Goal: Transaction & Acquisition: Book appointment/travel/reservation

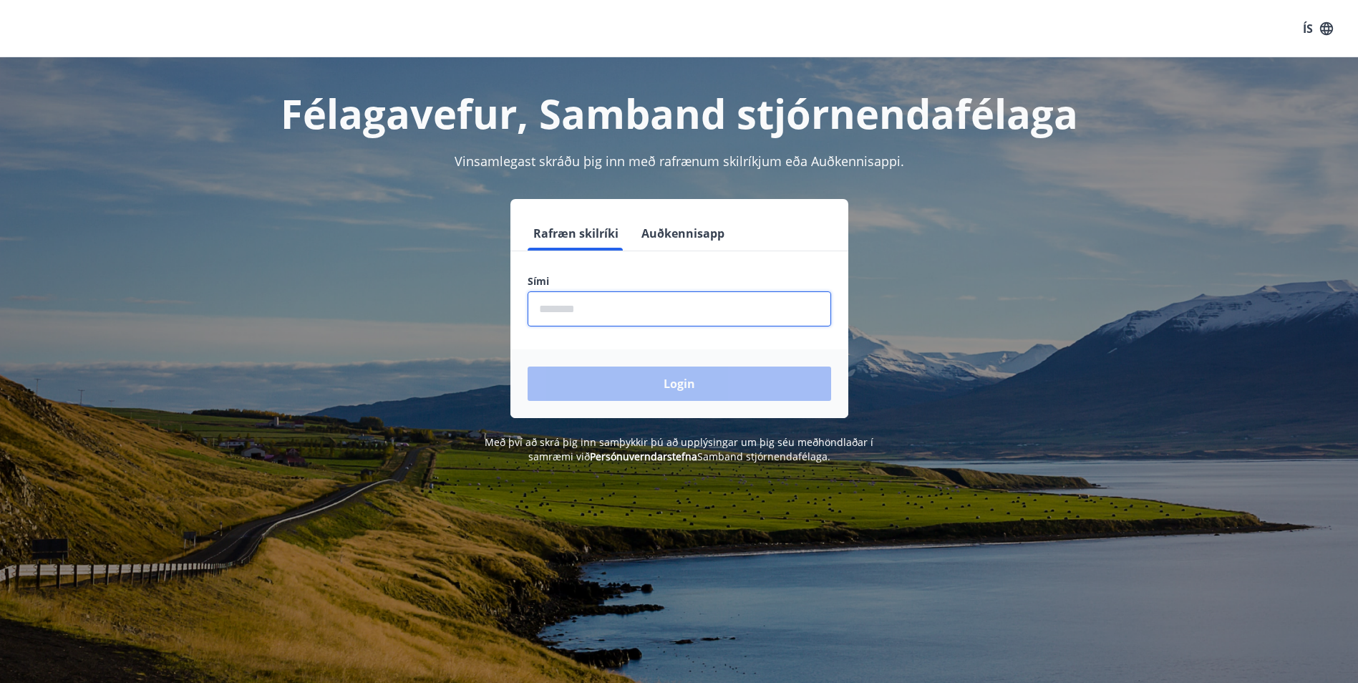
click at [570, 310] on input "phone" at bounding box center [678, 308] width 303 height 35
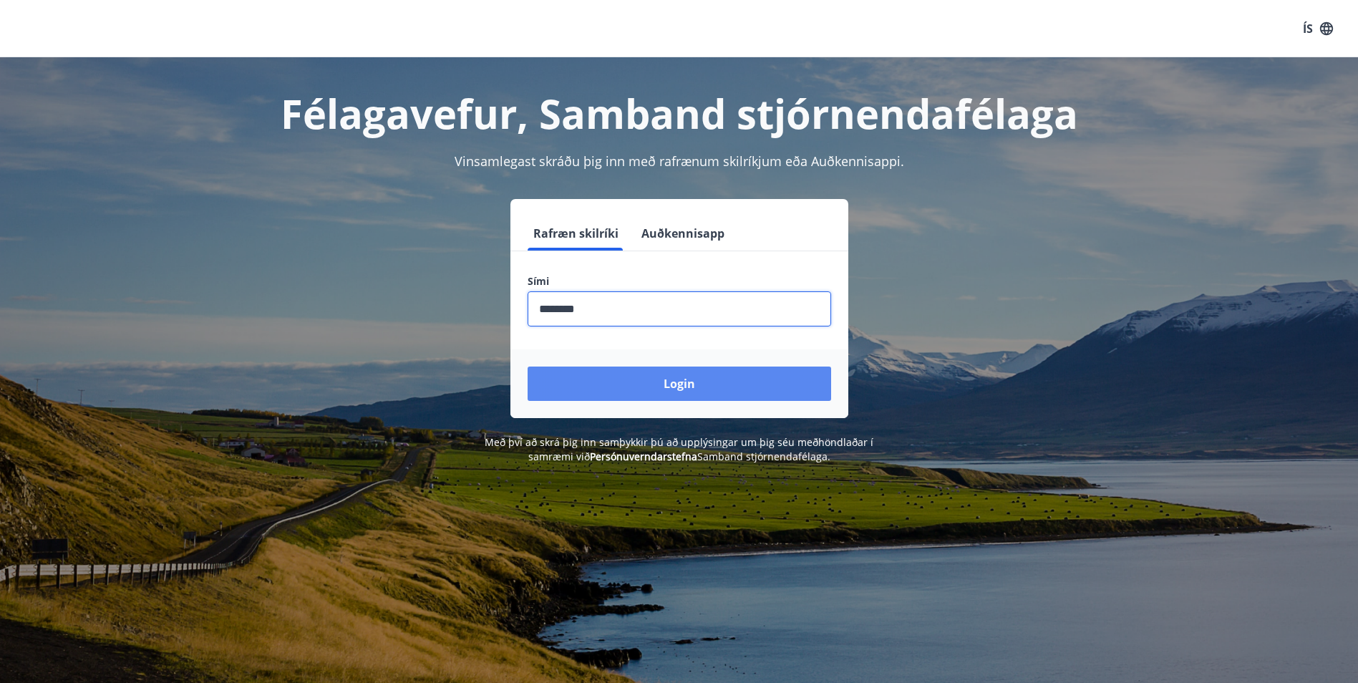
type input "********"
click at [681, 379] on button "Login" at bounding box center [678, 383] width 303 height 34
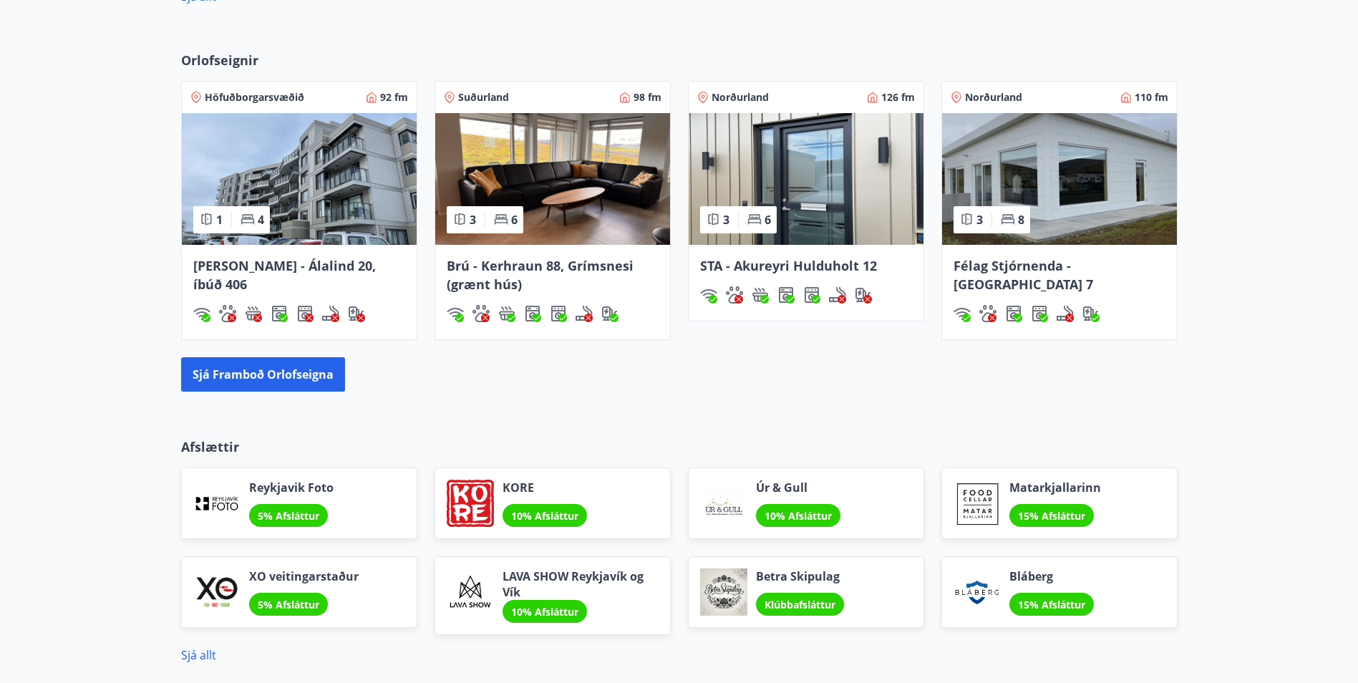
scroll to position [930, 0]
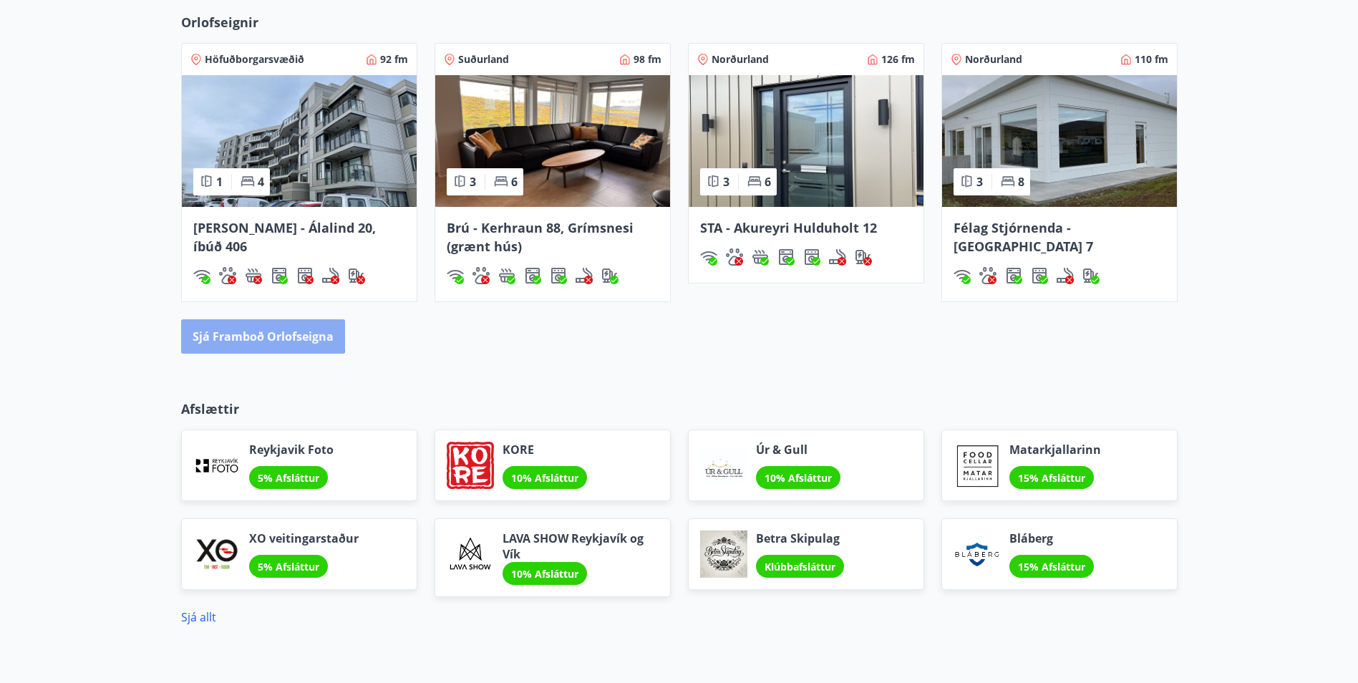
click at [258, 333] on button "Sjá framboð orlofseigna" at bounding box center [263, 336] width 164 height 34
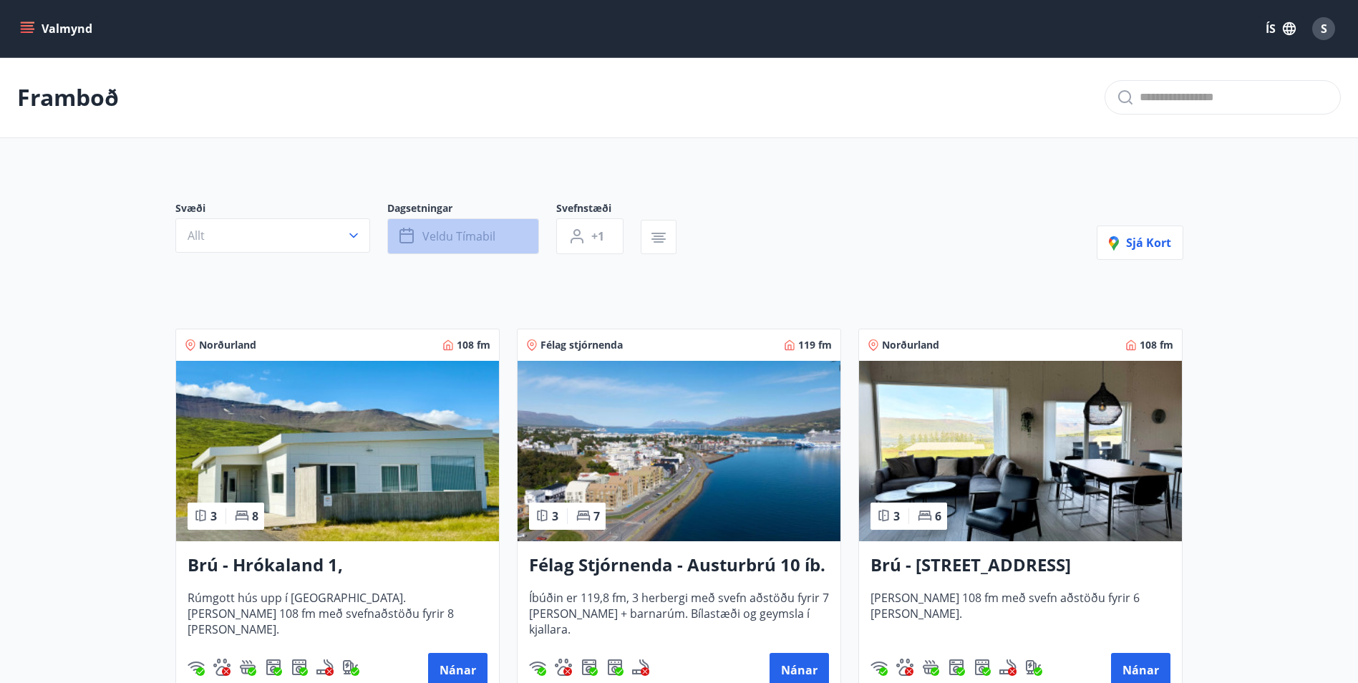
click at [424, 235] on span "Veldu tímabil" at bounding box center [458, 236] width 73 height 16
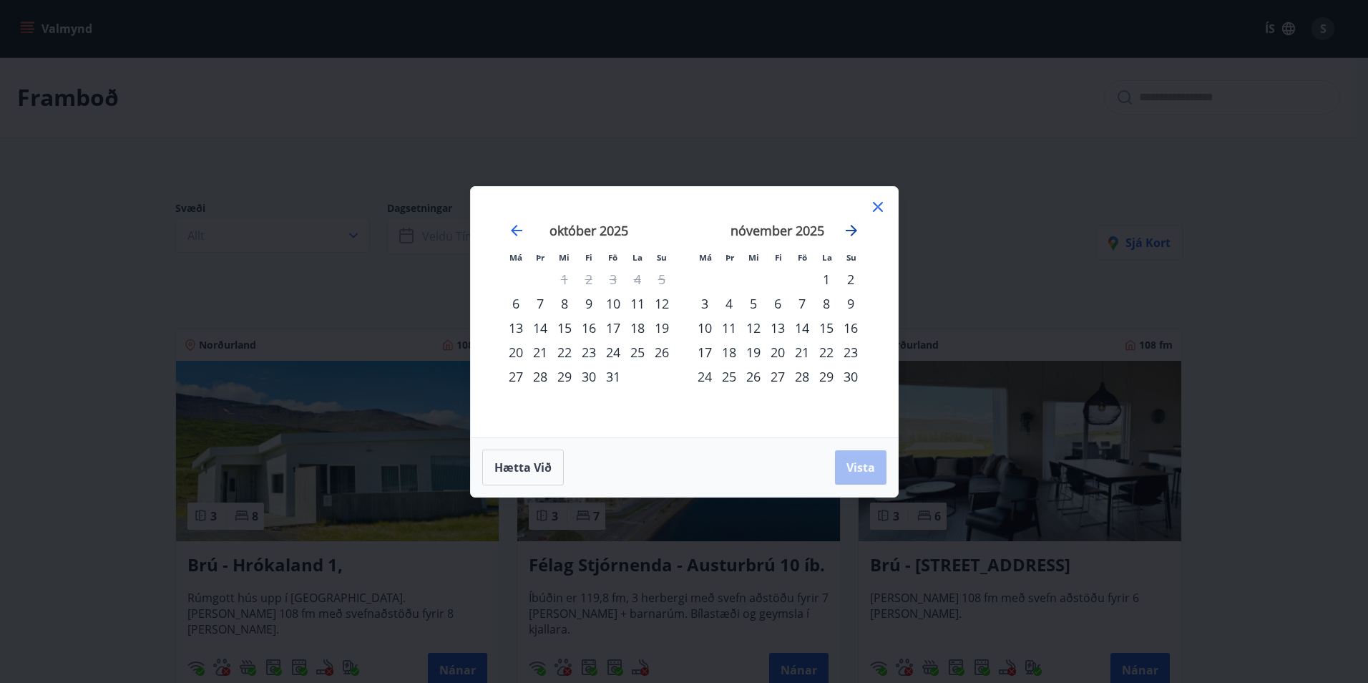
click at [852, 228] on icon "Move forward to switch to the next month." at bounding box center [851, 230] width 17 height 17
click at [707, 349] on div "22" at bounding box center [705, 352] width 24 height 24
click at [851, 349] on div "28" at bounding box center [851, 352] width 24 height 24
click at [827, 350] on div "27" at bounding box center [826, 352] width 24 height 24
click at [701, 353] on div "22" at bounding box center [705, 352] width 24 height 24
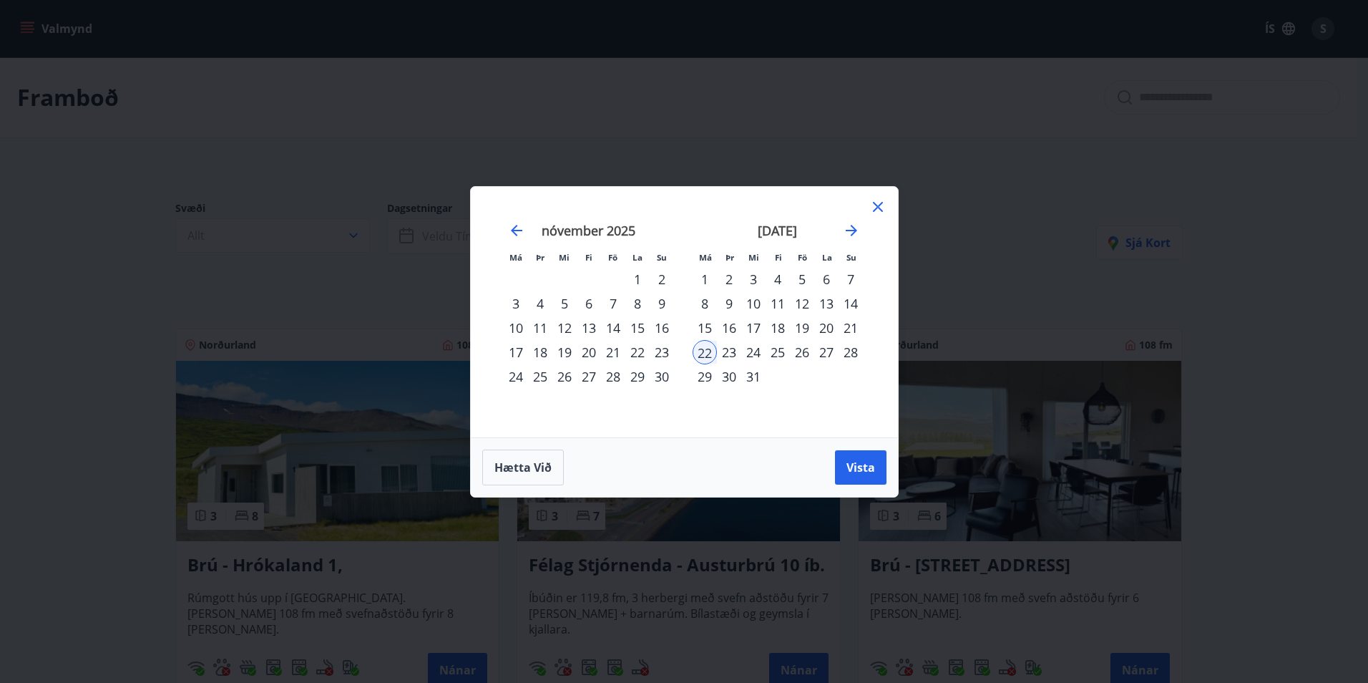
click at [825, 351] on div "27" at bounding box center [826, 352] width 24 height 24
click at [861, 472] on span "Vista" at bounding box center [861, 467] width 29 height 16
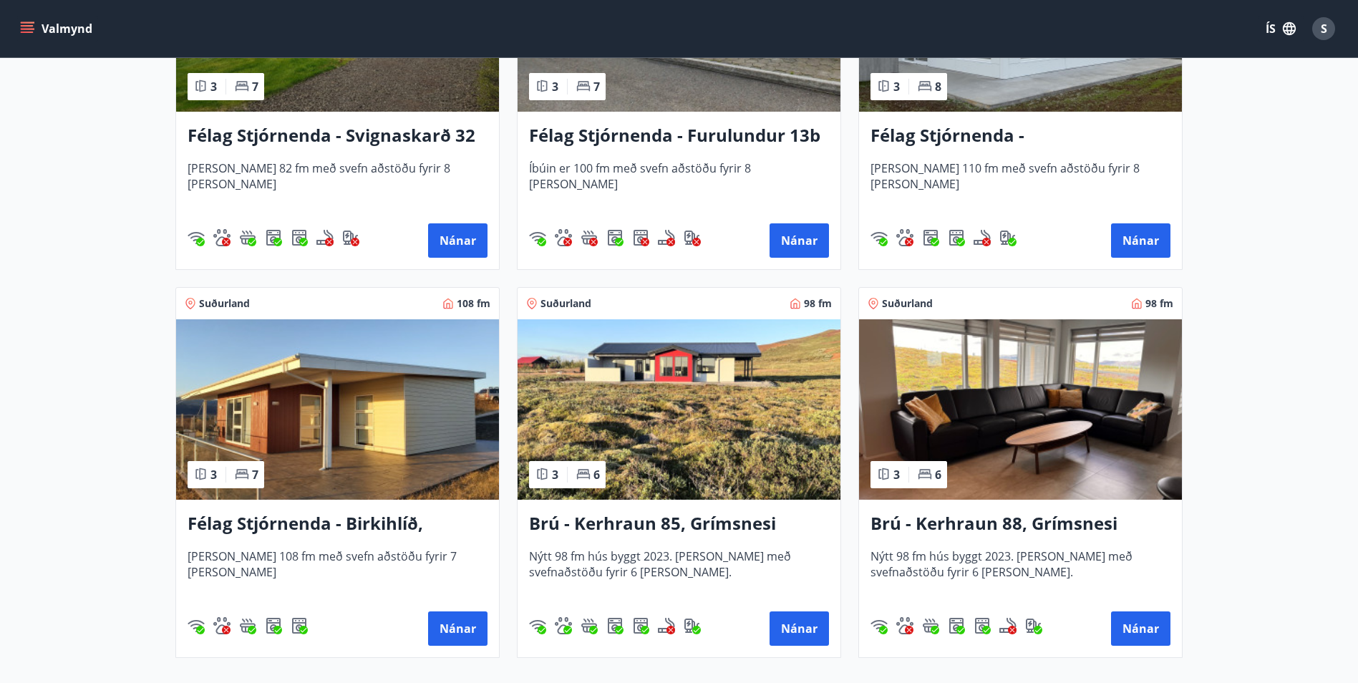
scroll to position [1614, 0]
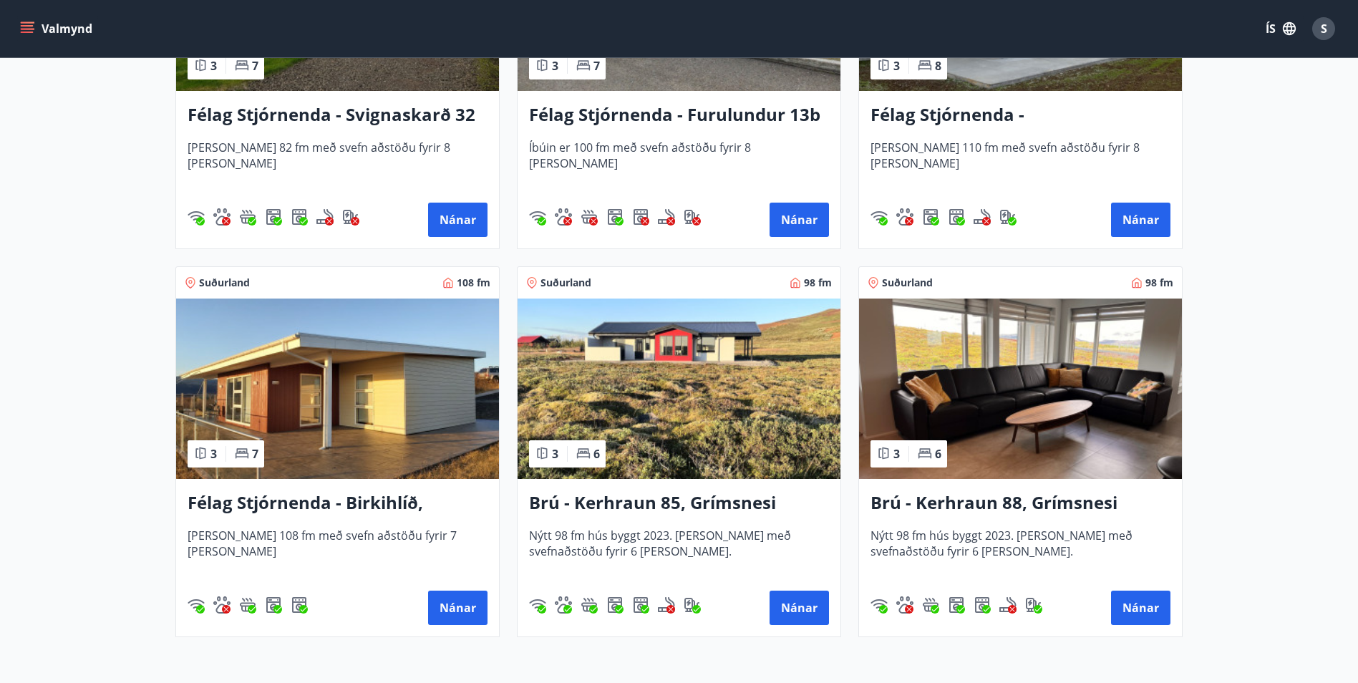
click at [586, 507] on h3 "Brú - Kerhraun 85, Grímsnesi (rautt hús) (gæludýr velkomin)" at bounding box center [679, 503] width 300 height 26
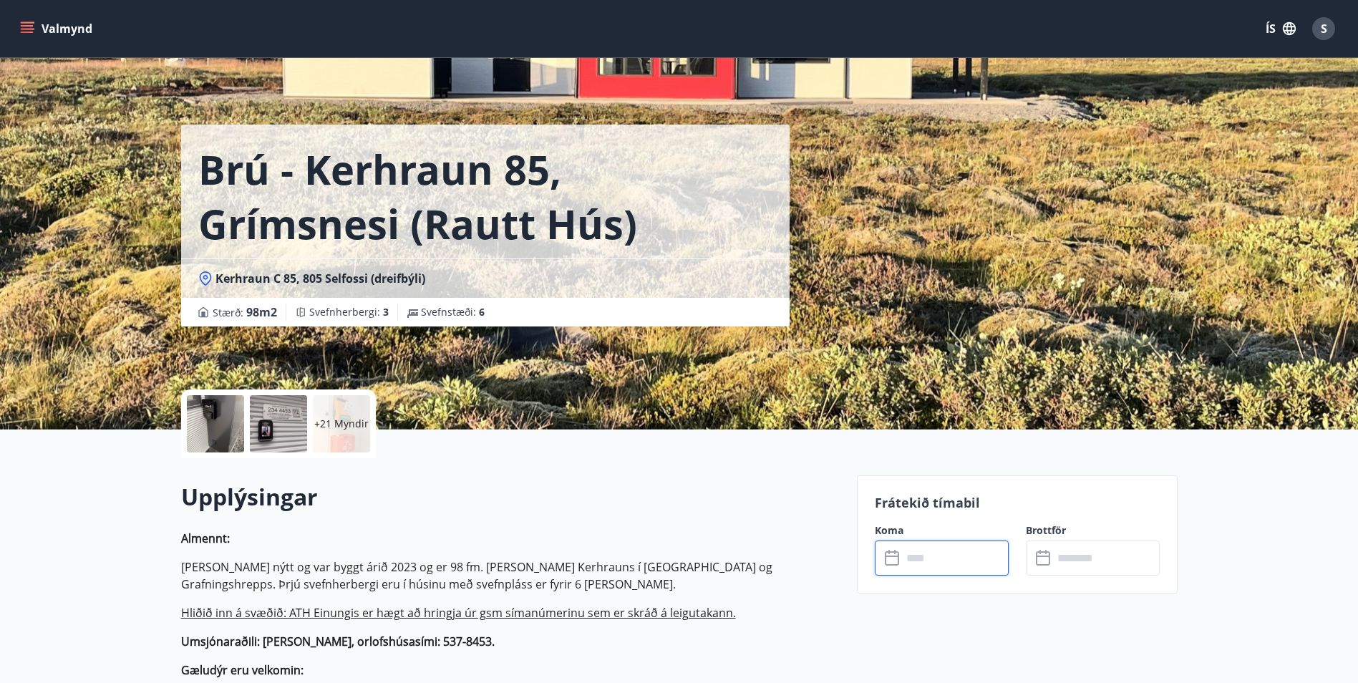
click at [904, 562] on input "text" at bounding box center [955, 557] width 107 height 35
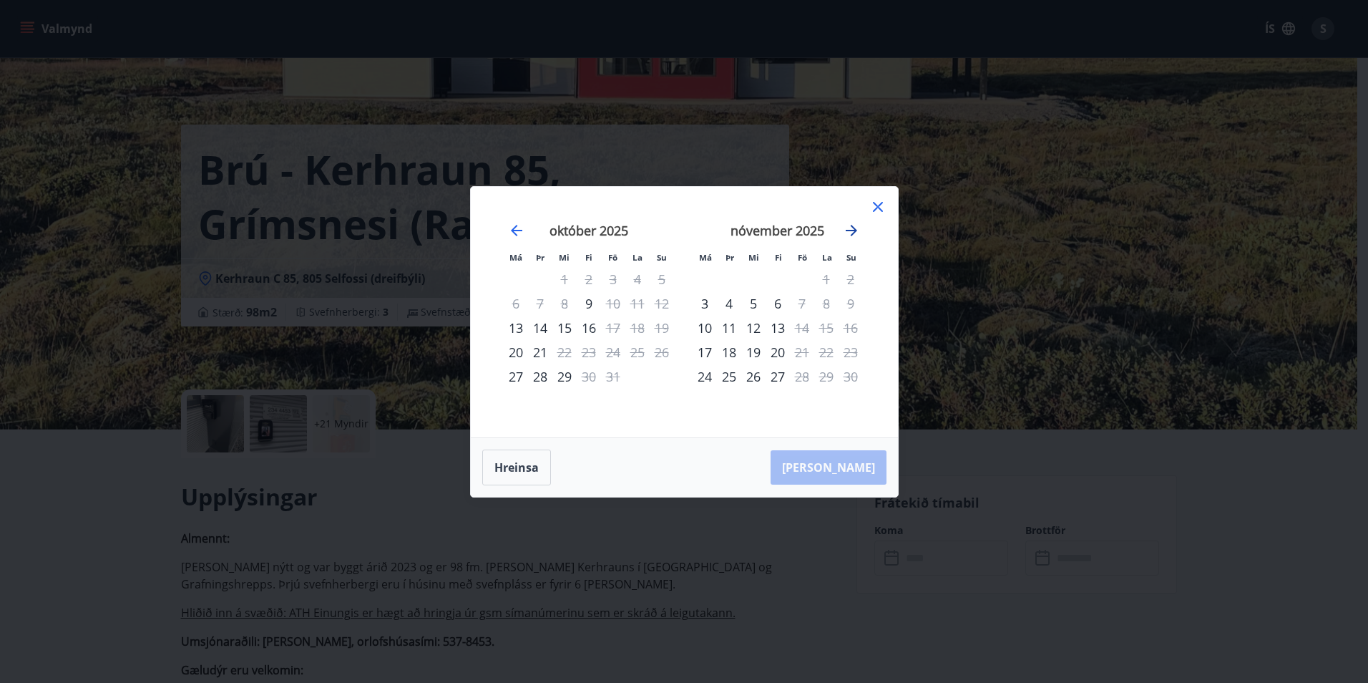
click at [854, 227] on icon "Move forward to switch to the next month." at bounding box center [851, 230] width 17 height 17
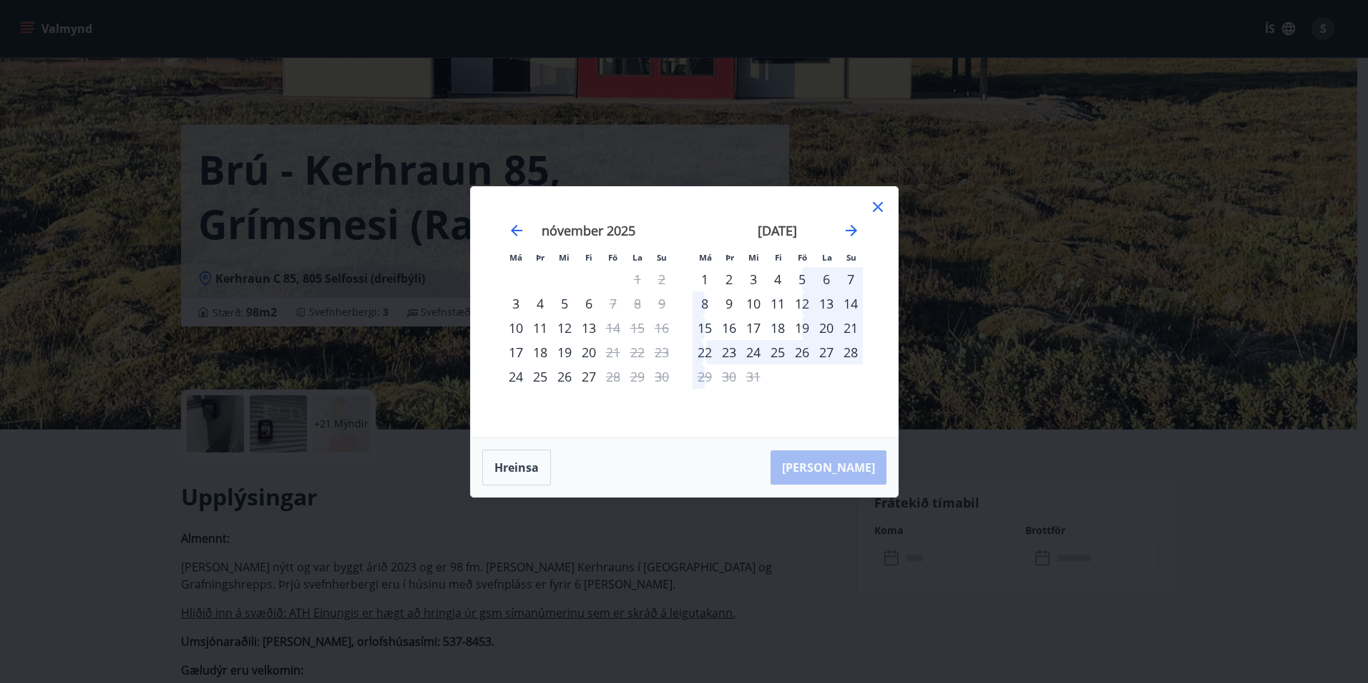
click at [700, 352] on div "22" at bounding box center [705, 352] width 24 height 24
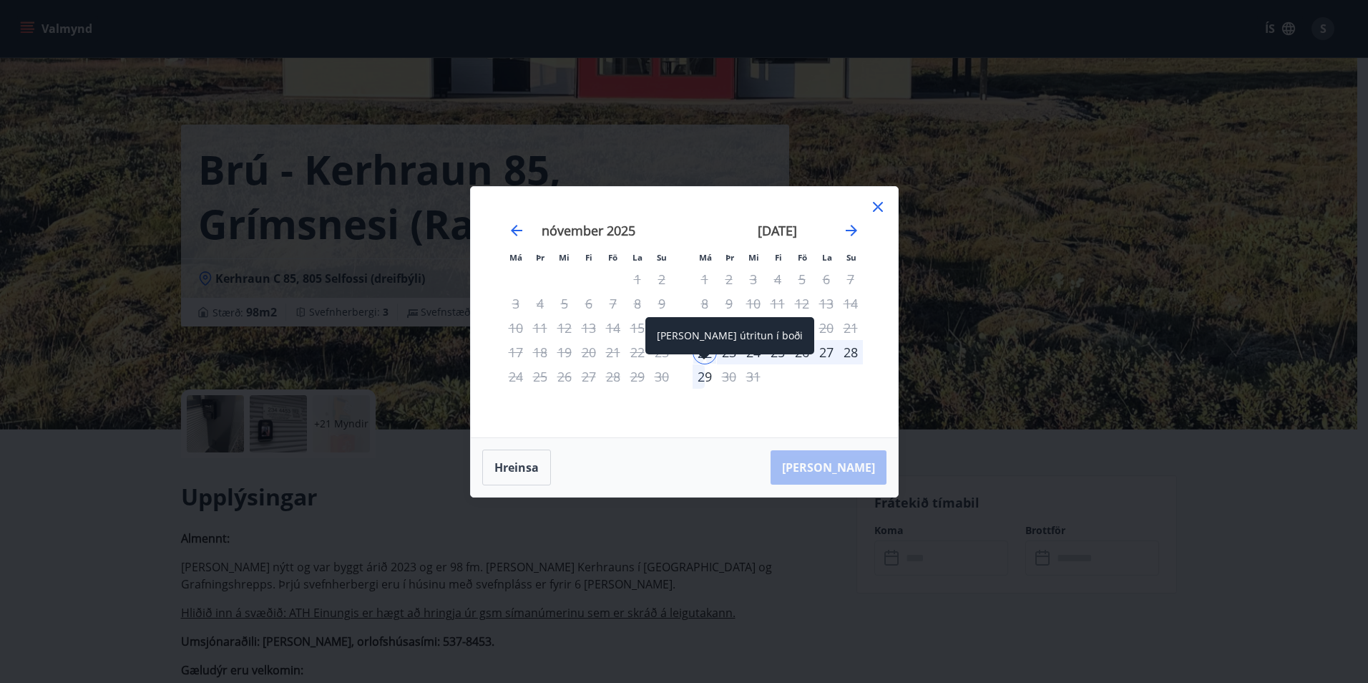
click at [698, 379] on div "29" at bounding box center [705, 376] width 24 height 24
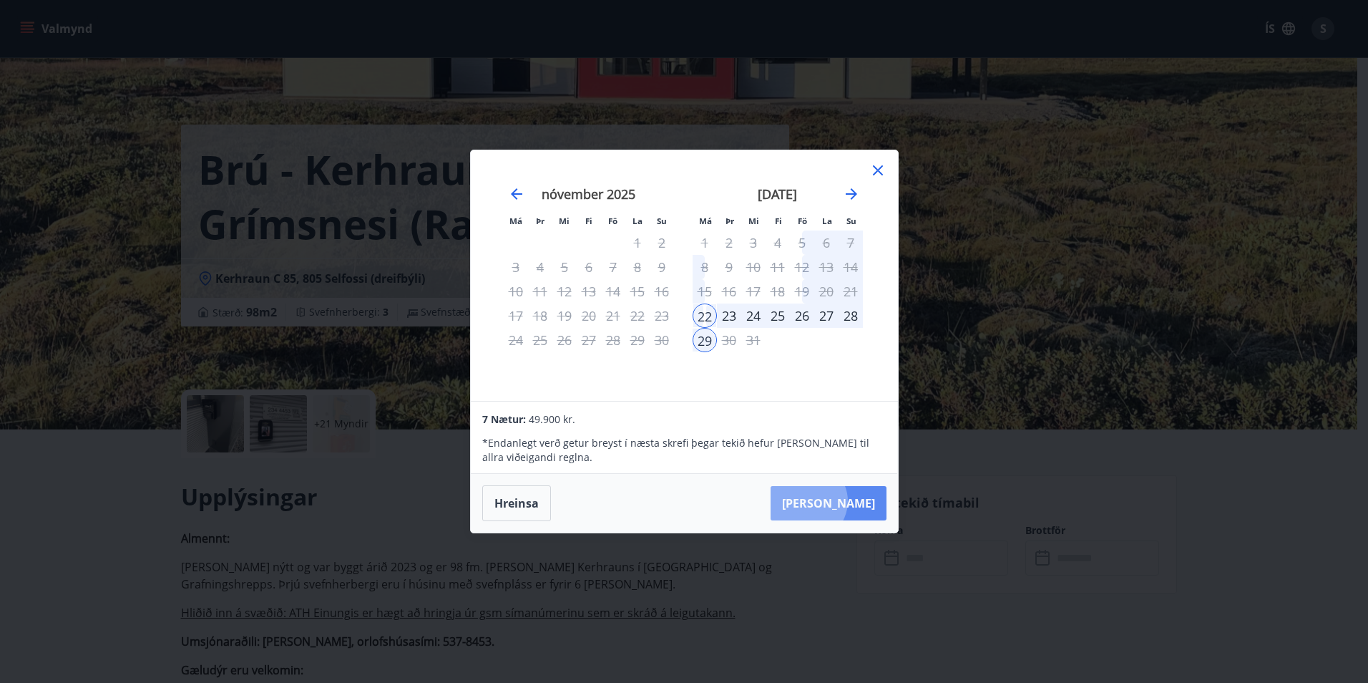
click at [852, 501] on button "Taka Frá" at bounding box center [829, 503] width 116 height 34
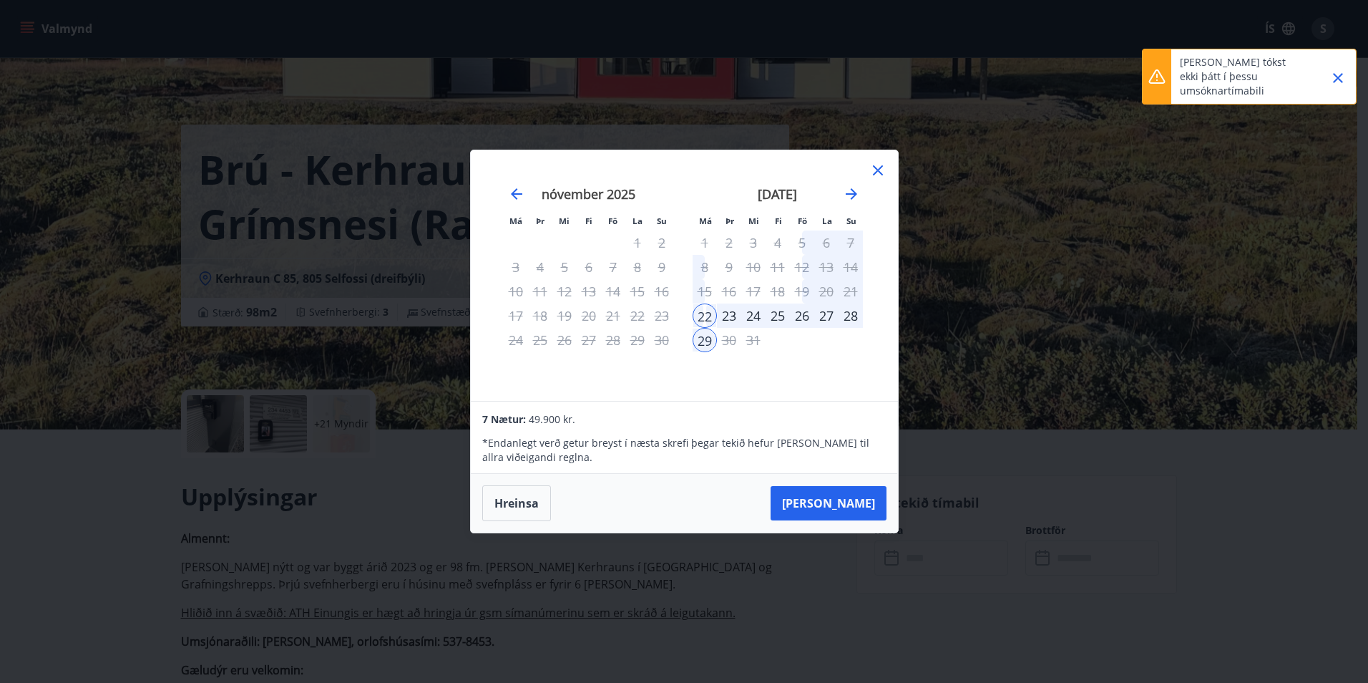
drag, startPoint x: 1000, startPoint y: 512, endPoint x: 951, endPoint y: 422, distance: 102.8
click at [996, 507] on div "Má Þr Mi Fi Fö La Su Má Þr Mi Fi Fö La Su október 2025 1 2 3 4 5 6 7 8 9 10 11 …" at bounding box center [684, 341] width 1368 height 683
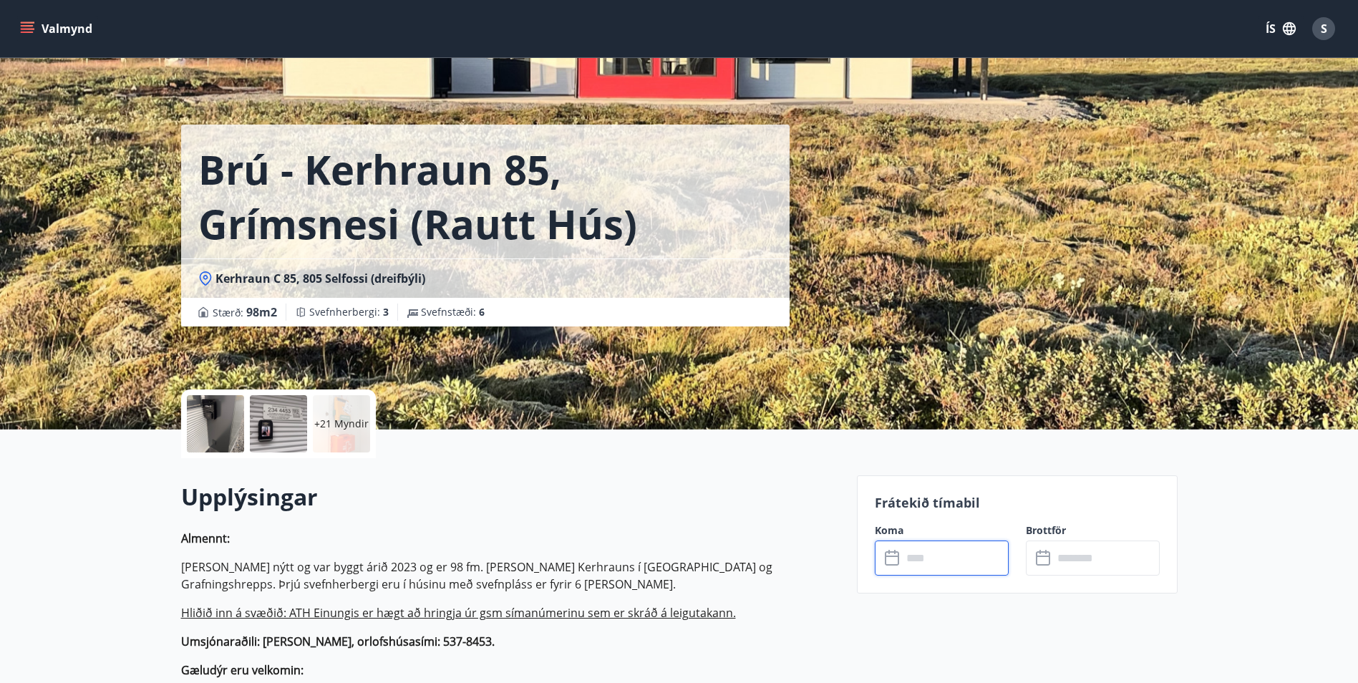
click at [21, 31] on icon "menu" at bounding box center [27, 28] width 14 height 14
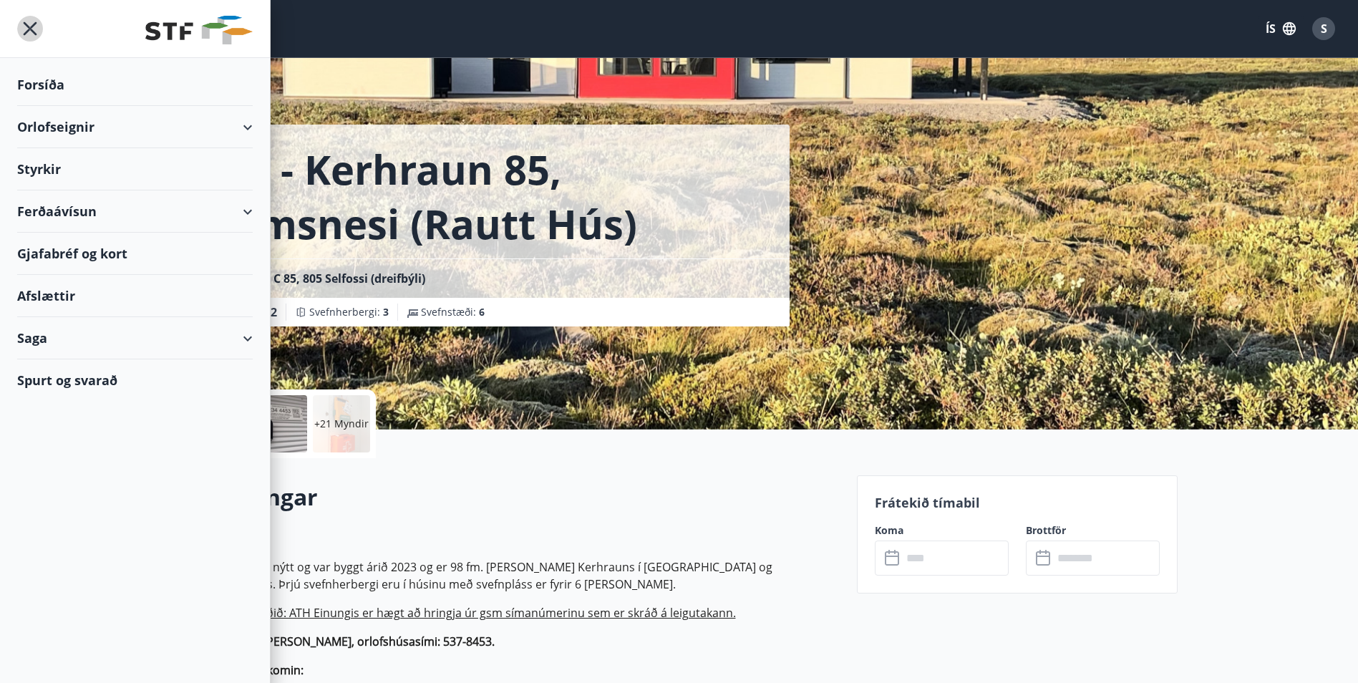
click at [21, 31] on icon "menu" at bounding box center [30, 29] width 26 height 26
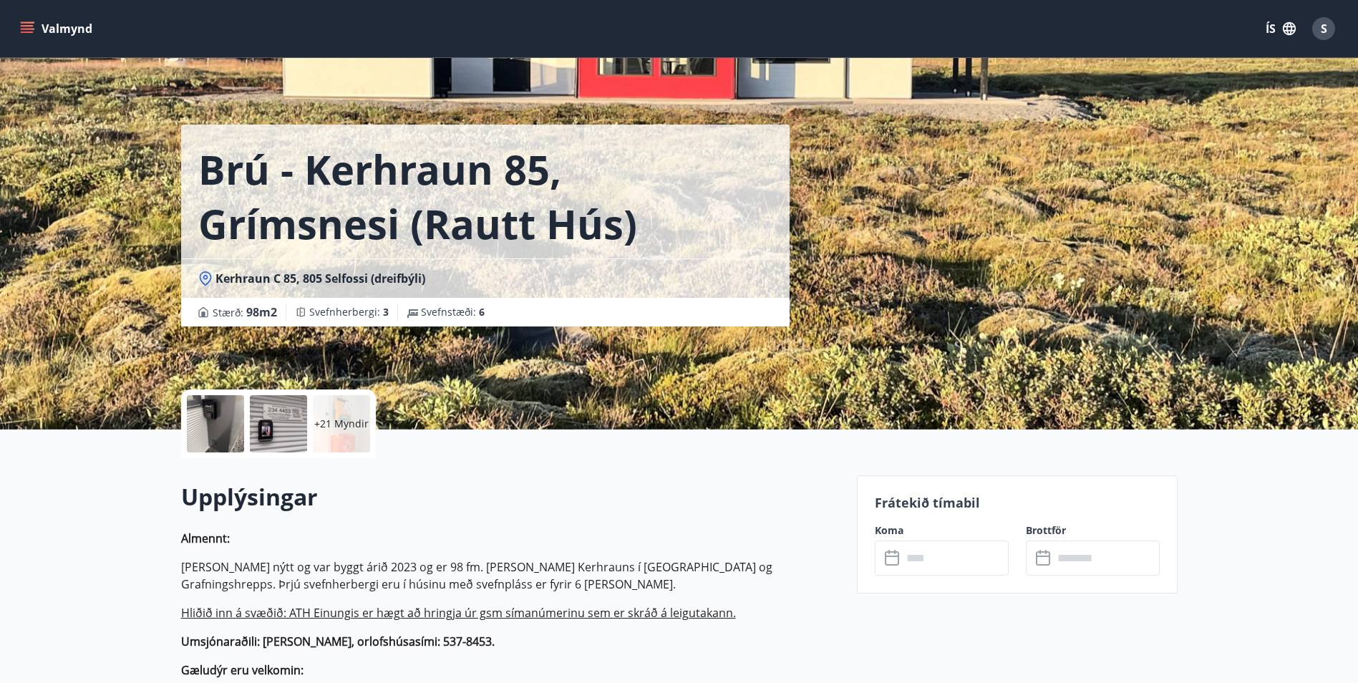
click at [45, 29] on button "Valmynd" at bounding box center [57, 29] width 81 height 26
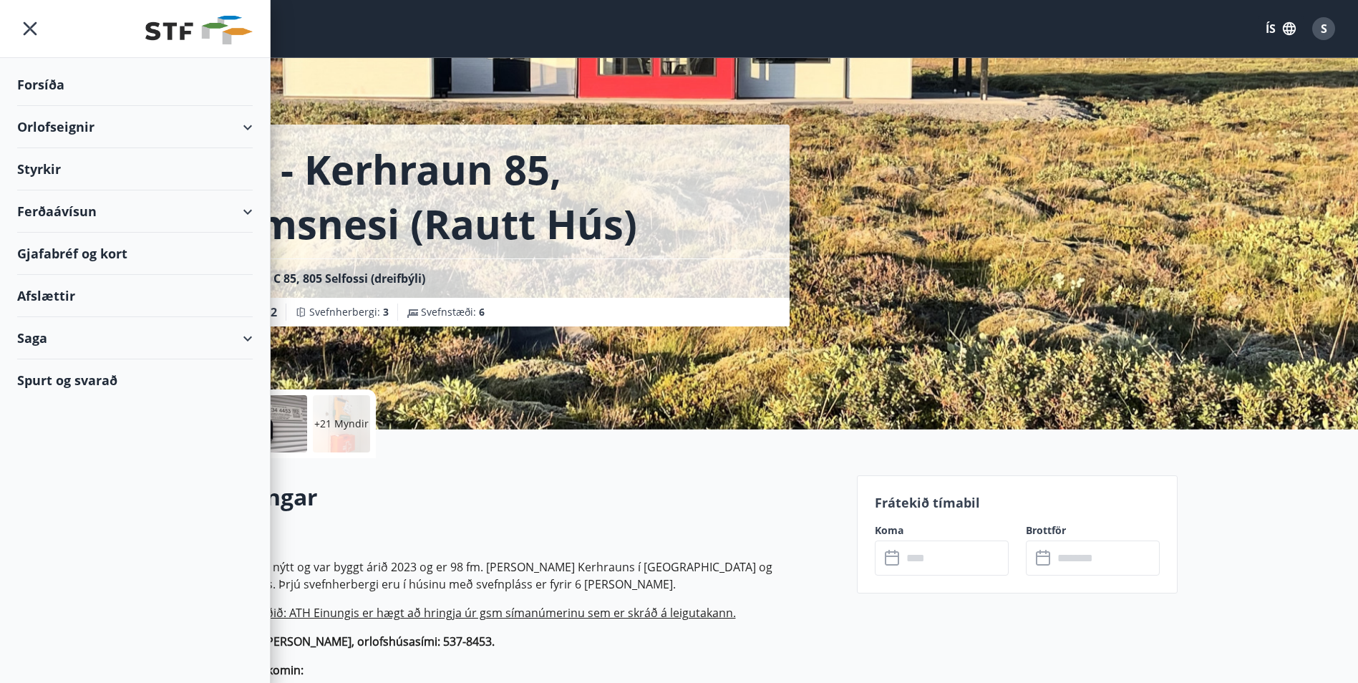
click at [29, 377] on div "Spurt og svarað" at bounding box center [134, 380] width 235 height 42
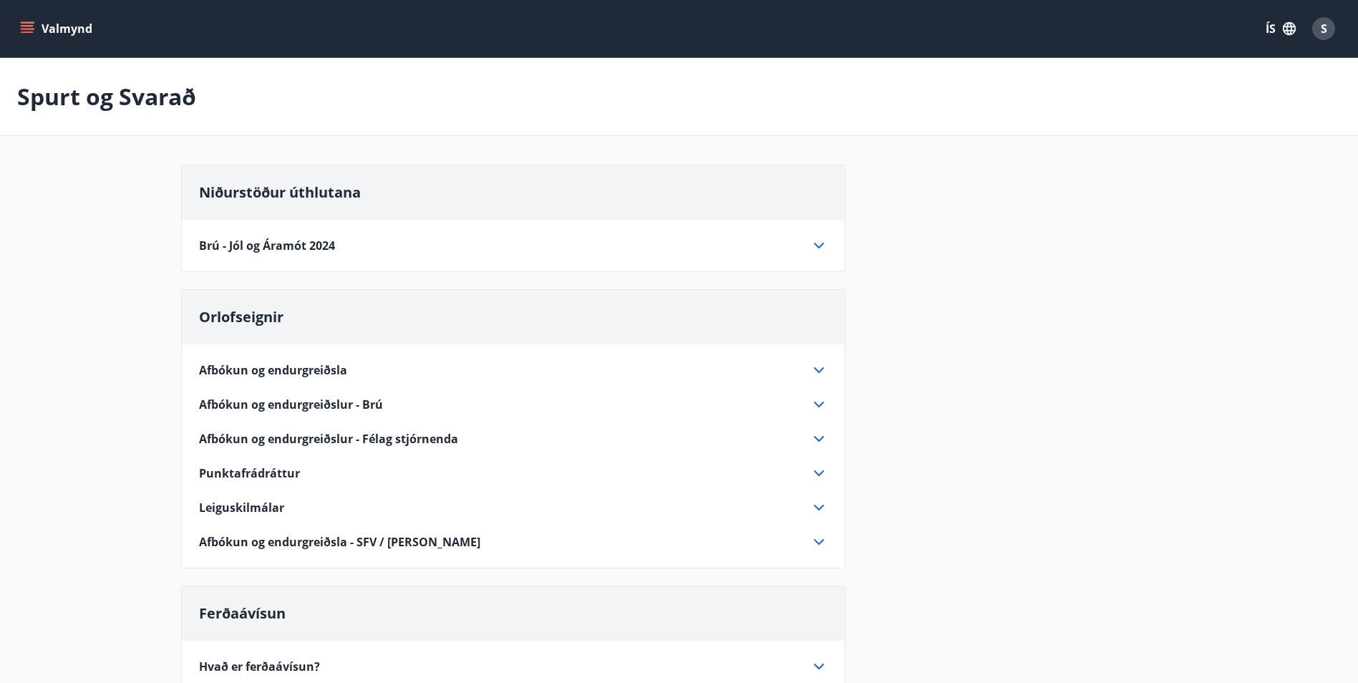
click at [258, 240] on span "Brú - Jól og Áramót 2024" at bounding box center [267, 246] width 136 height 16
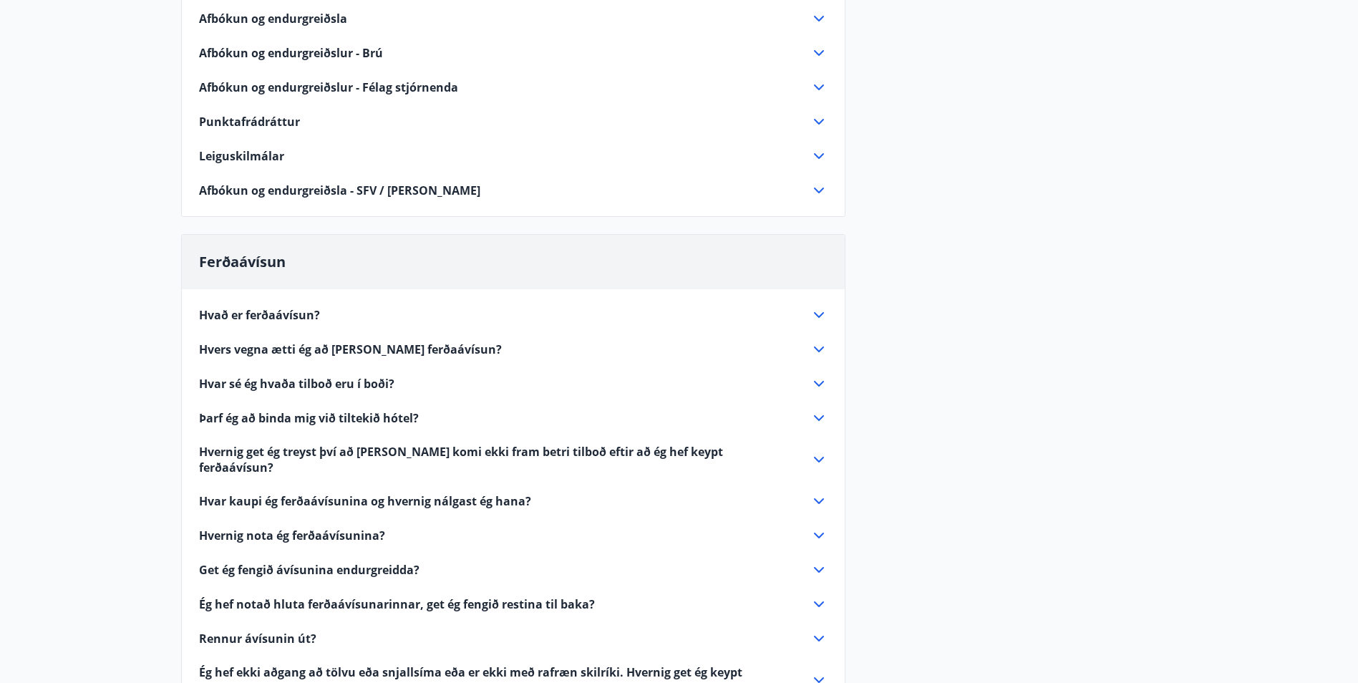
scroll to position [573, 0]
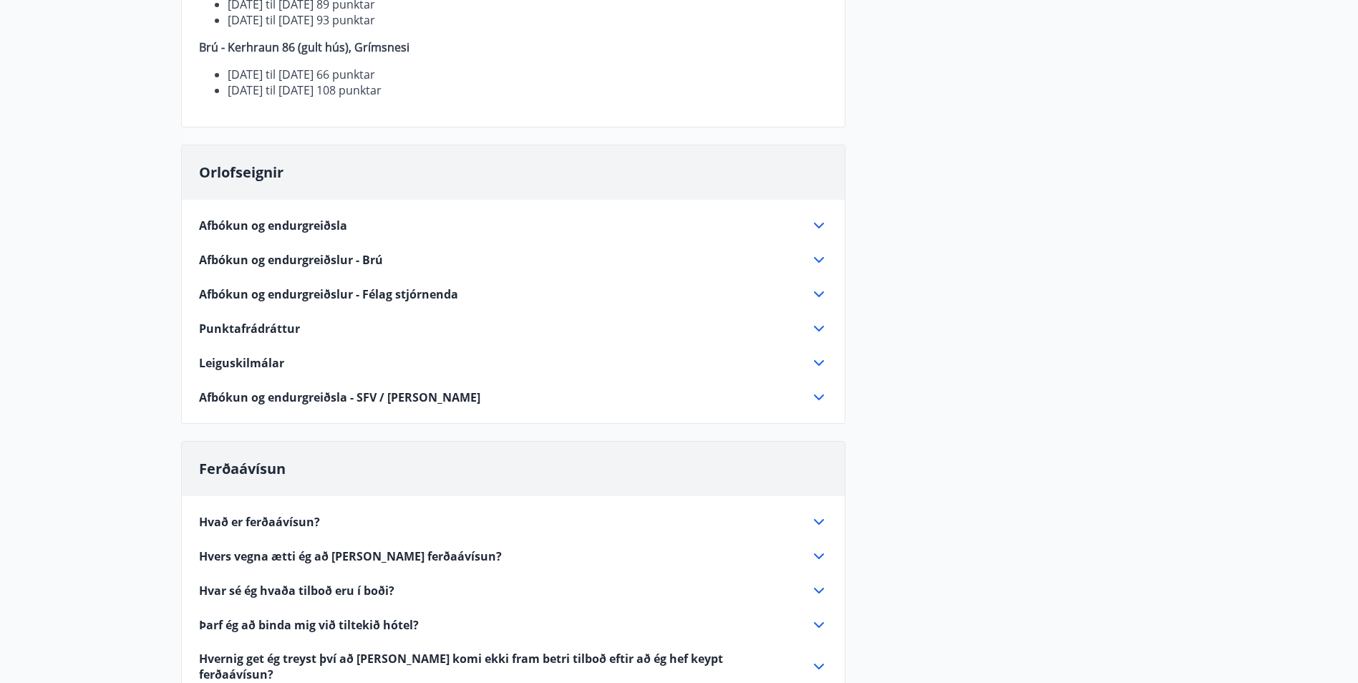
click at [273, 332] on span "Punktafrádráttur" at bounding box center [249, 329] width 101 height 16
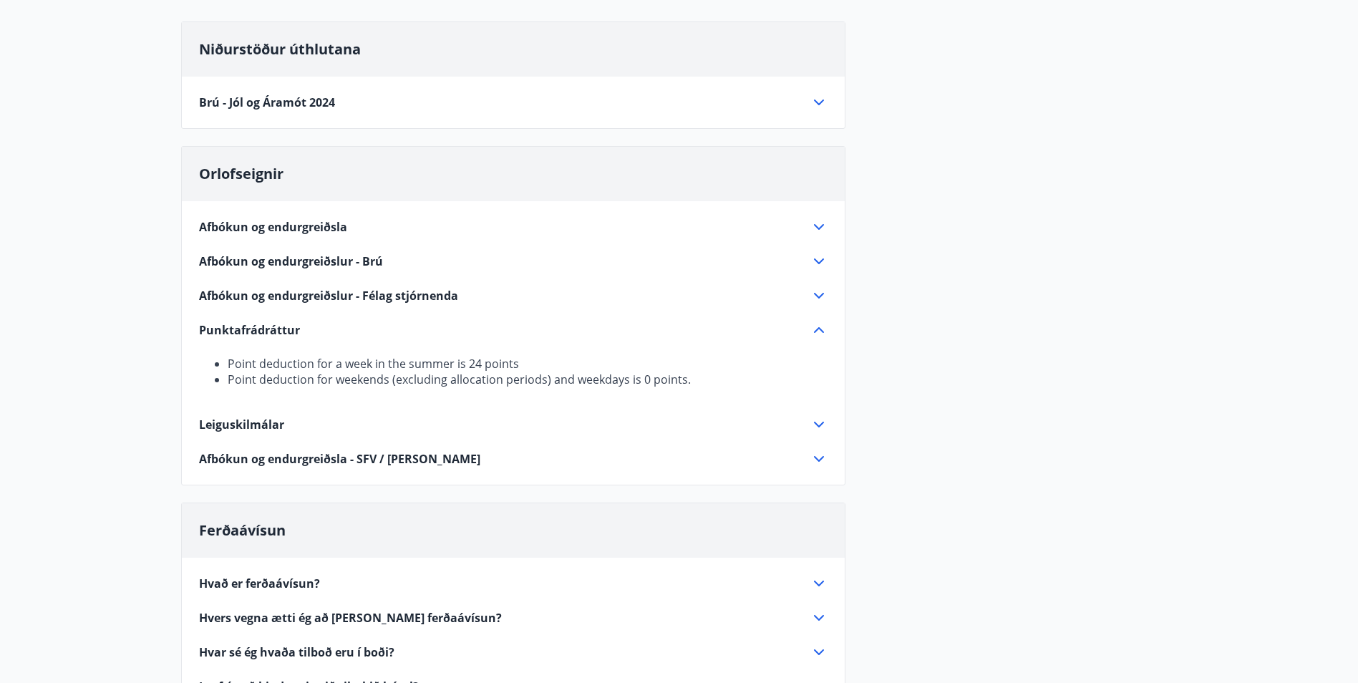
scroll to position [0, 0]
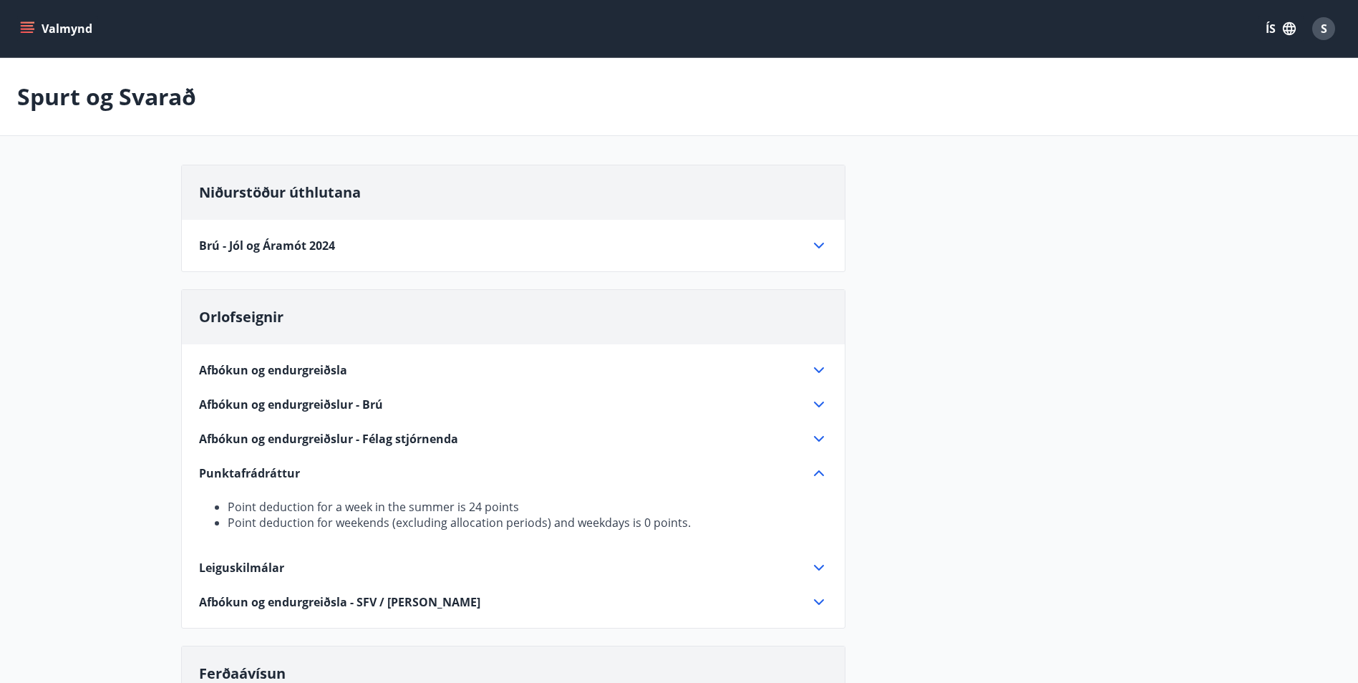
click at [304, 246] on span "Brú - Jól og Áramót 2024" at bounding box center [267, 246] width 136 height 16
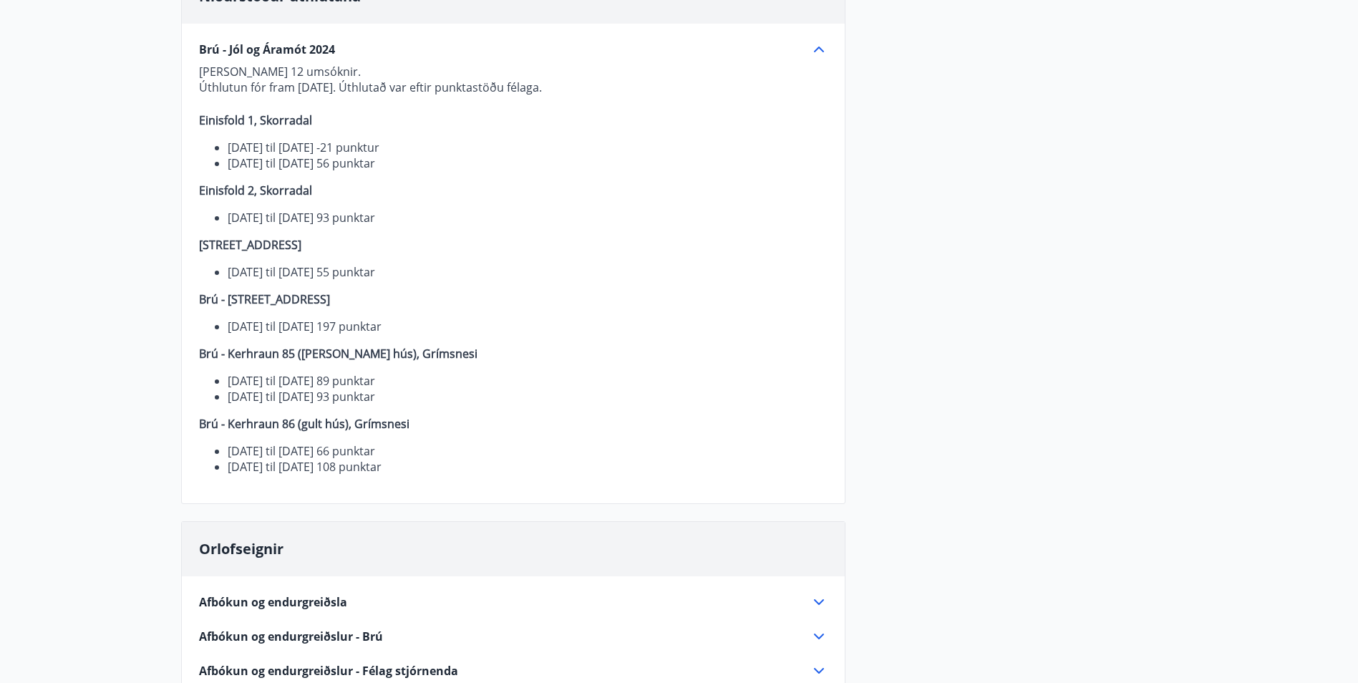
scroll to position [215, 0]
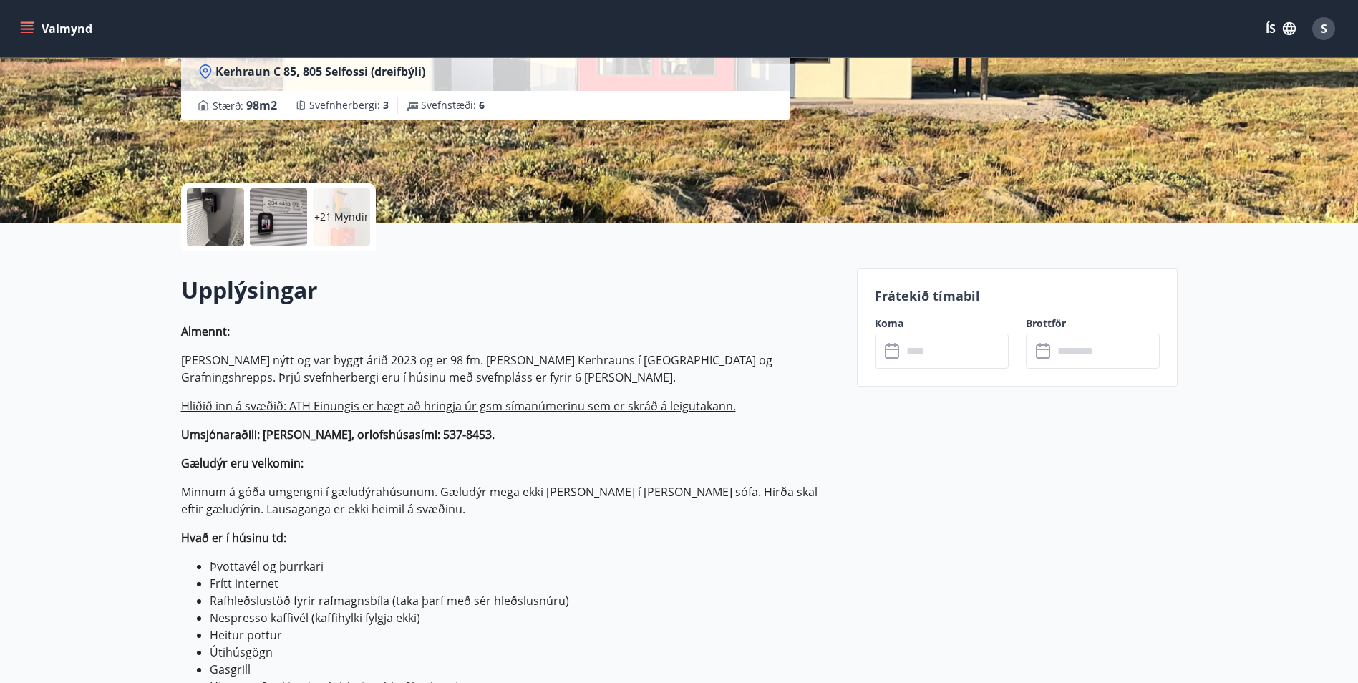
scroll to position [215, 0]
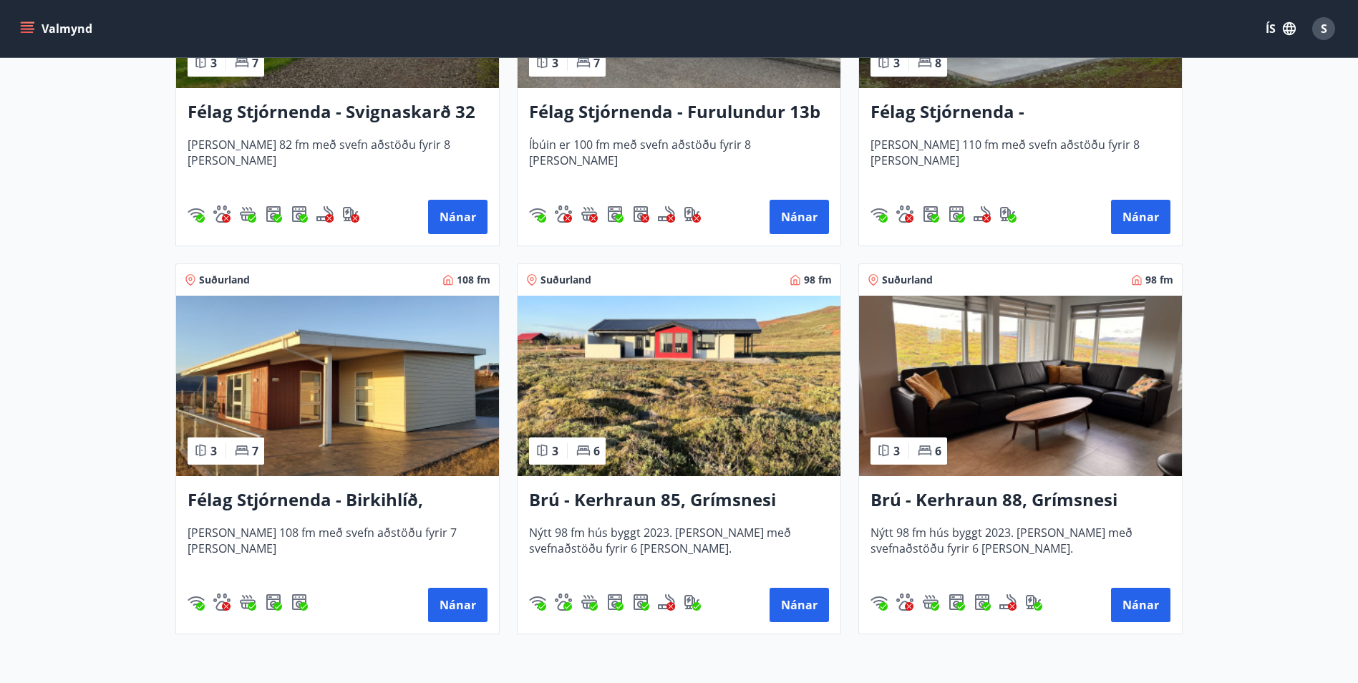
scroll to position [1646, 0]
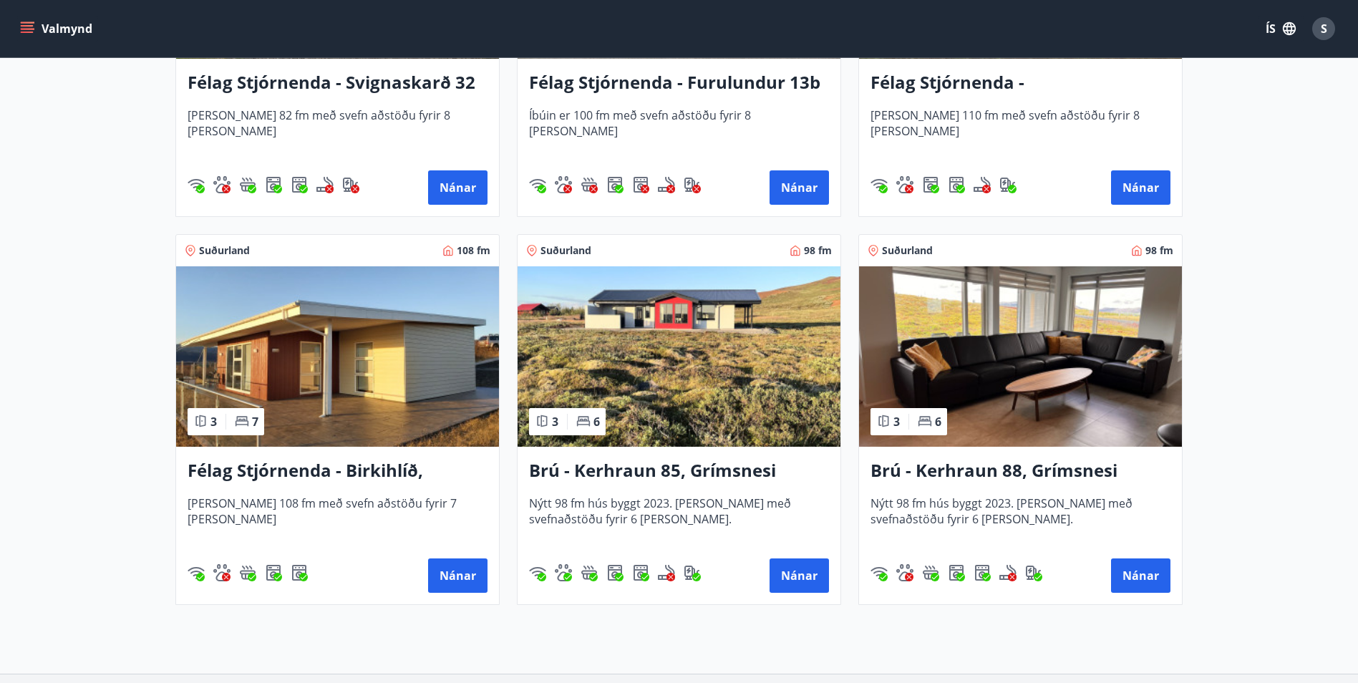
click at [321, 462] on h3 "Félag Stjórnenda - Birkihlíð, [GEOGRAPHIC_DATA]" at bounding box center [337, 471] width 300 height 26
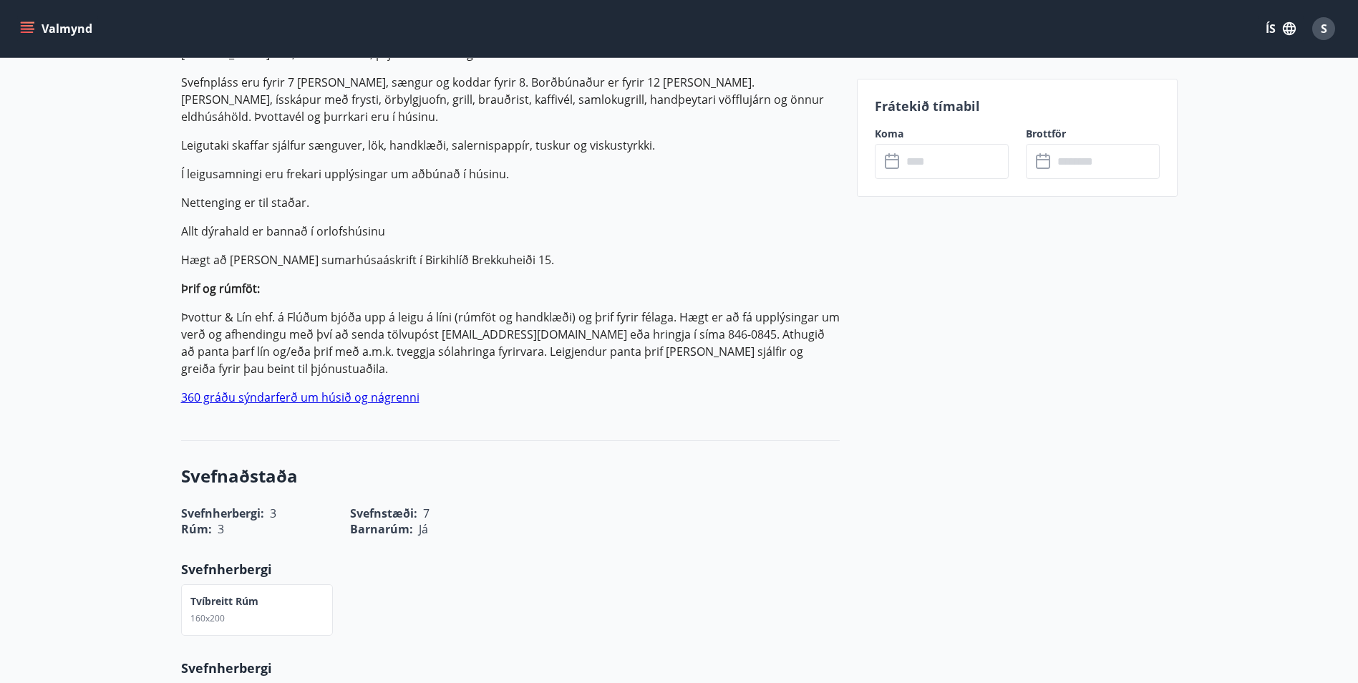
scroll to position [573, 0]
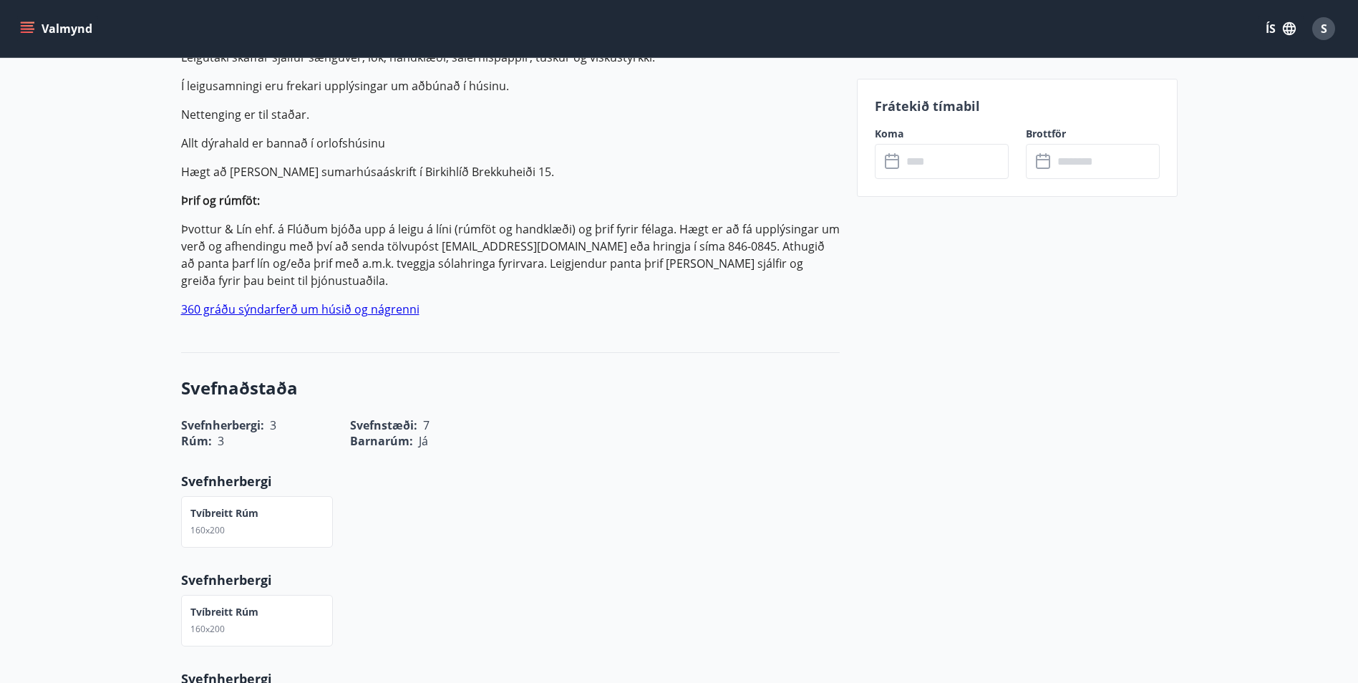
click at [346, 313] on link "360 gráðu sýndarferð um húsið og nágrenni" at bounding box center [300, 309] width 238 height 16
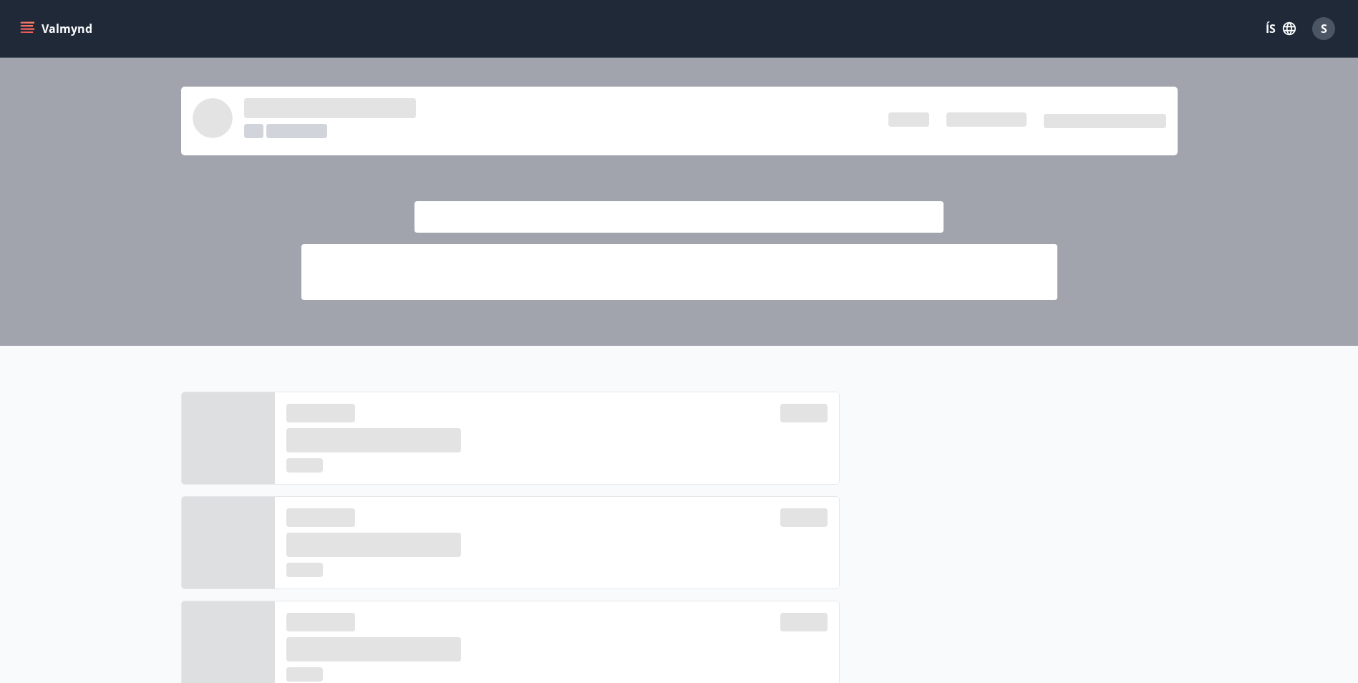
click at [70, 29] on button "Valmynd" at bounding box center [57, 29] width 81 height 26
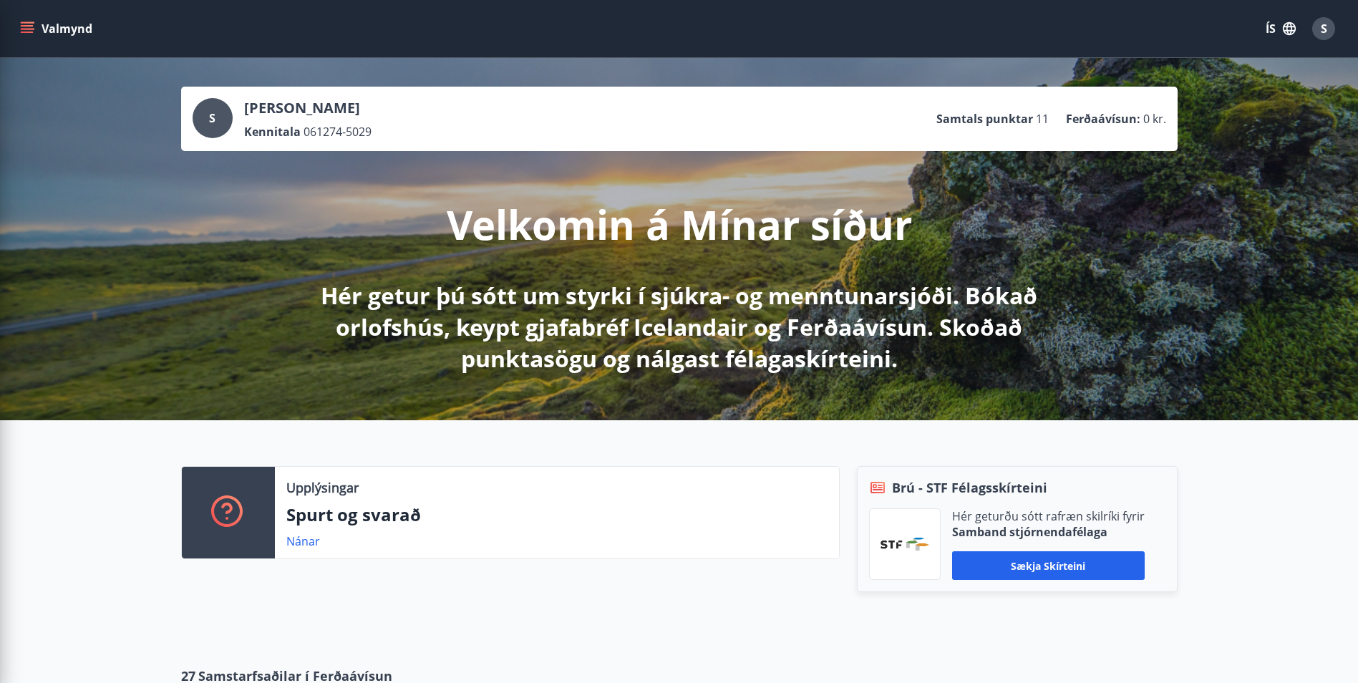
click at [713, 469] on div "Upplýsingar Spurt og svarað Nánar" at bounding box center [557, 513] width 564 height 92
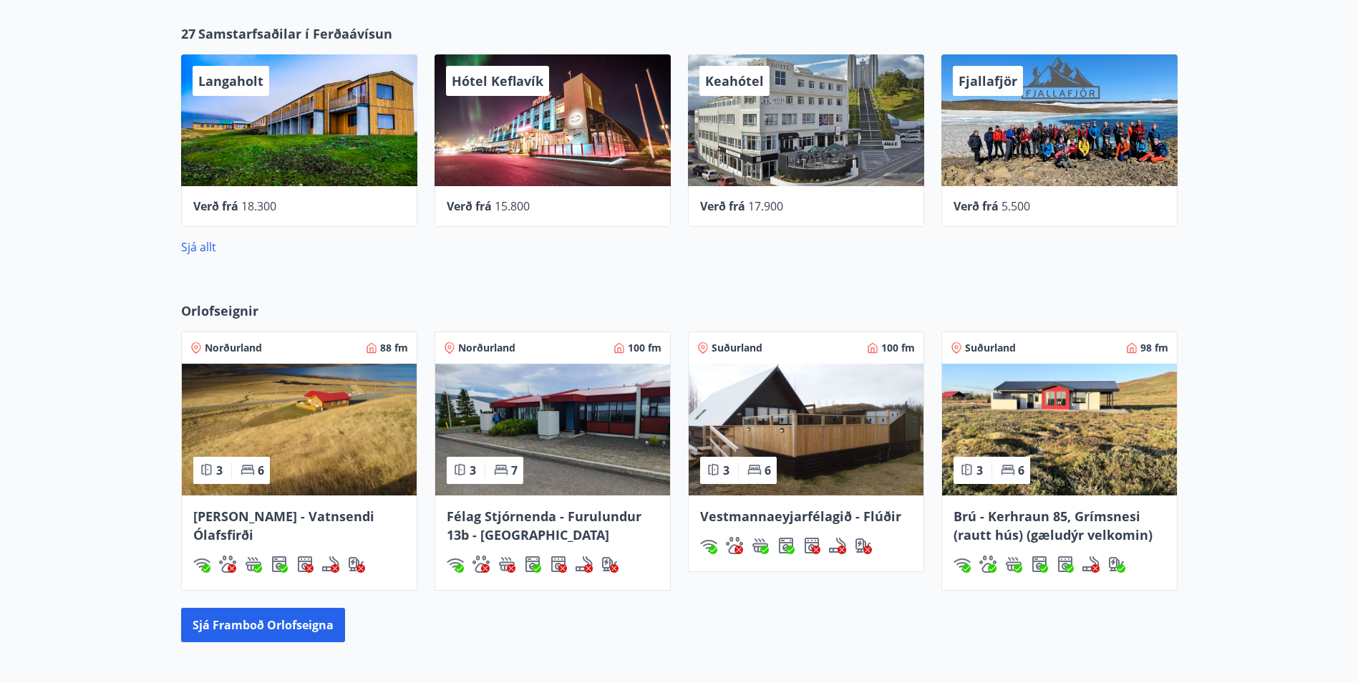
scroll to position [644, 0]
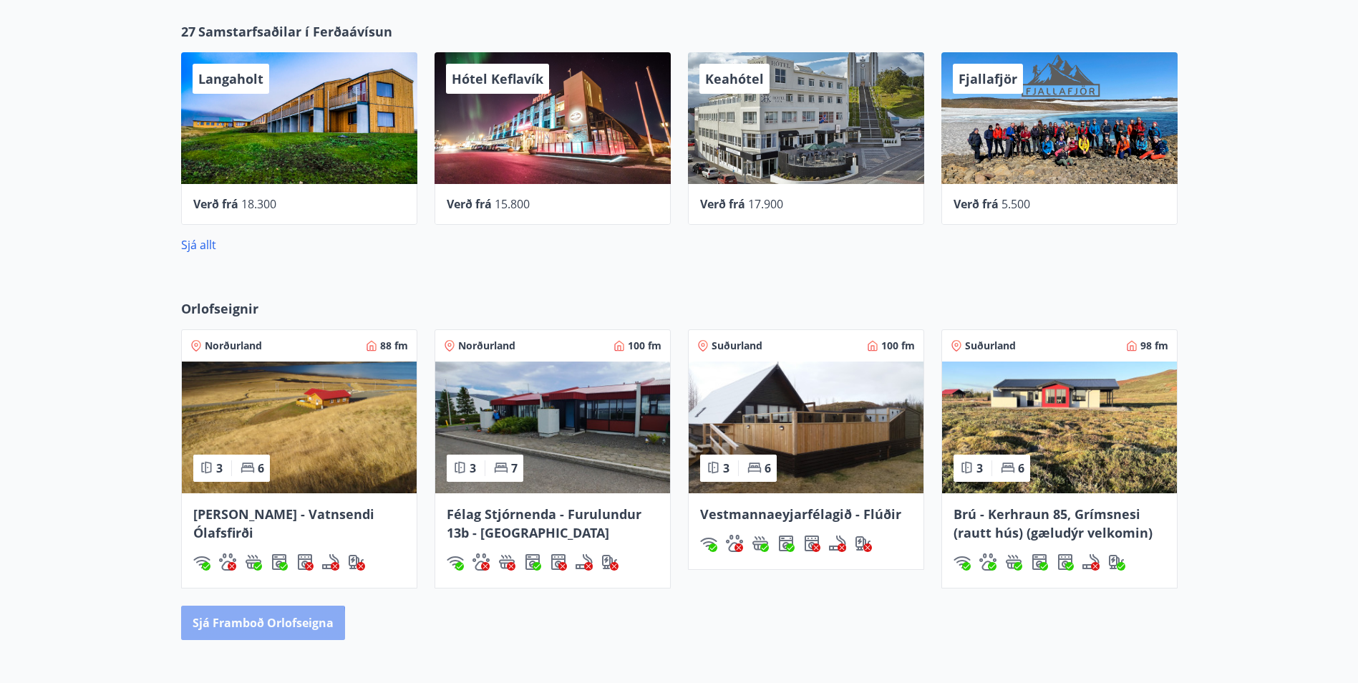
click at [222, 625] on button "Sjá framboð orlofseigna" at bounding box center [263, 622] width 164 height 34
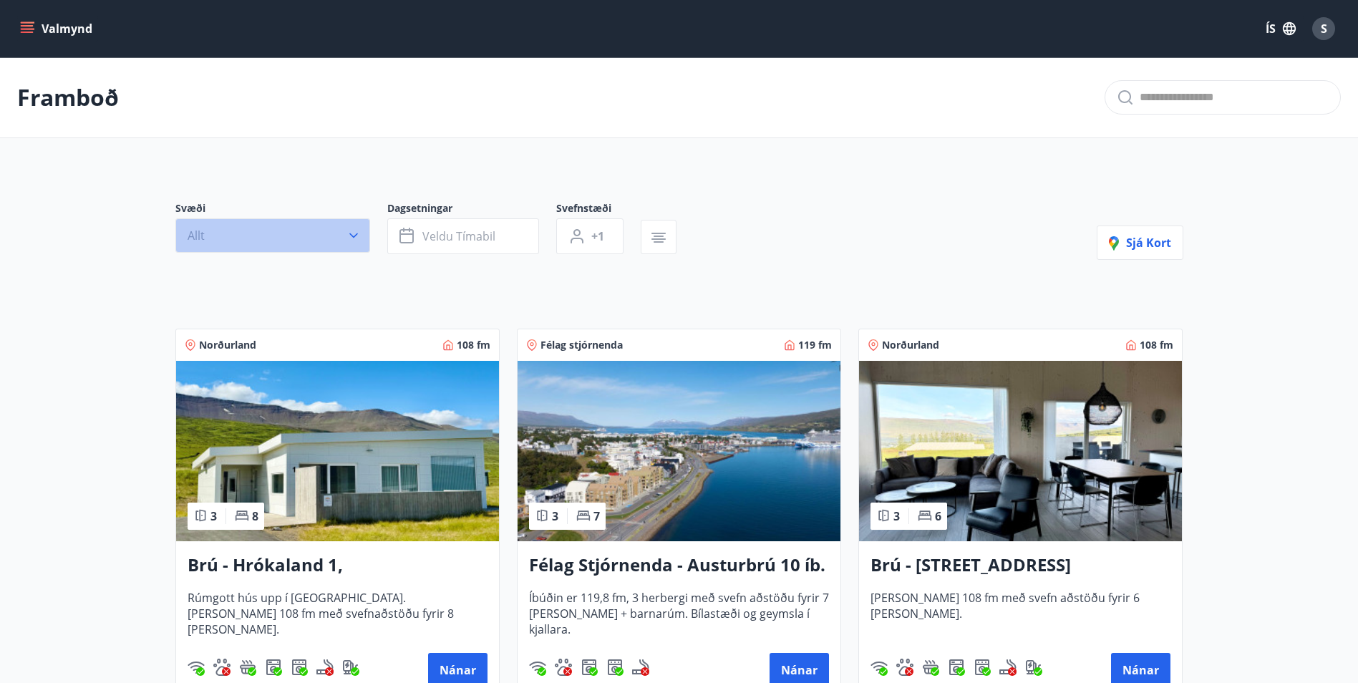
click at [220, 226] on button "Allt" at bounding box center [272, 235] width 195 height 34
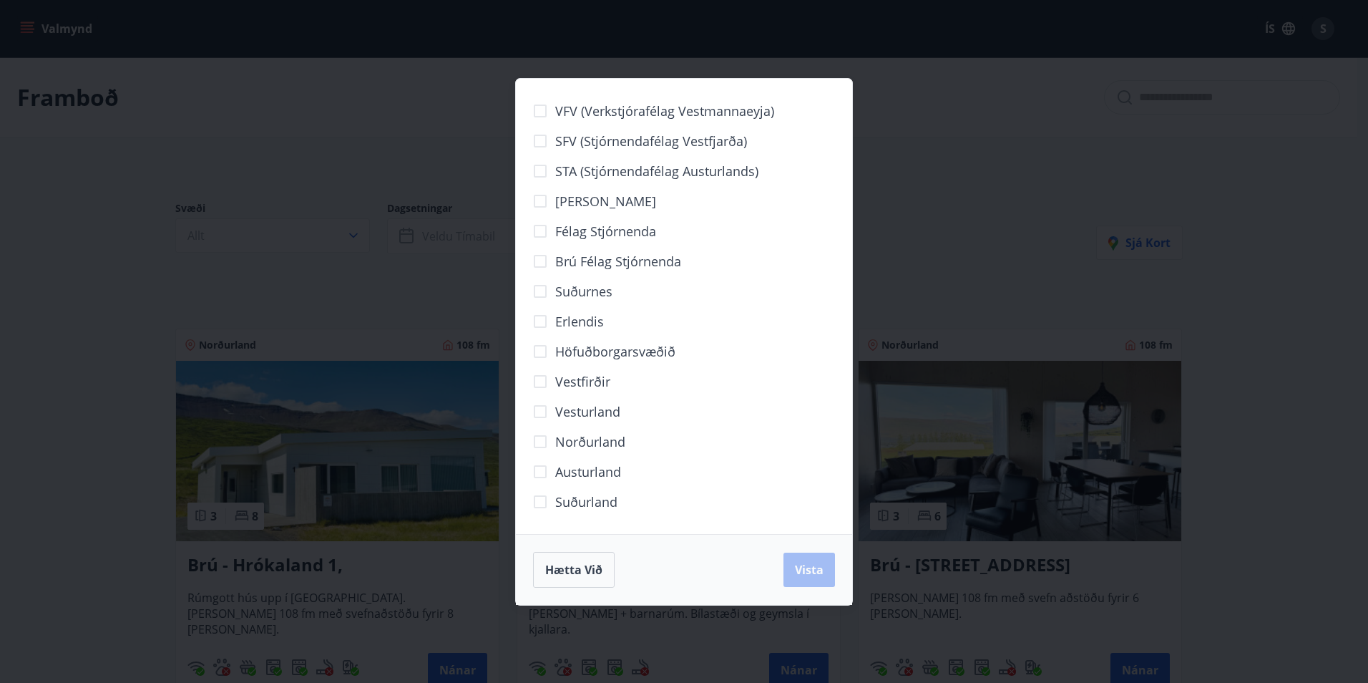
click at [368, 297] on div "VFV (Verkstjórafélag Vestmannaeyja) SFV (Stjórnendafélag Vestfjarða) STA (Stjór…" at bounding box center [684, 341] width 1368 height 683
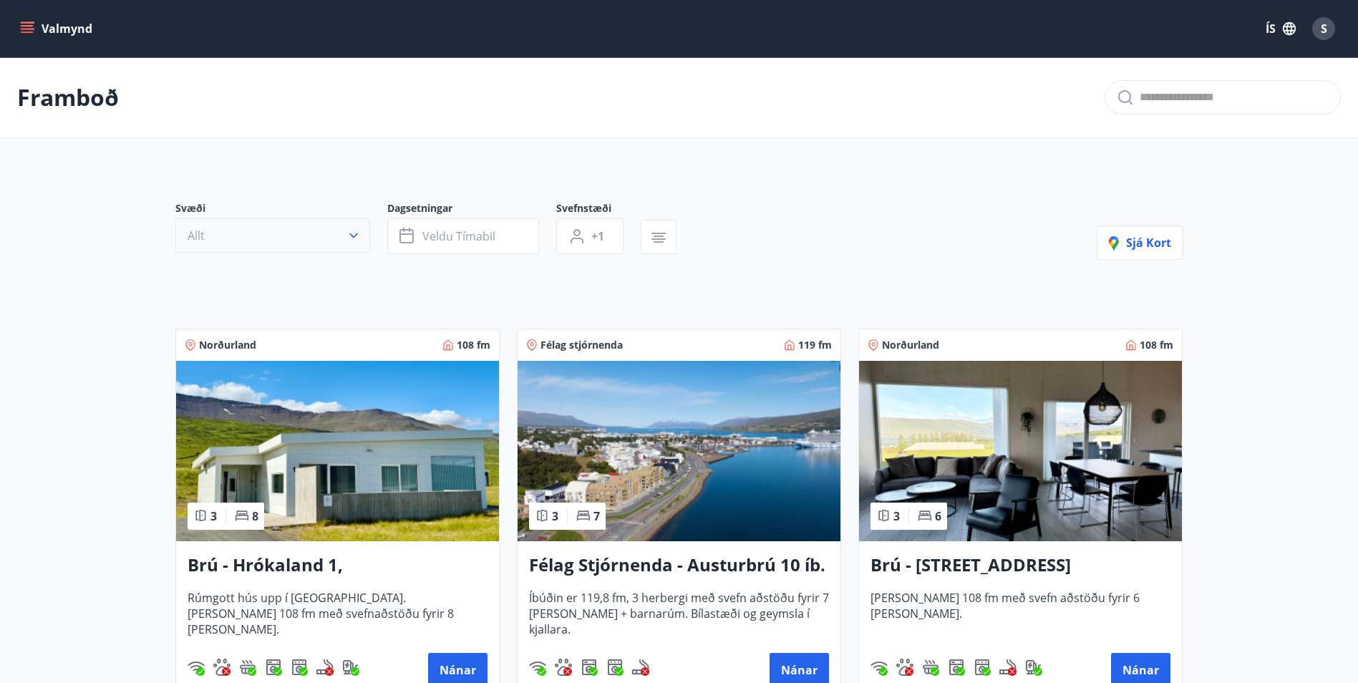
click at [276, 243] on button "Allt" at bounding box center [272, 235] width 195 height 34
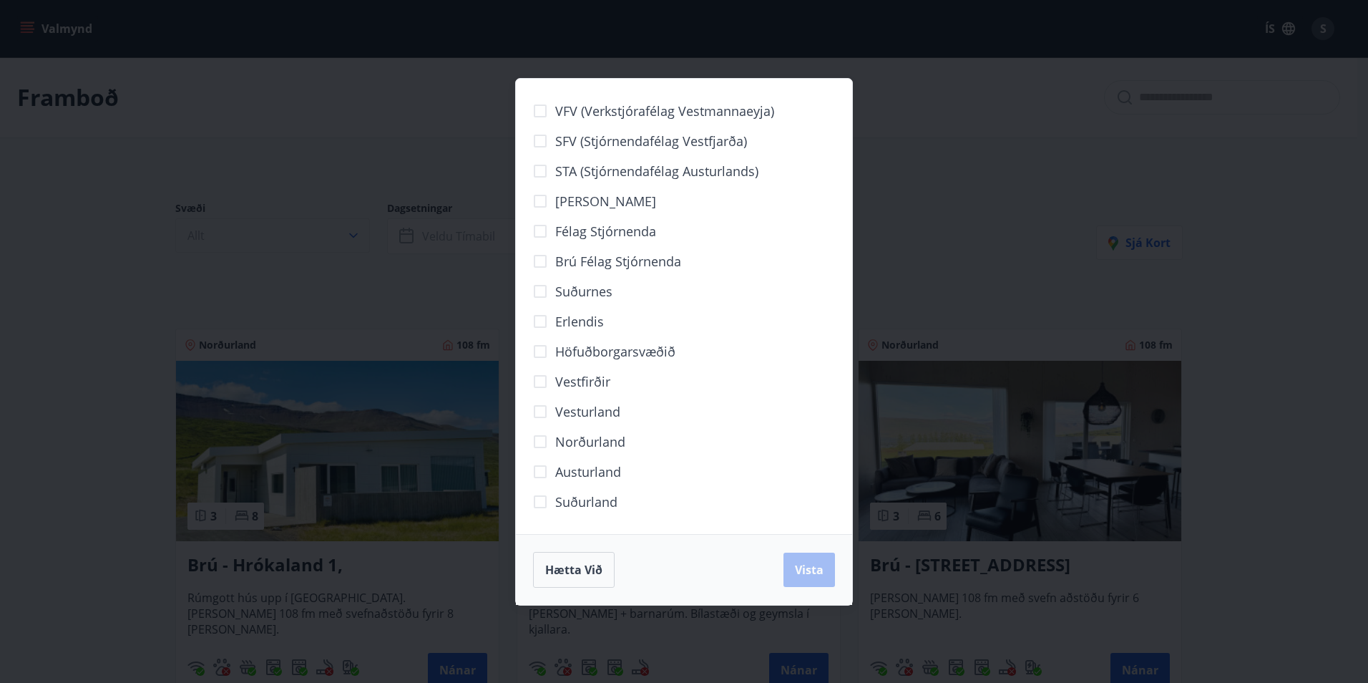
click at [276, 243] on div "VFV (Verkstjórafélag Vestmannaeyja) SFV (Stjórnendafélag Vestfjarða) STA (Stjór…" at bounding box center [684, 341] width 1368 height 683
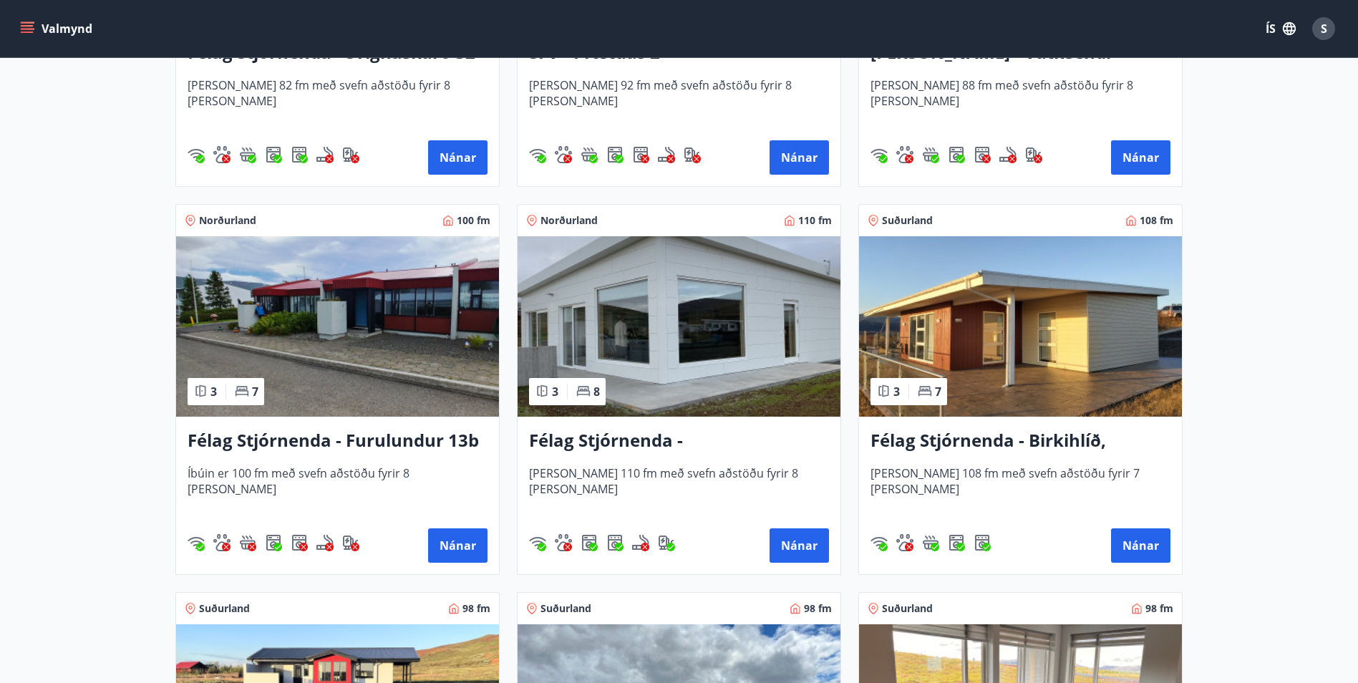
scroll to position [2863, 0]
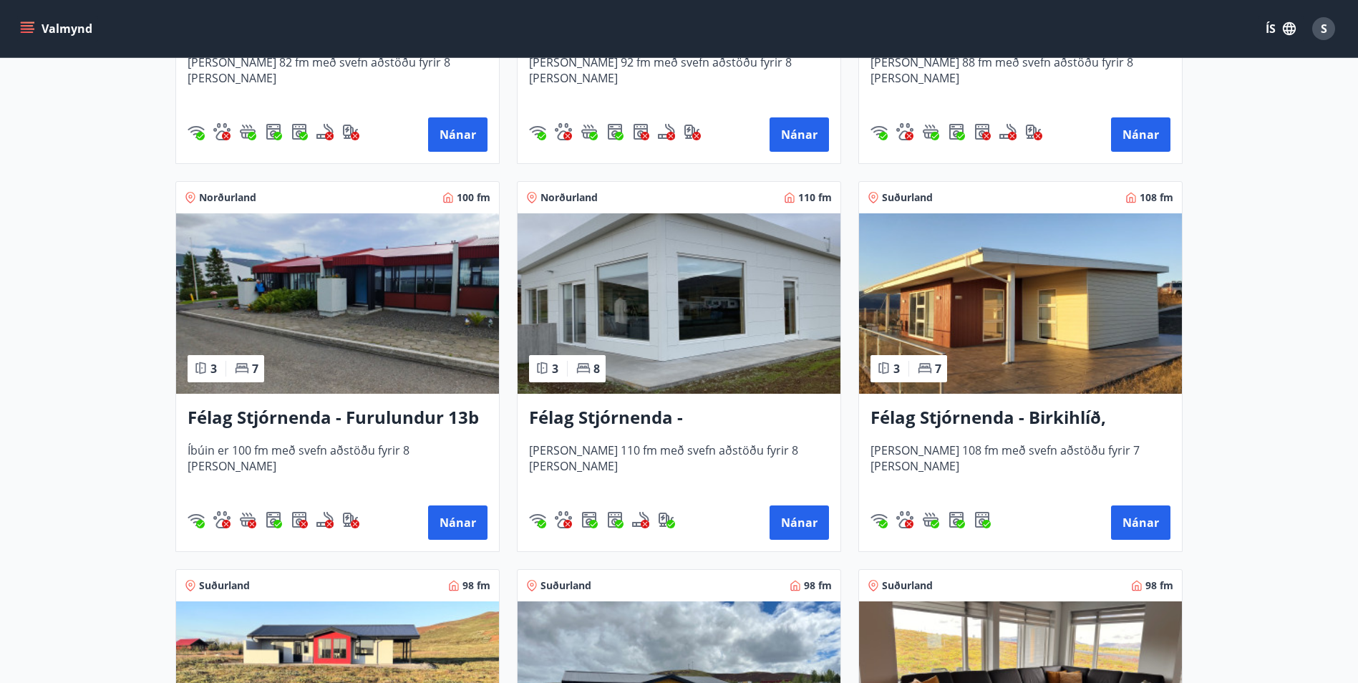
click at [959, 414] on h3 "Félag Stjórnenda - Birkihlíð, [GEOGRAPHIC_DATA]" at bounding box center [1020, 418] width 300 height 26
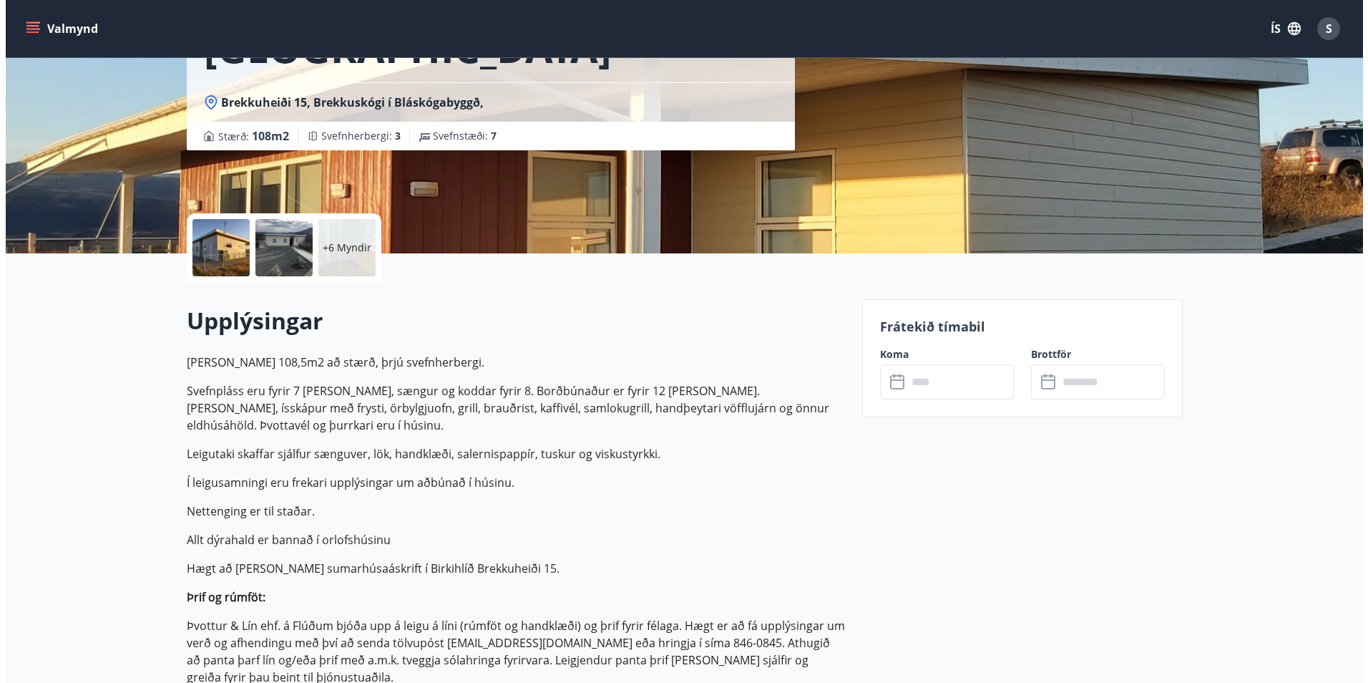
scroll to position [151, 0]
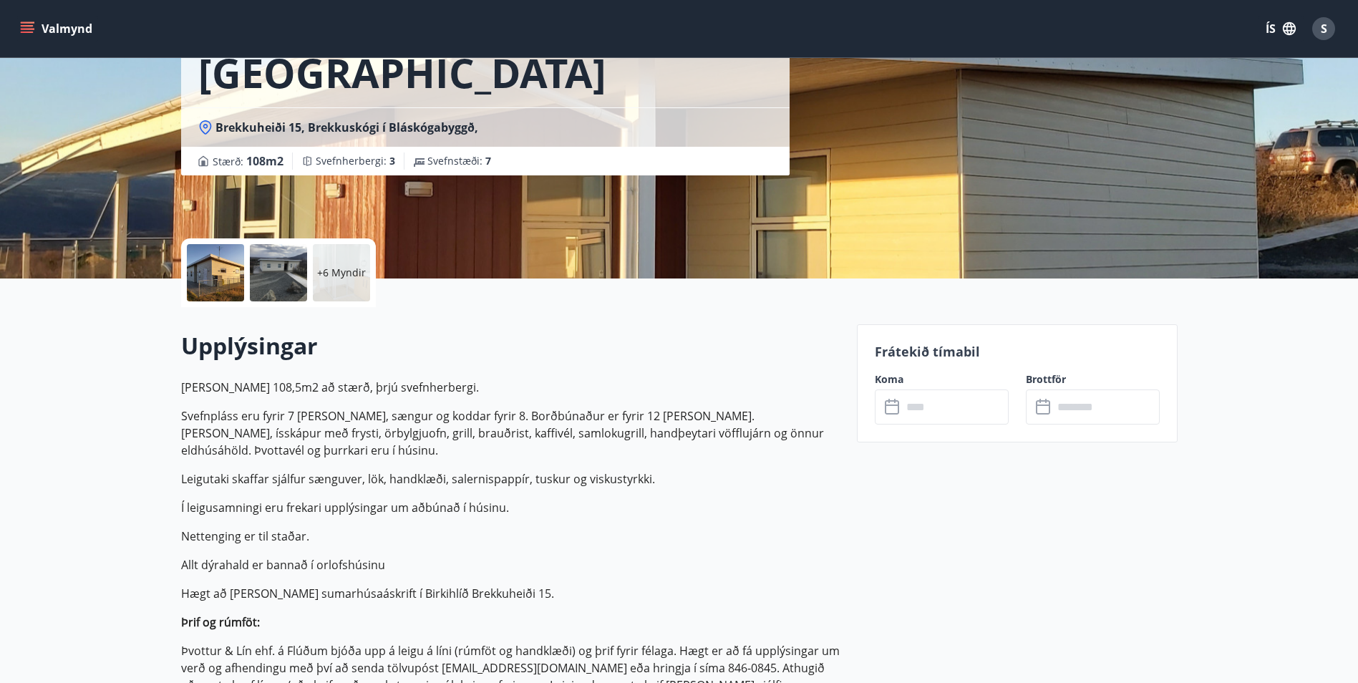
click at [225, 278] on div at bounding box center [215, 272] width 57 height 57
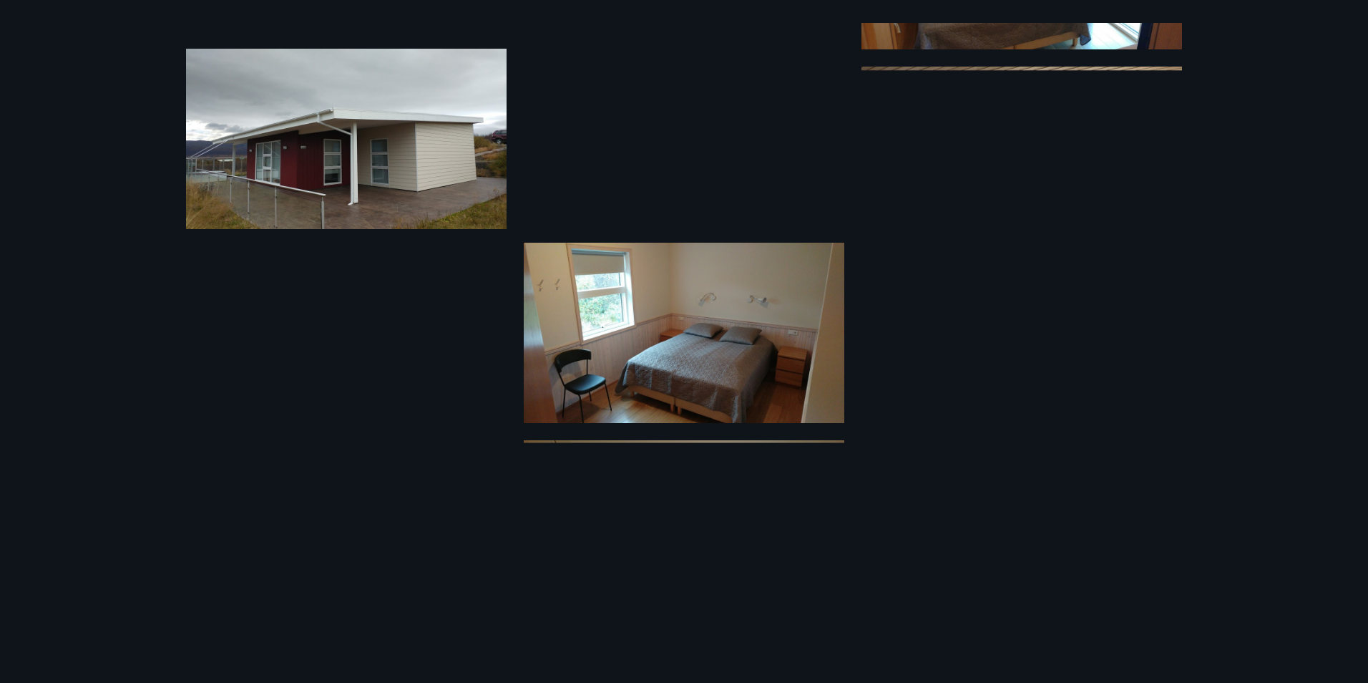
scroll to position [751, 0]
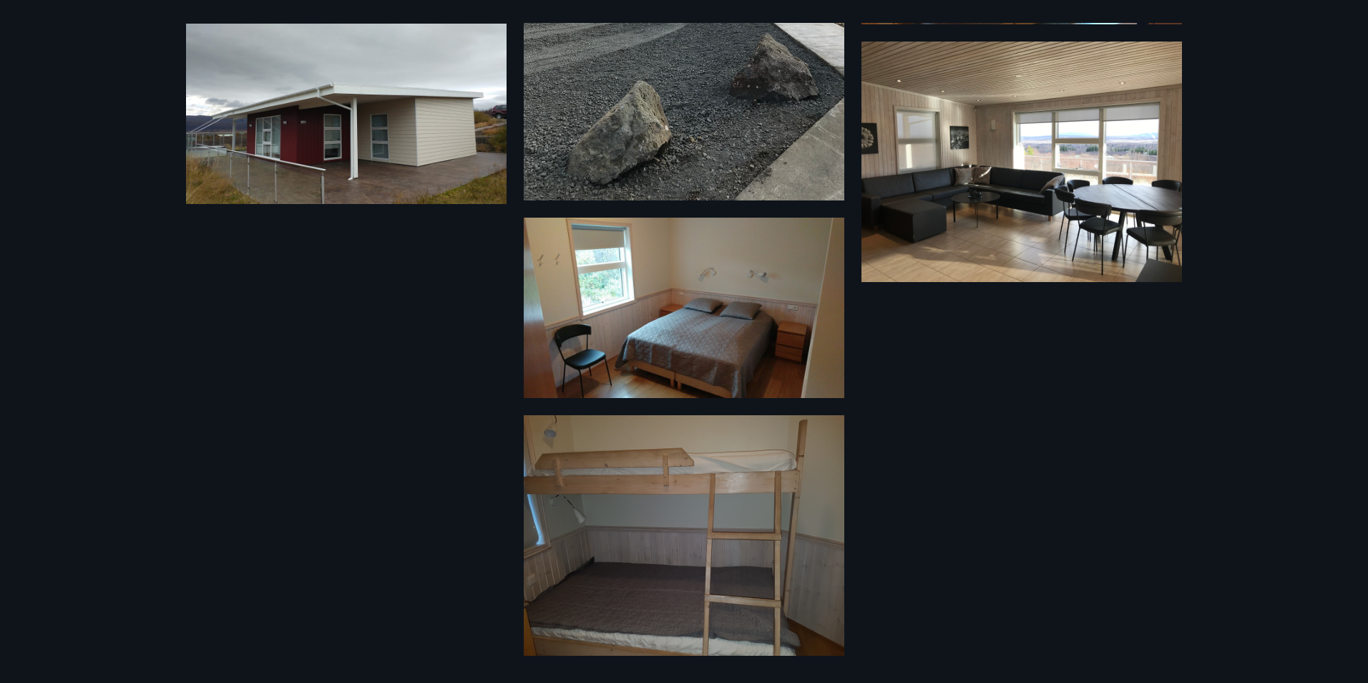
click at [1057, 175] on img at bounding box center [1022, 162] width 321 height 240
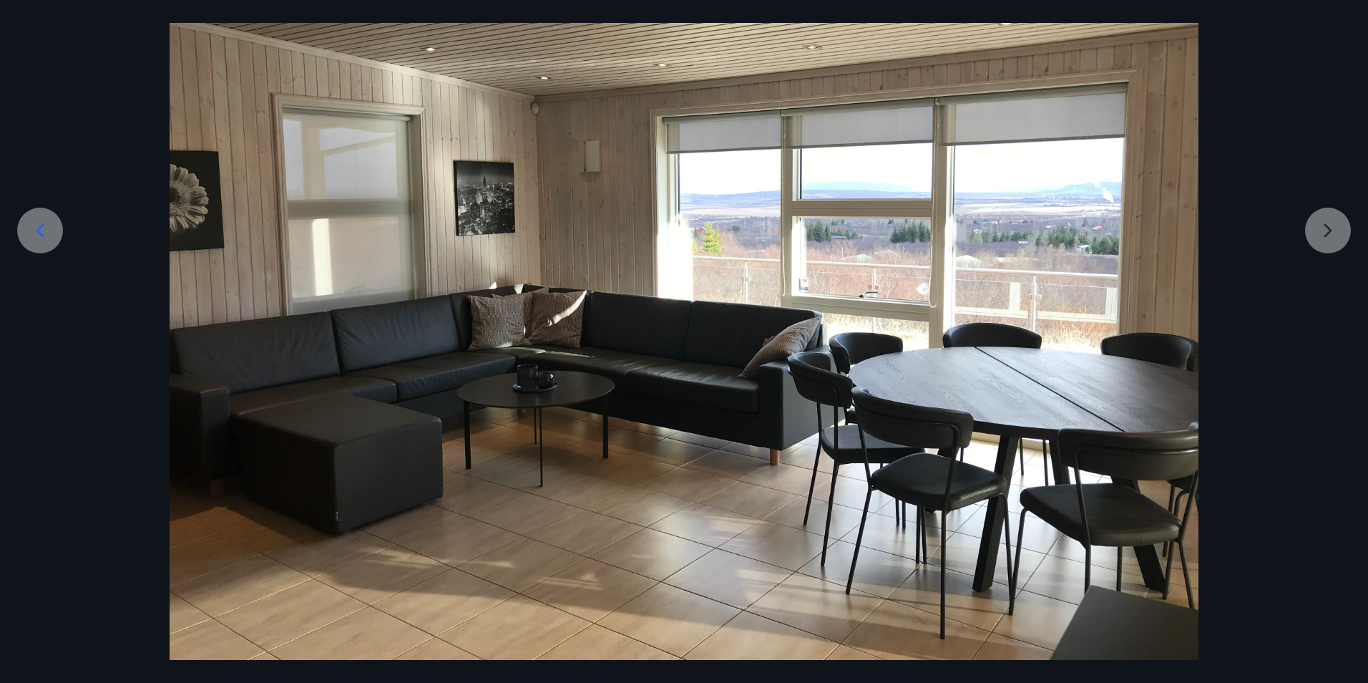
scroll to position [193, 0]
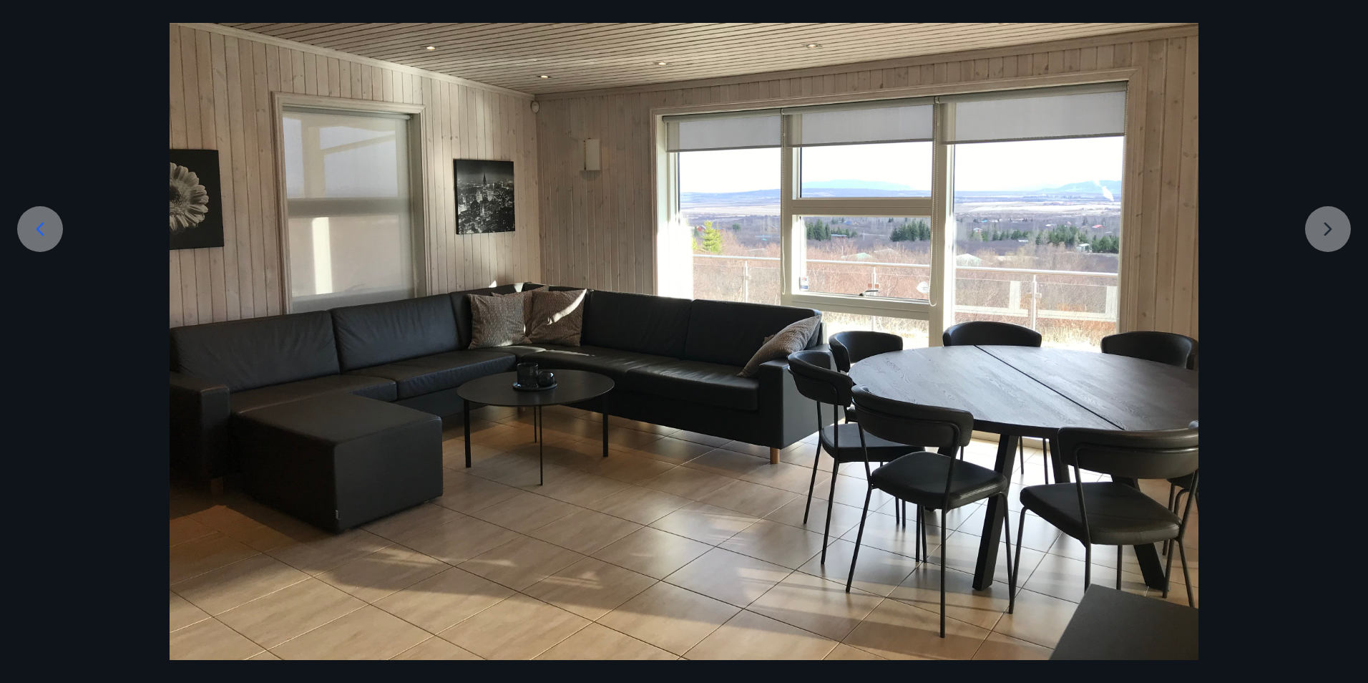
click at [1336, 230] on div at bounding box center [684, 274] width 1368 height 772
drag, startPoint x: 1322, startPoint y: 229, endPoint x: 1023, endPoint y: 239, distance: 299.3
click at [1316, 229] on div at bounding box center [684, 274] width 1368 height 772
click at [50, 226] on icon at bounding box center [40, 229] width 23 height 23
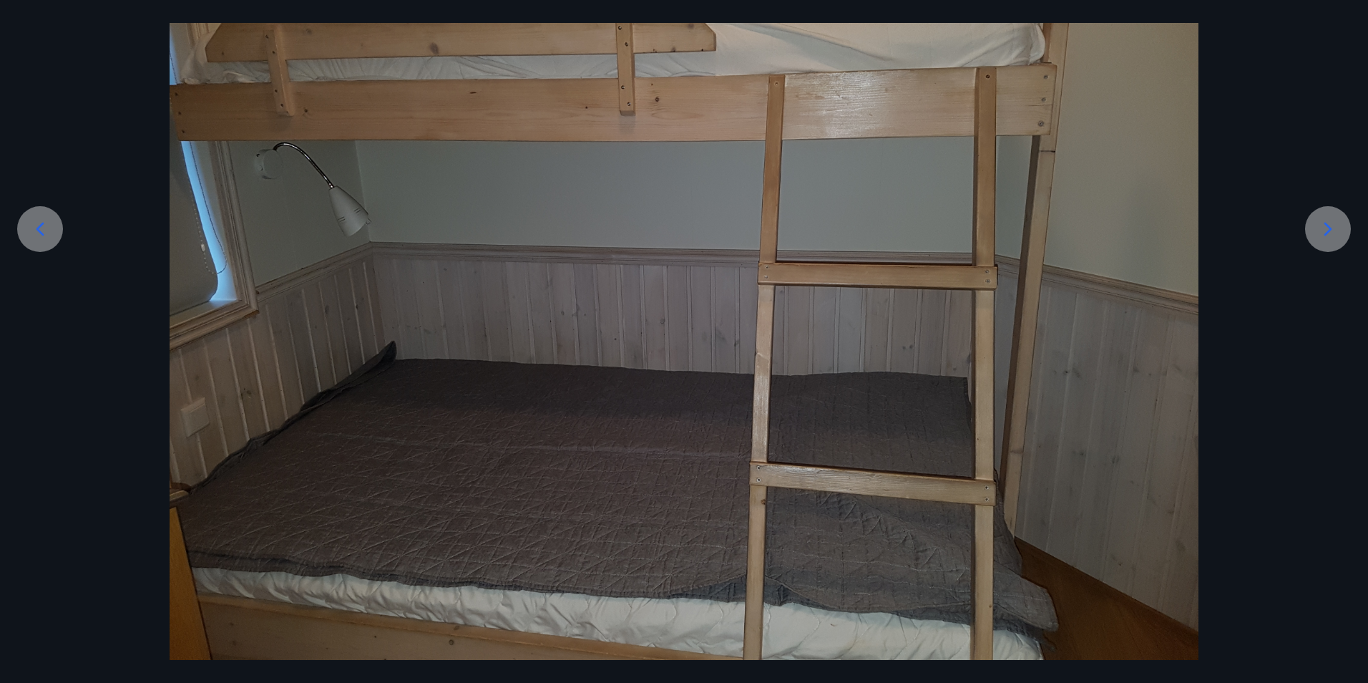
click at [49, 226] on icon at bounding box center [40, 229] width 23 height 23
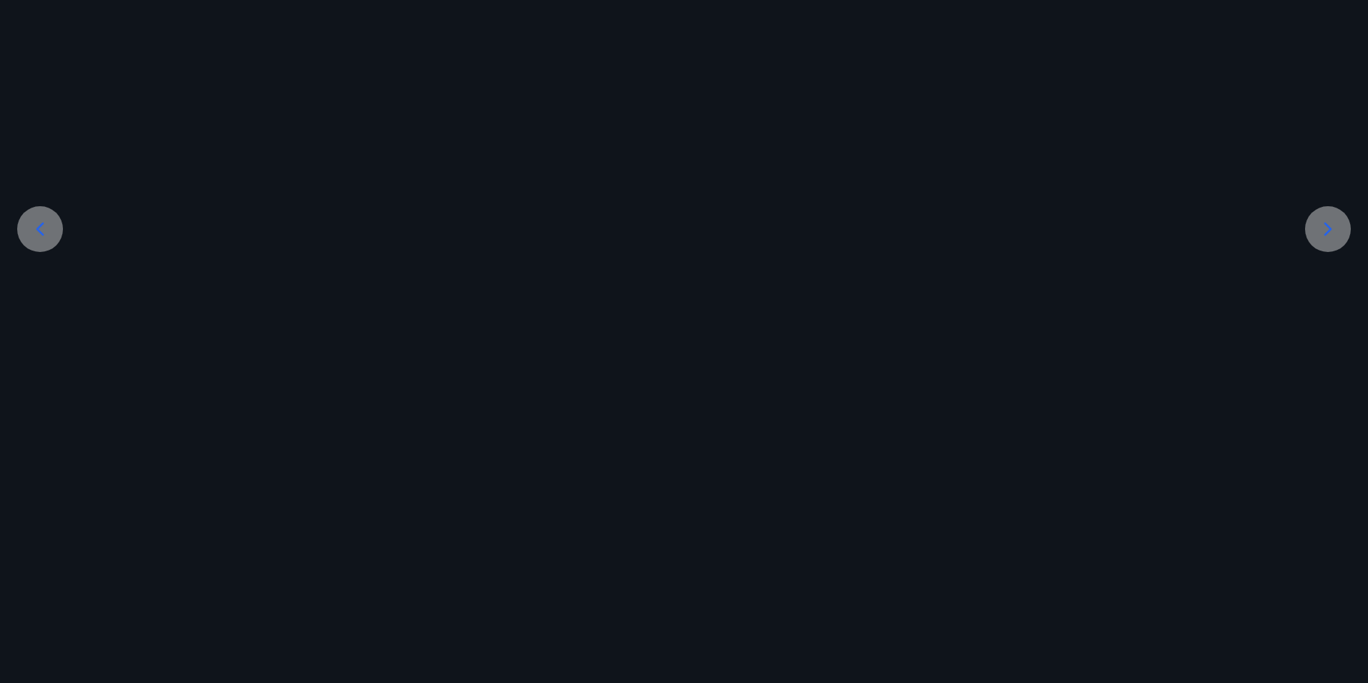
scroll to position [0, 0]
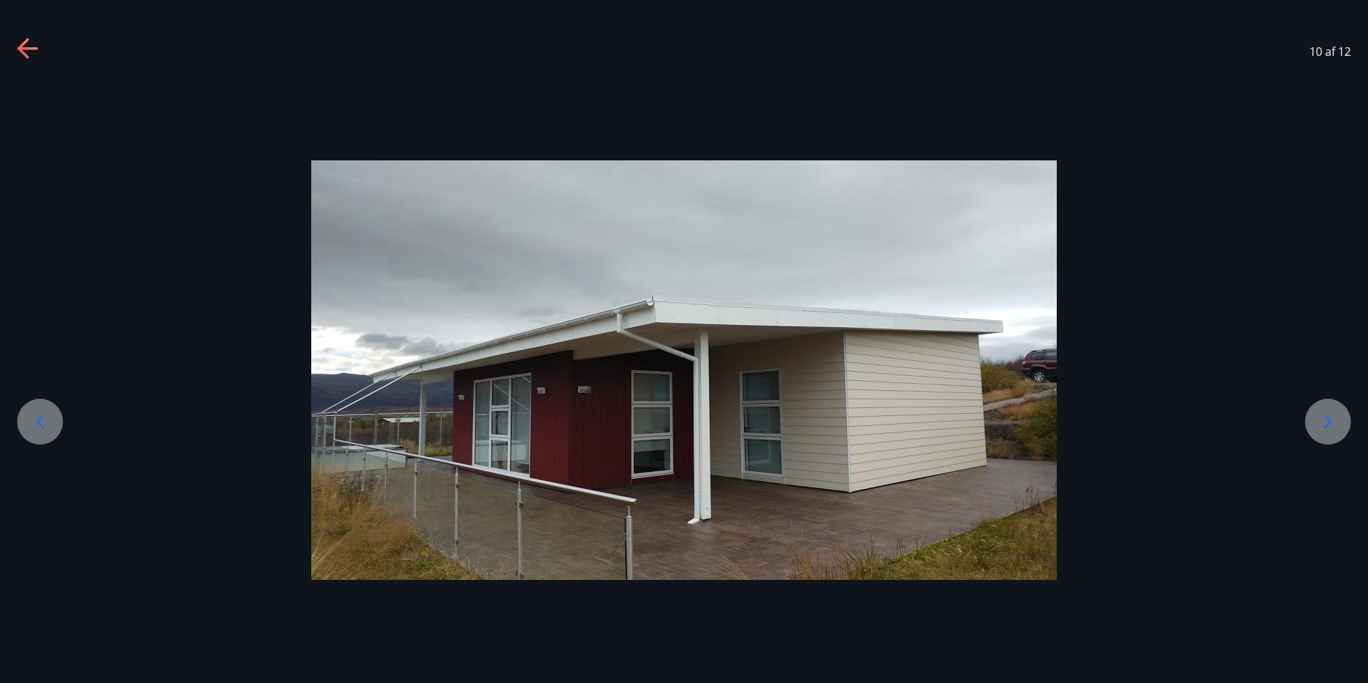
click at [49, 226] on div at bounding box center [684, 369] width 1368 height 419
click at [39, 420] on icon at bounding box center [40, 422] width 8 height 14
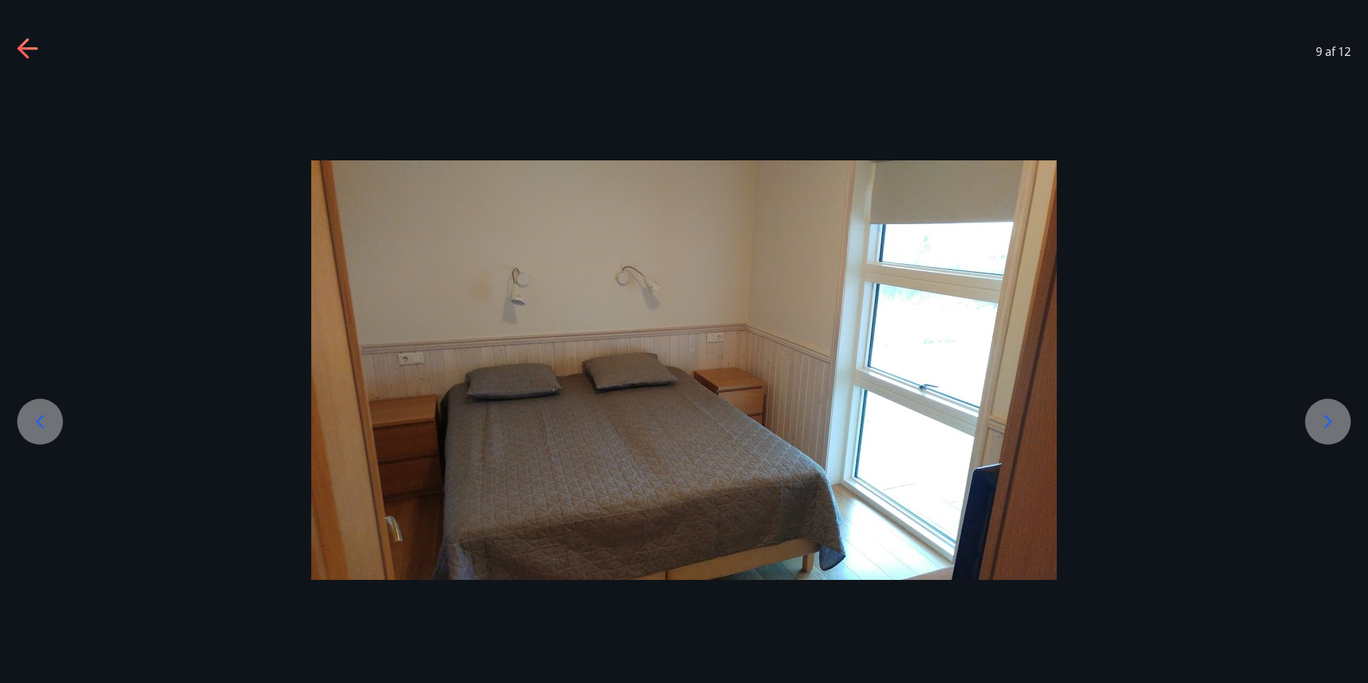
click at [39, 420] on icon at bounding box center [40, 422] width 8 height 14
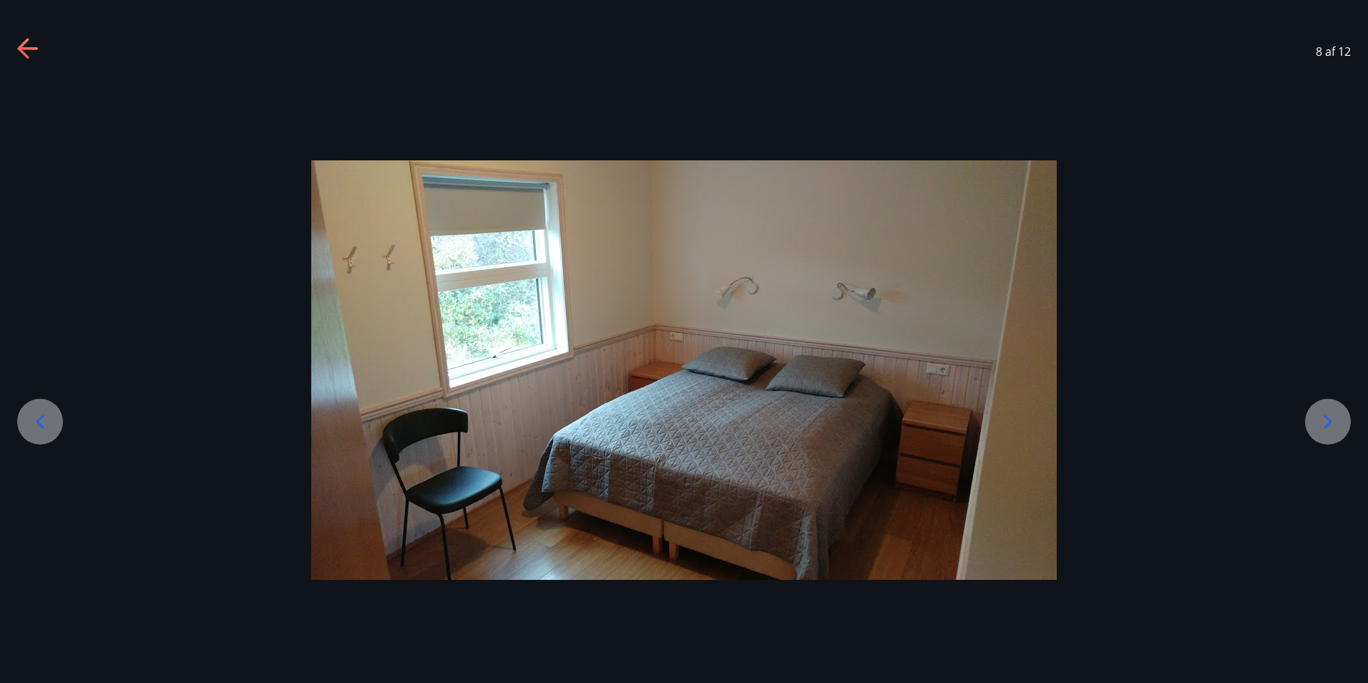
click at [39, 420] on icon at bounding box center [40, 422] width 8 height 14
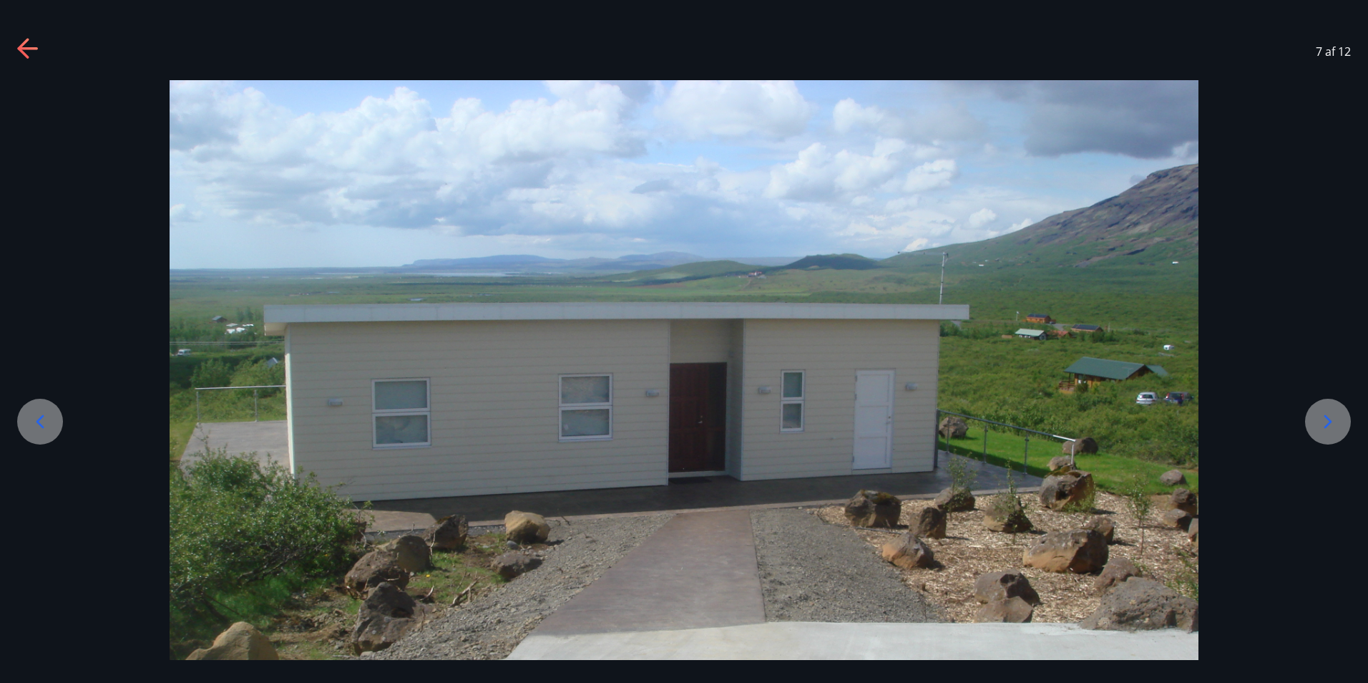
click at [39, 420] on icon at bounding box center [40, 422] width 8 height 14
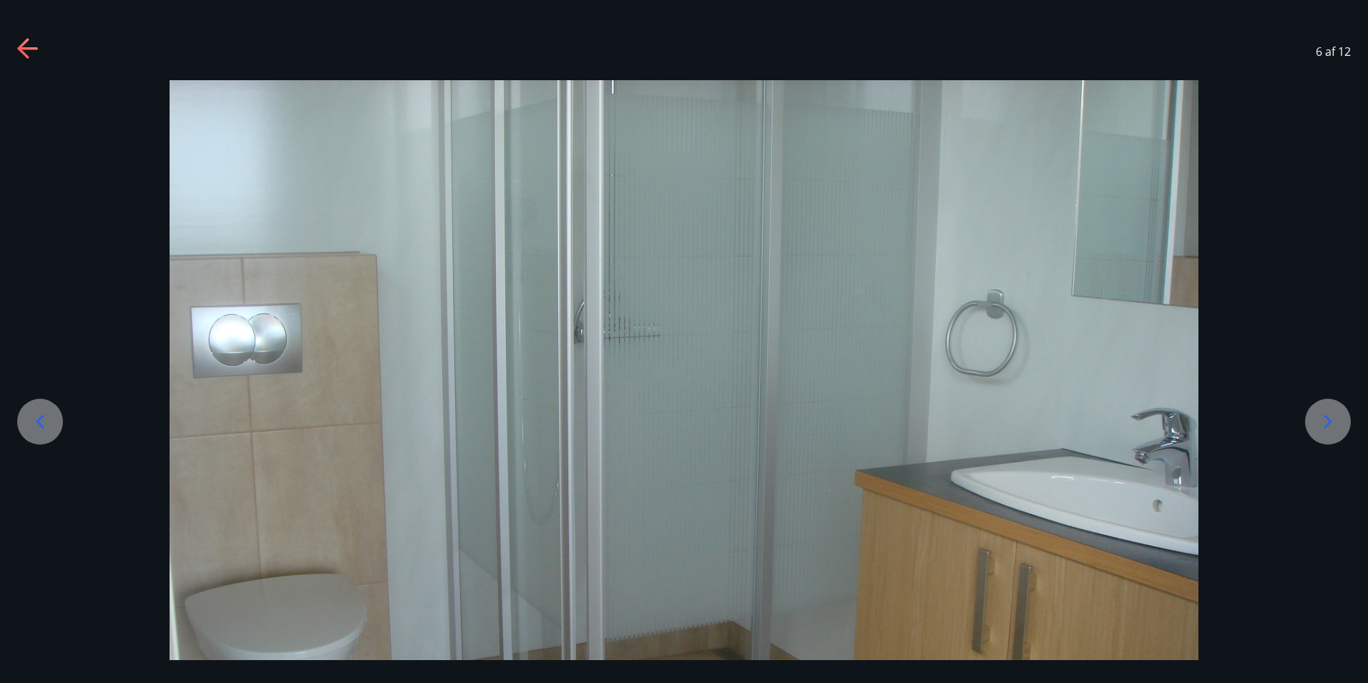
click at [39, 420] on icon at bounding box center [40, 422] width 8 height 14
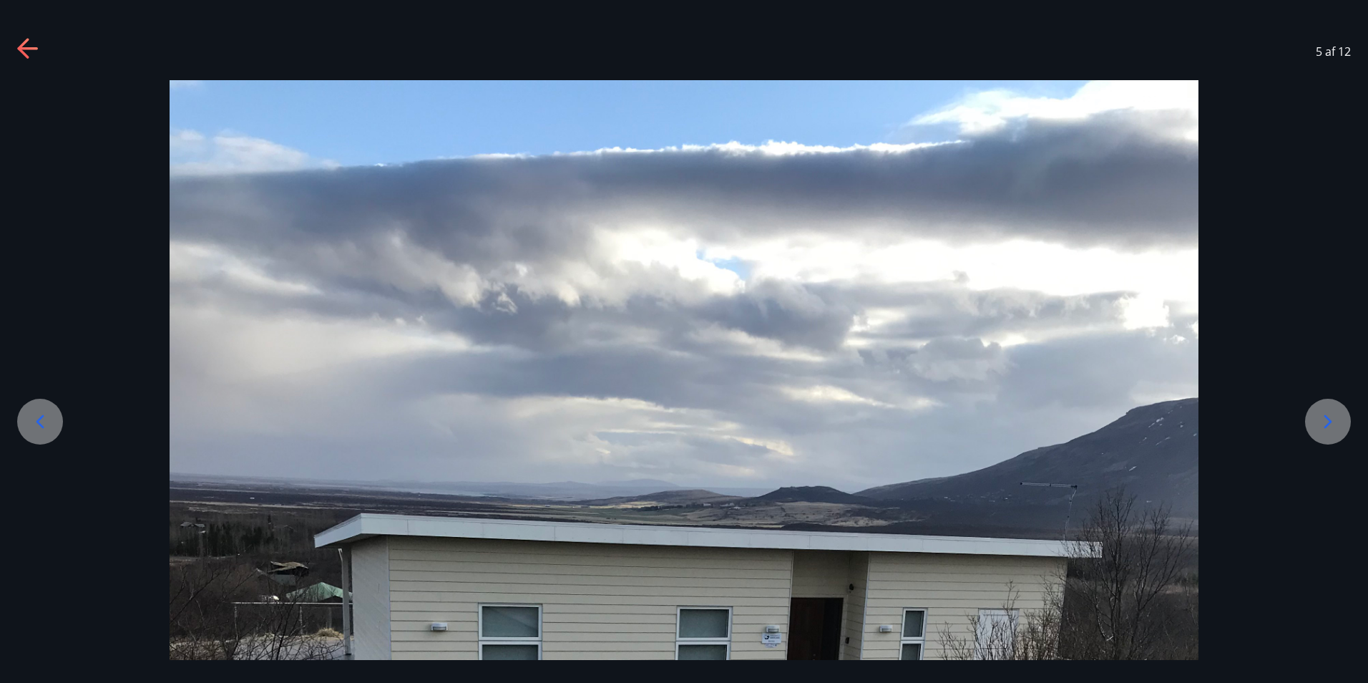
click at [39, 420] on icon at bounding box center [40, 422] width 8 height 14
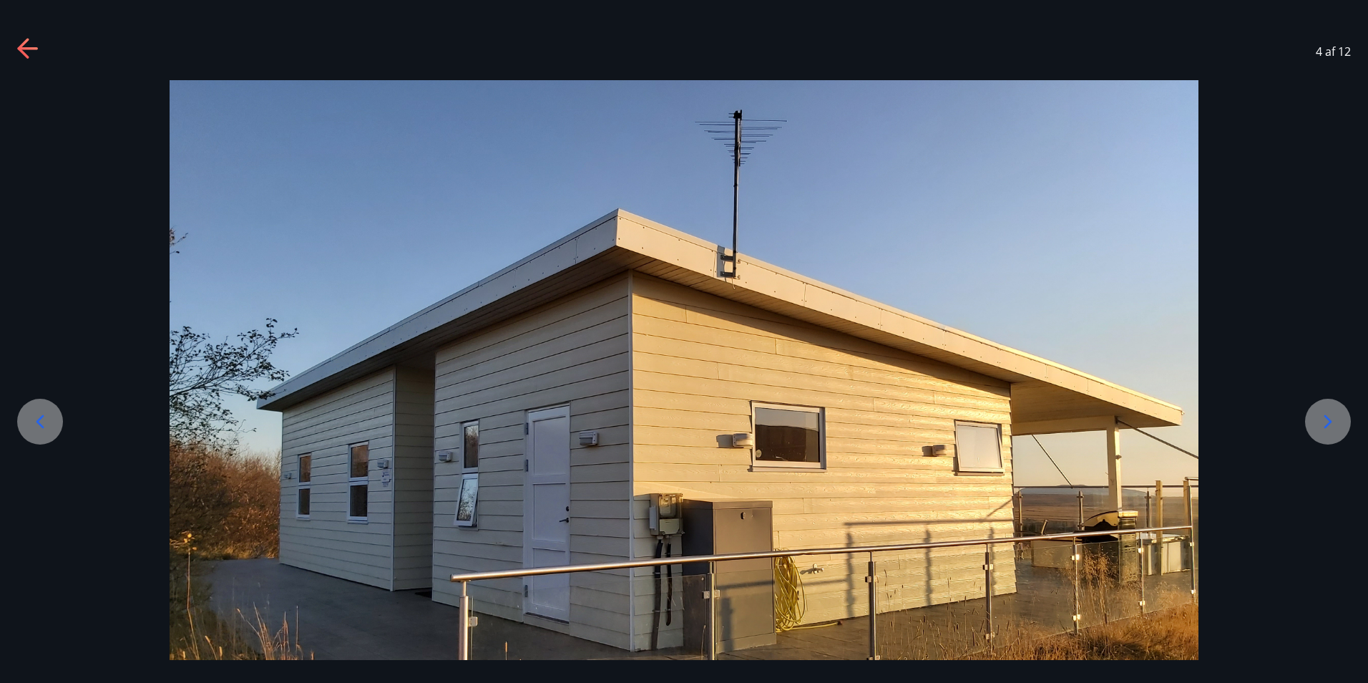
click at [29, 55] on icon at bounding box center [28, 49] width 23 height 23
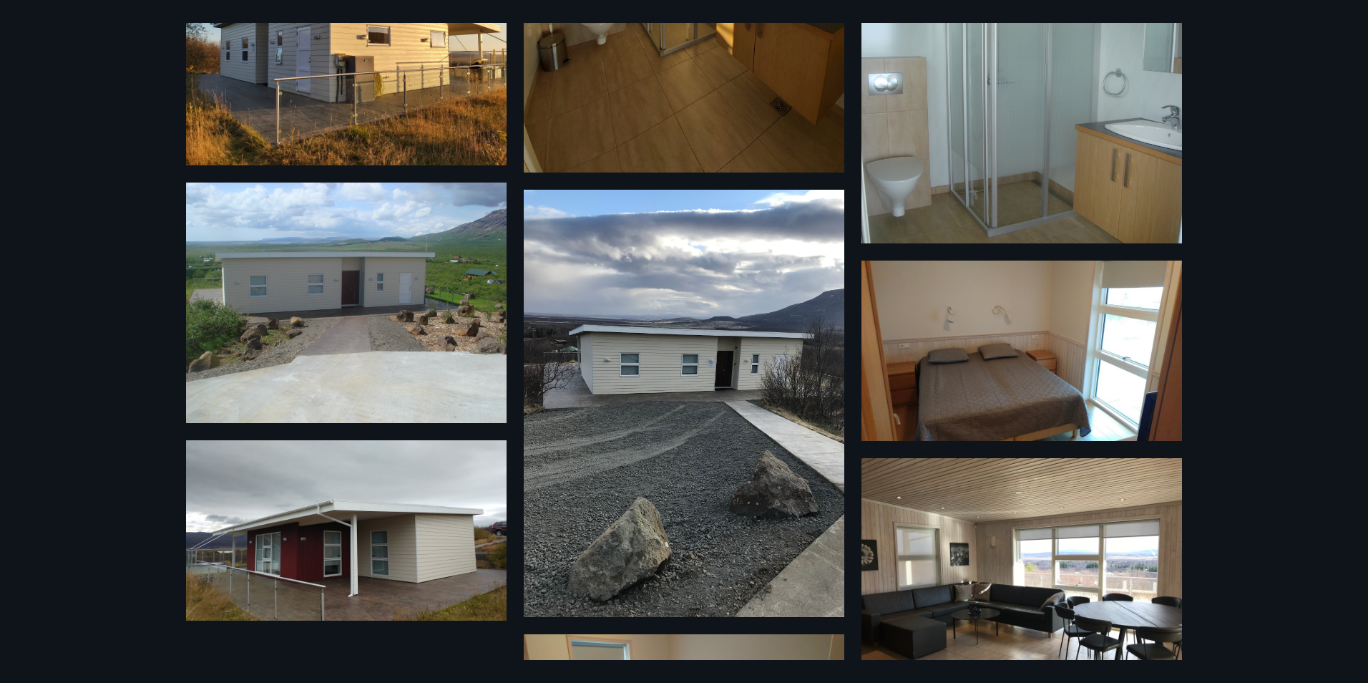
scroll to position [322, 0]
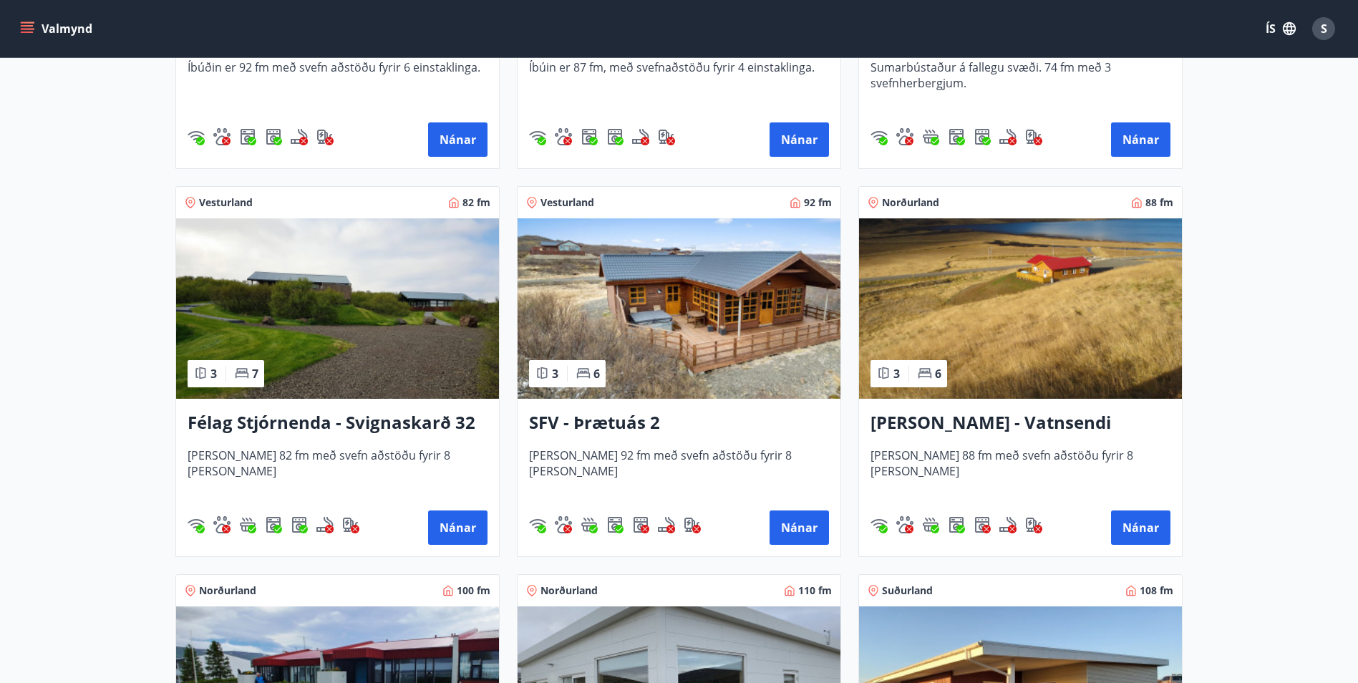
scroll to position [2505, 0]
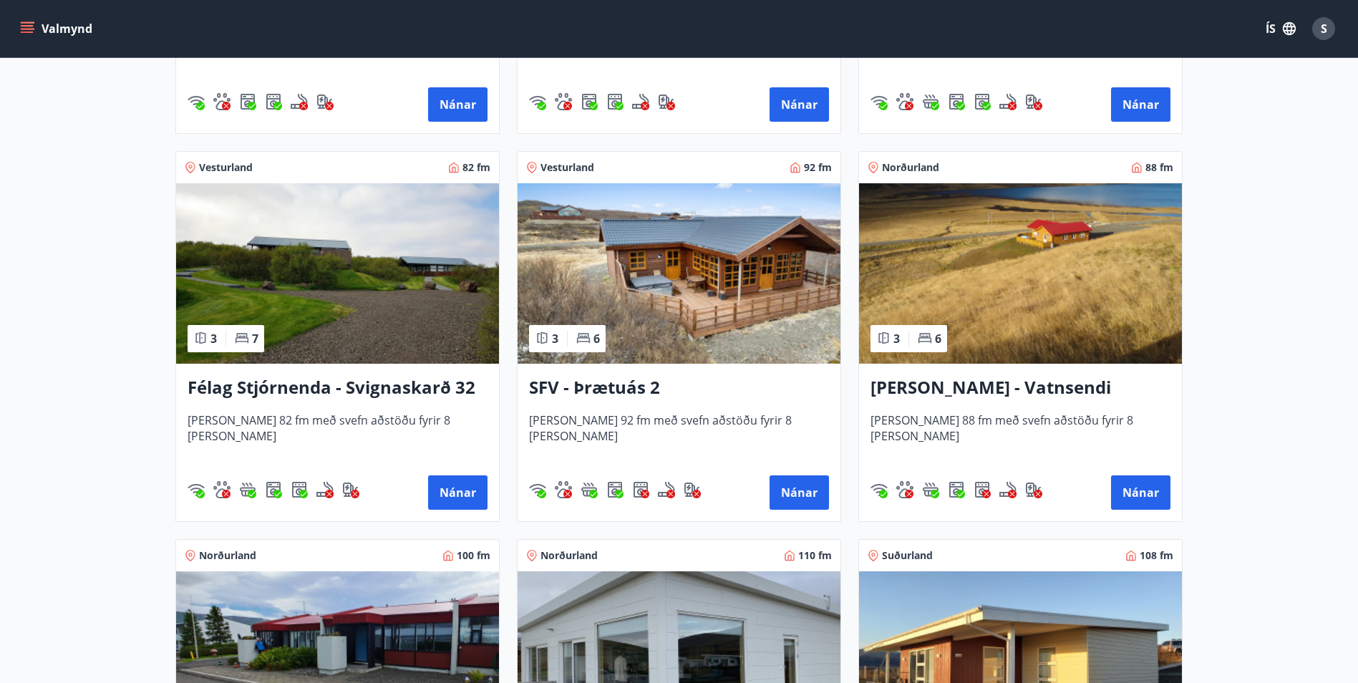
click at [697, 308] on img at bounding box center [678, 273] width 323 height 180
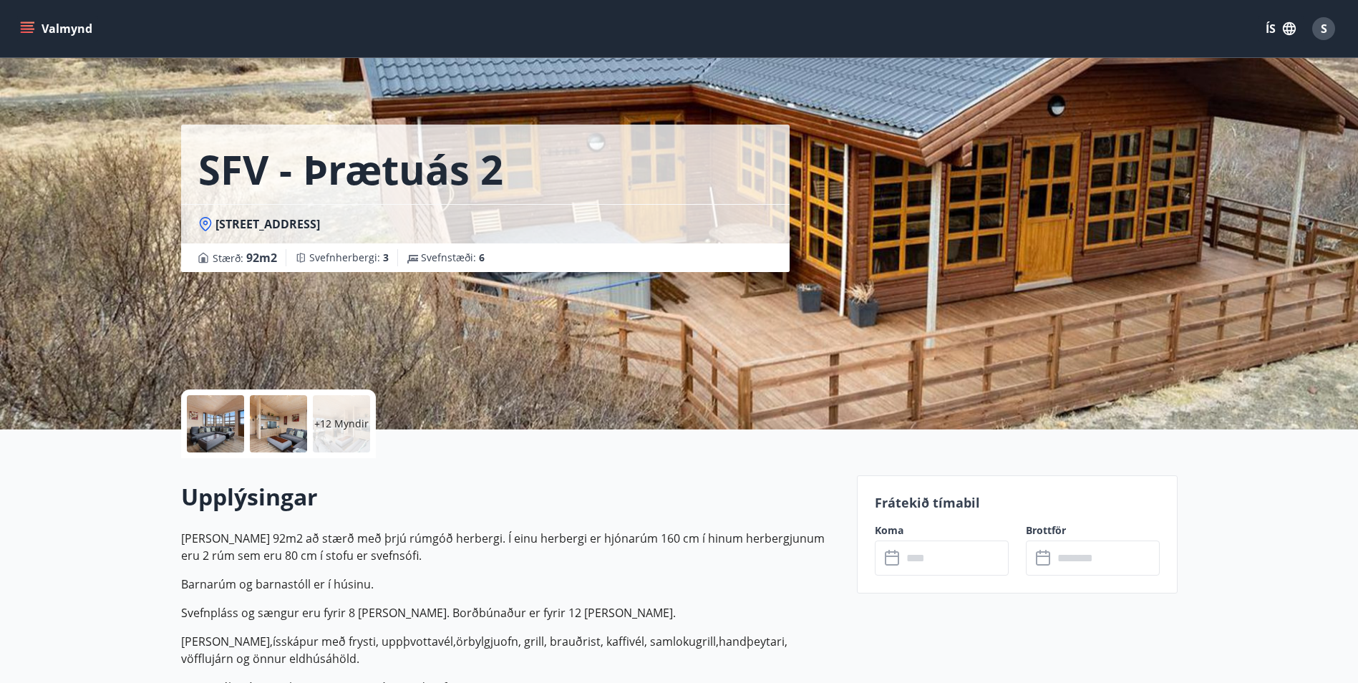
click at [962, 253] on div "SFV - Þrætuás 2 Þrætuás 2, [GEOGRAPHIC_DATA] : 92 m2 [GEOGRAPHIC_DATA] : 3 Svef…" at bounding box center [679, 214] width 996 height 429
click at [218, 419] on div at bounding box center [215, 423] width 57 height 57
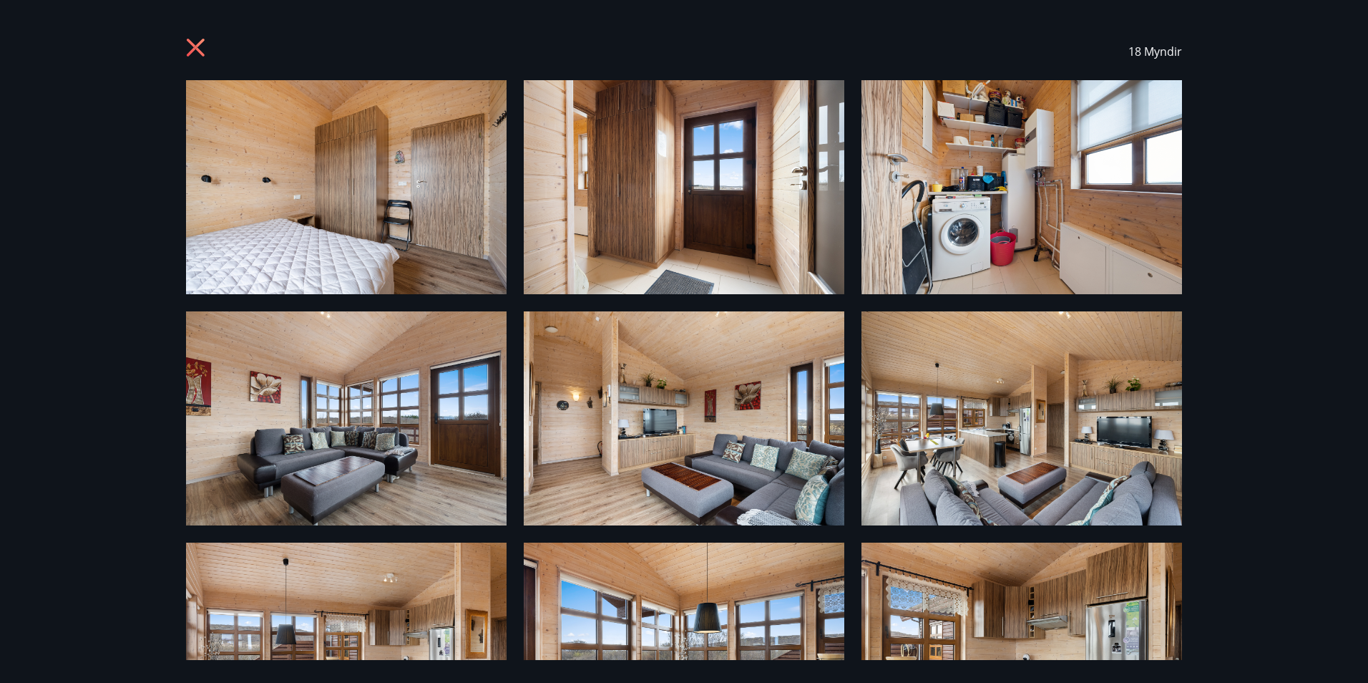
click at [347, 213] on img at bounding box center [346, 187] width 321 height 214
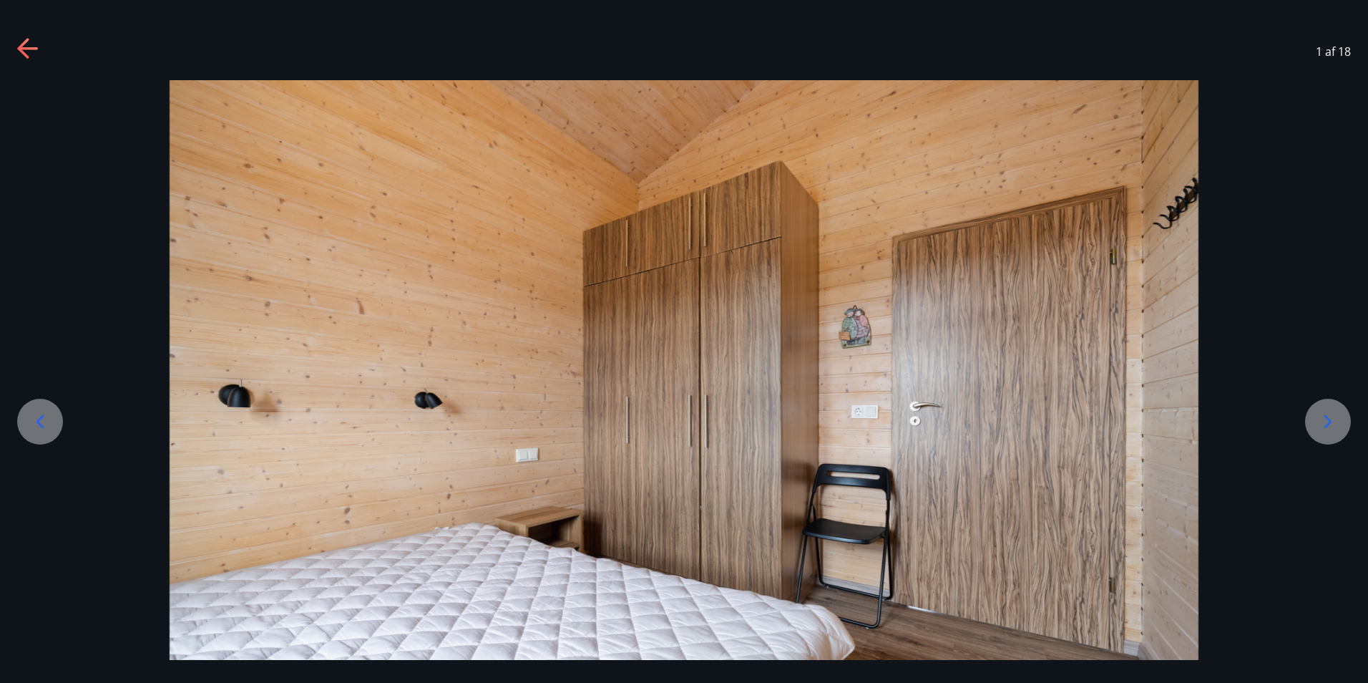
click at [1330, 409] on div at bounding box center [1328, 422] width 46 height 46
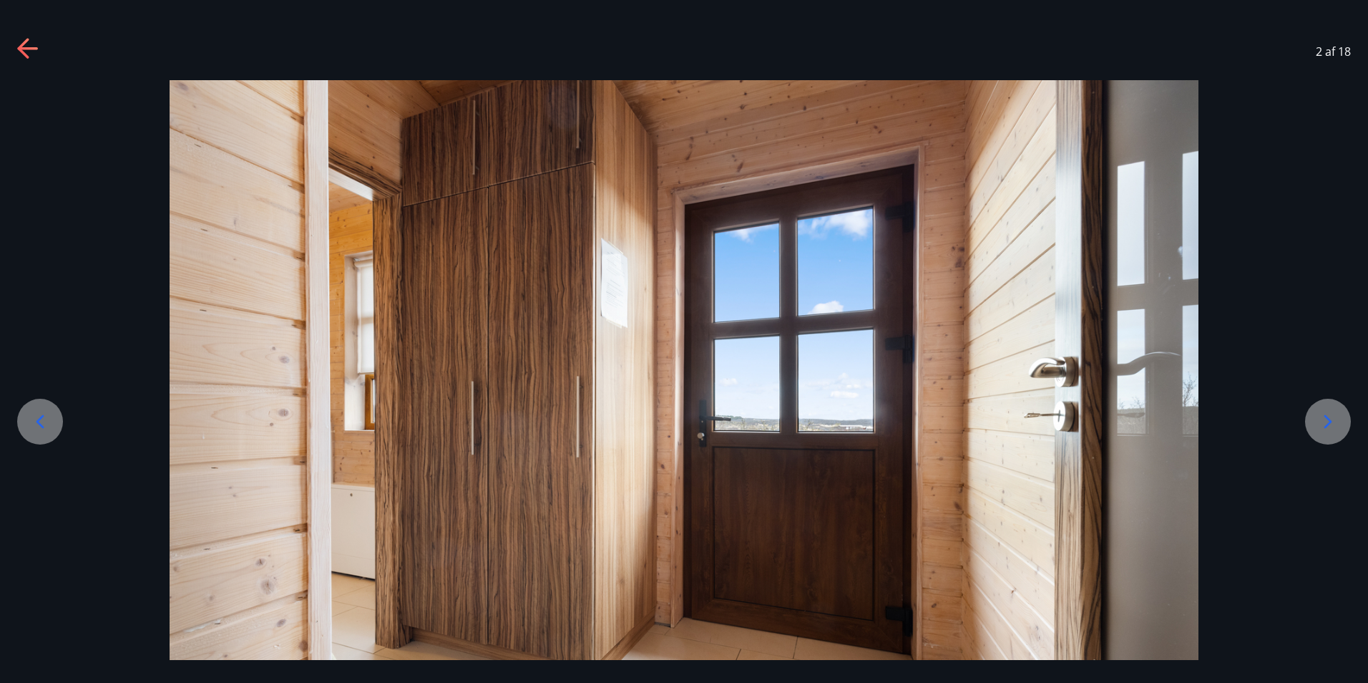
click at [1330, 409] on div at bounding box center [1328, 422] width 46 height 46
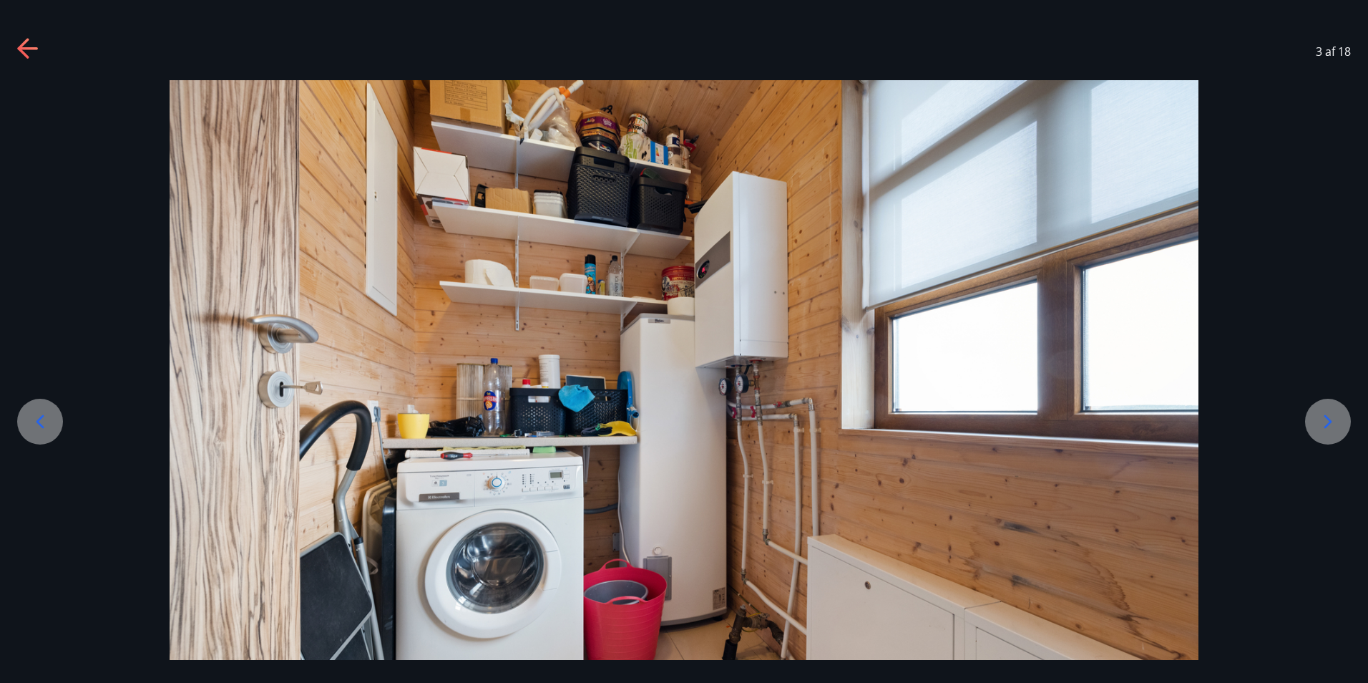
click at [1330, 409] on div at bounding box center [1328, 422] width 46 height 46
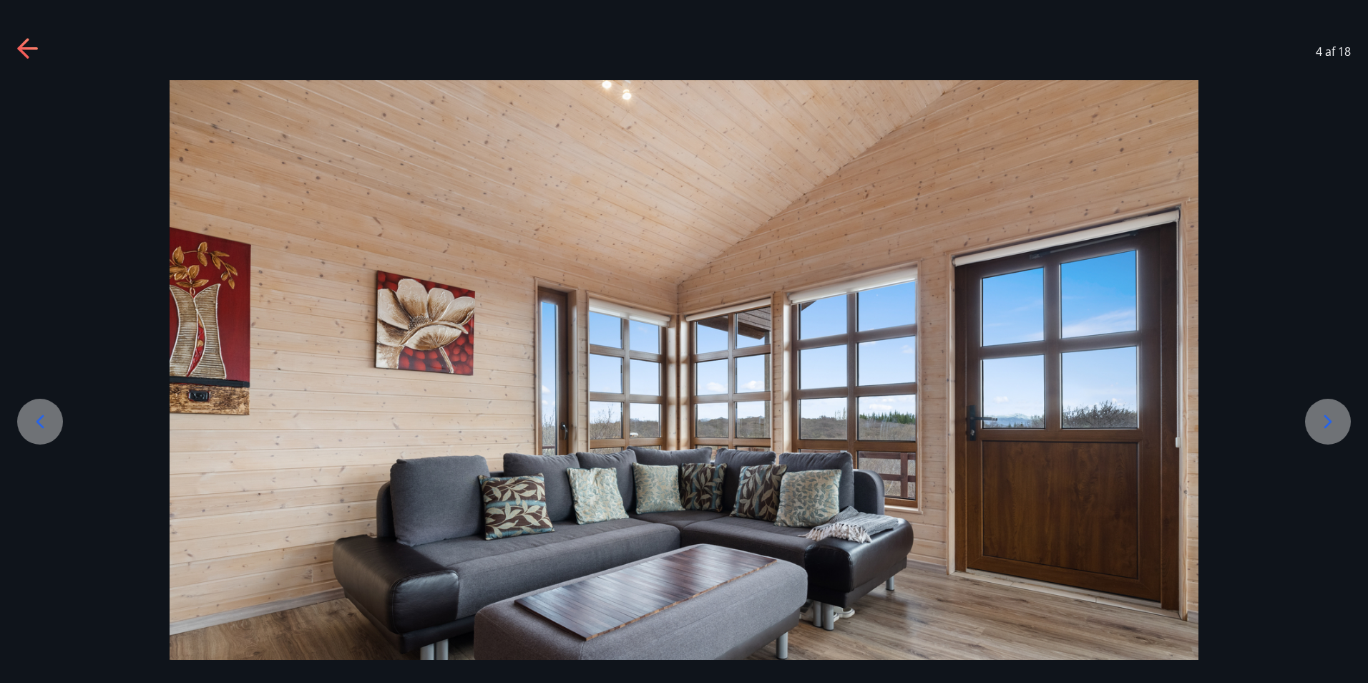
click at [1330, 409] on div at bounding box center [1328, 422] width 46 height 46
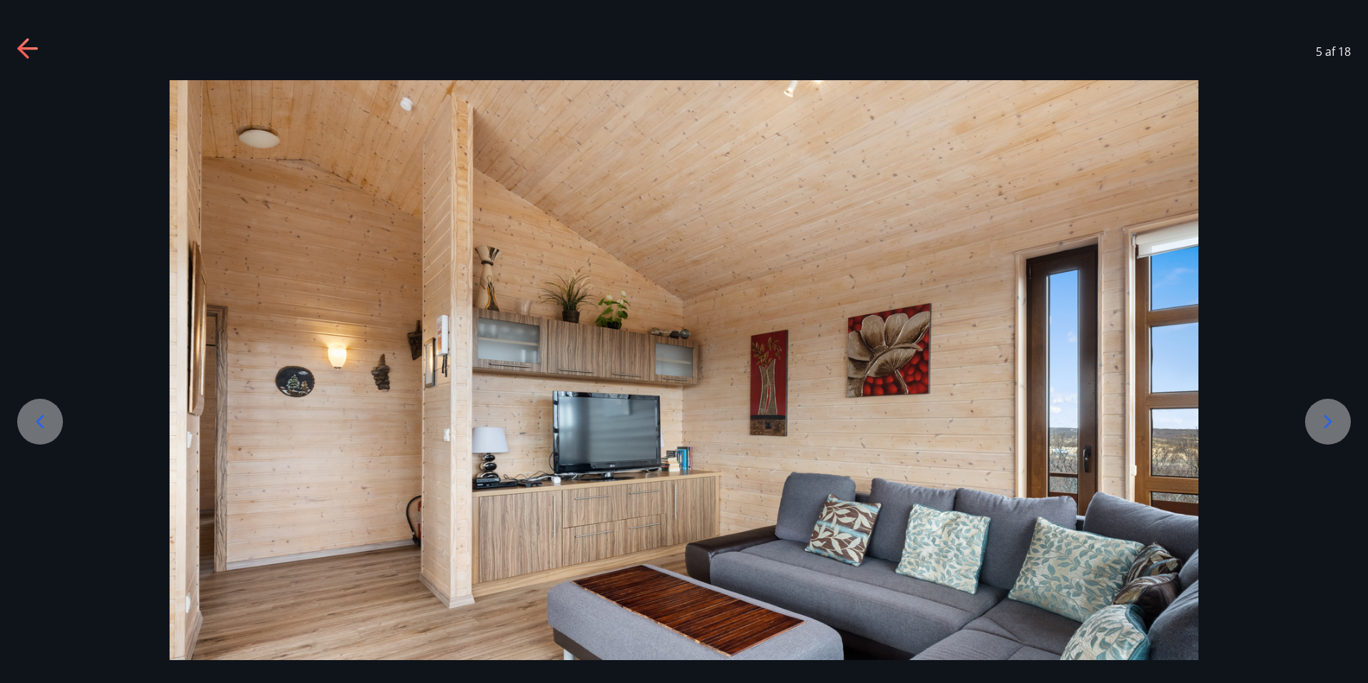
click at [1330, 409] on div at bounding box center [1328, 422] width 46 height 46
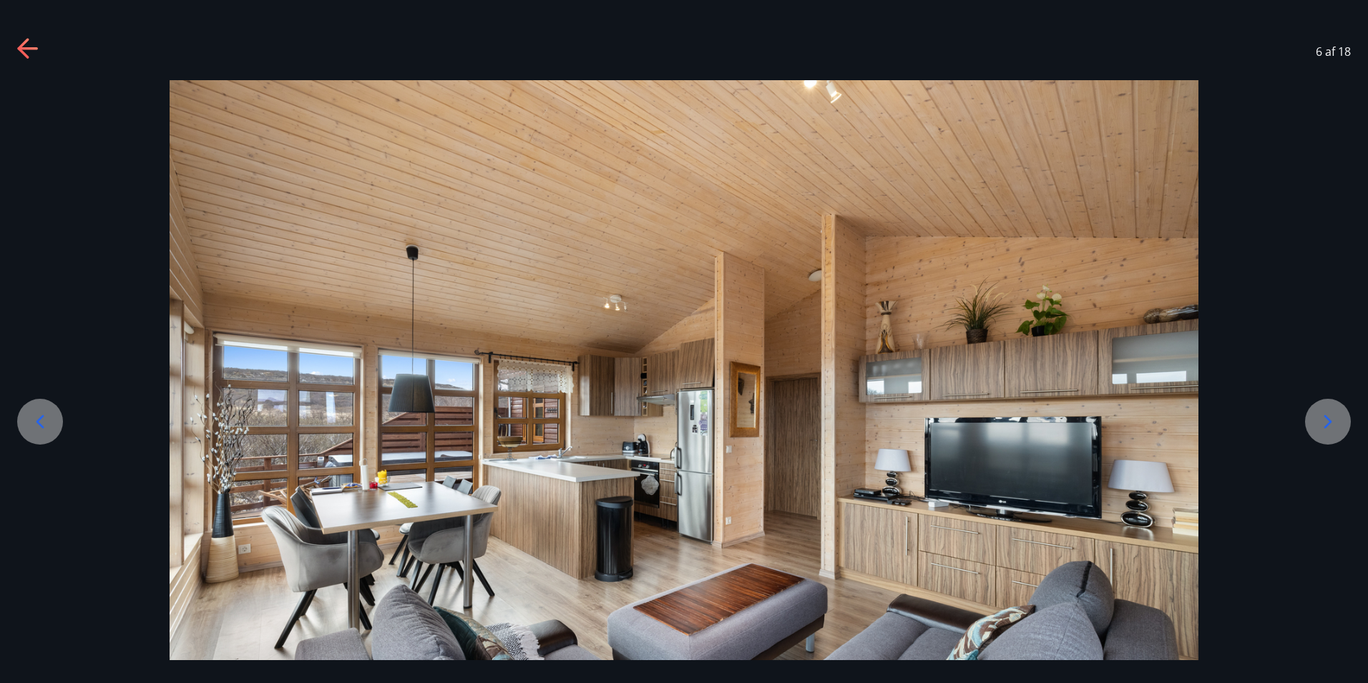
click at [1330, 409] on div at bounding box center [1328, 422] width 46 height 46
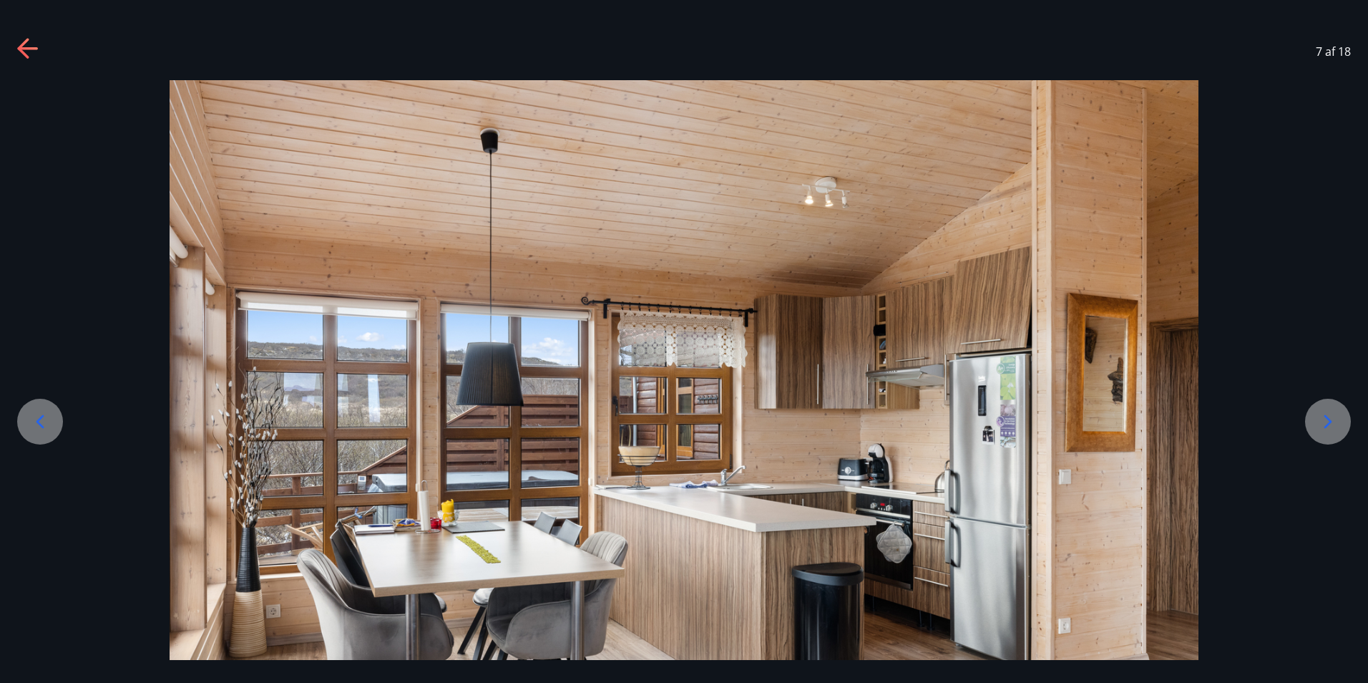
click at [1330, 409] on div at bounding box center [1328, 422] width 46 height 46
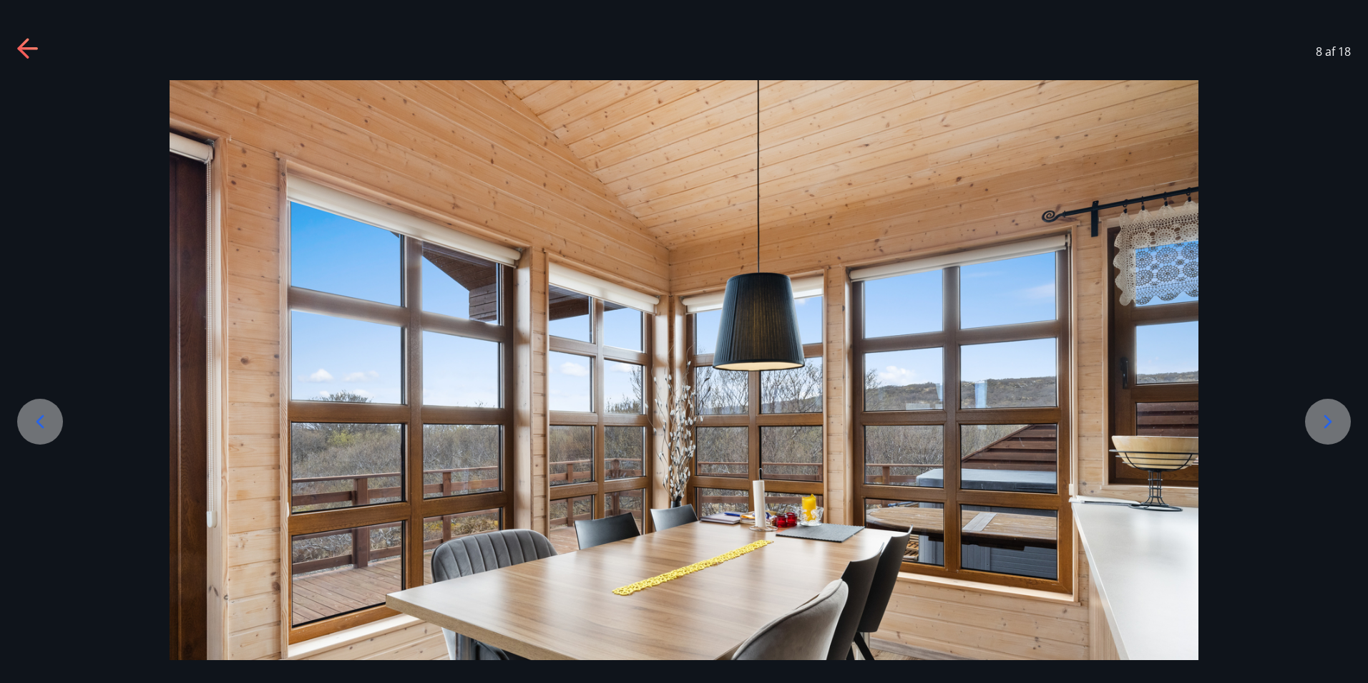
click at [1330, 409] on div at bounding box center [1328, 422] width 46 height 46
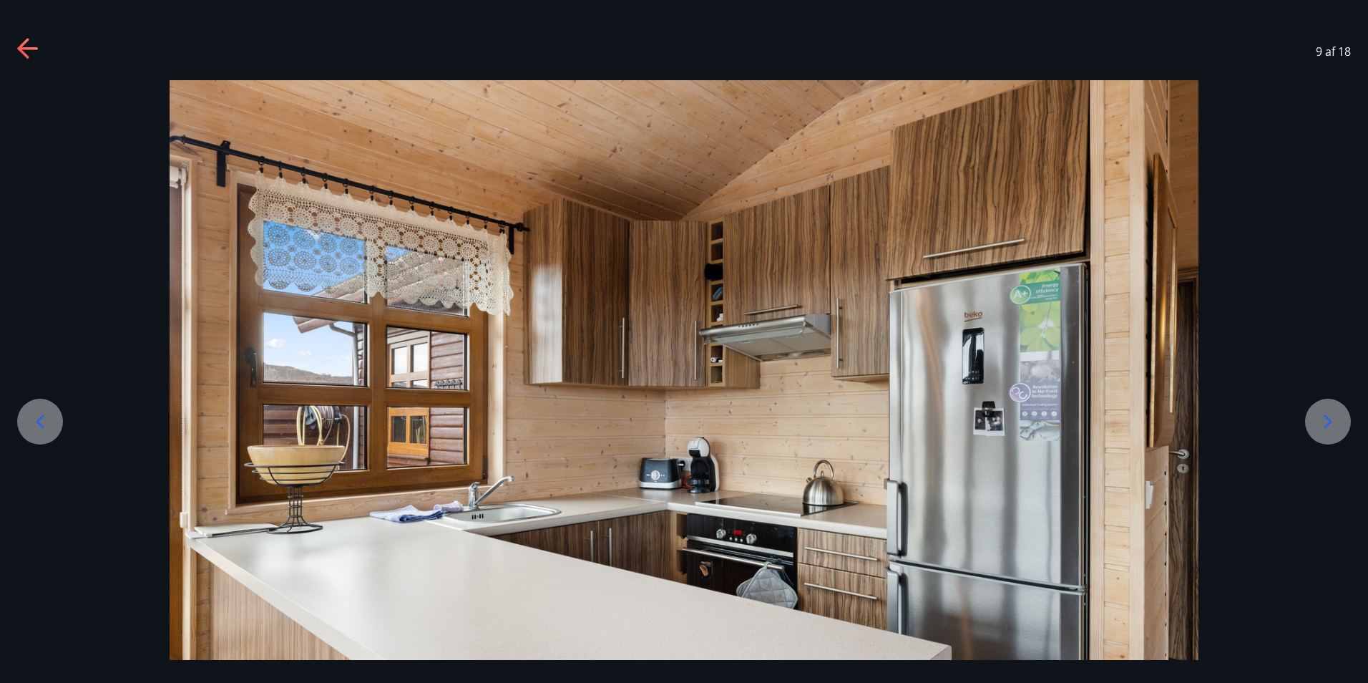
click at [1330, 409] on div at bounding box center [1328, 422] width 46 height 46
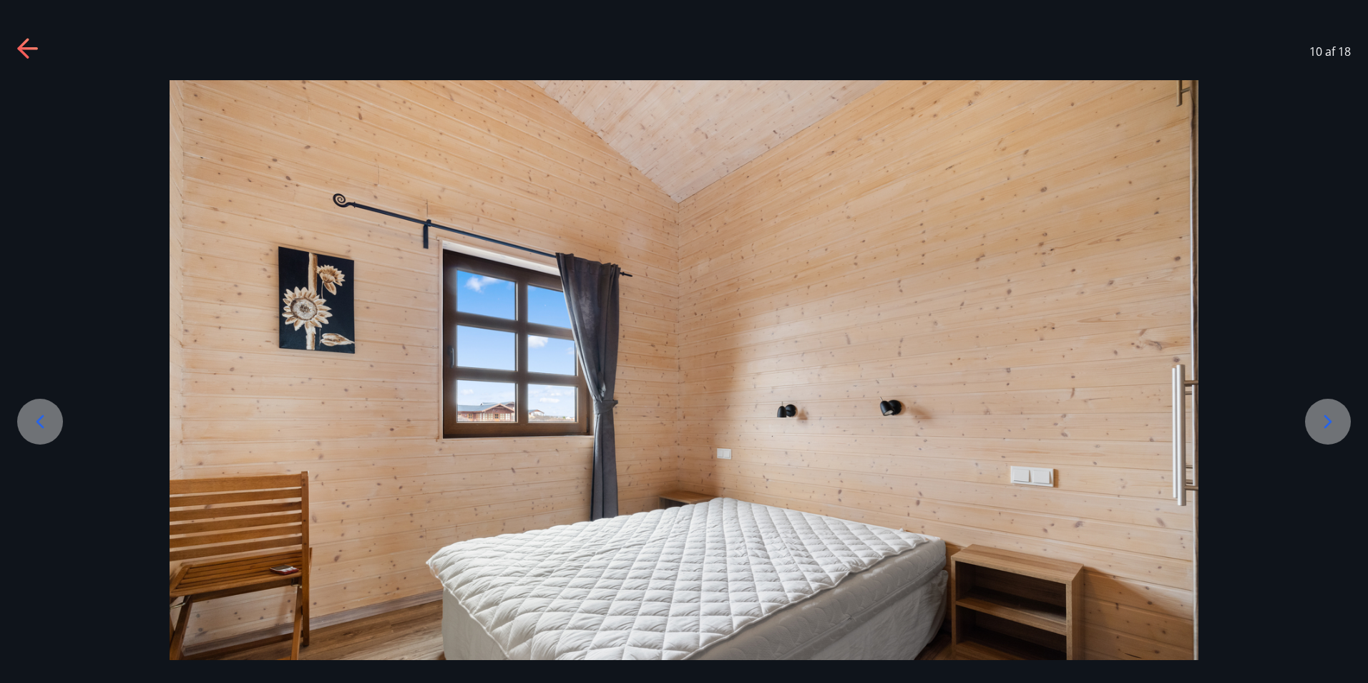
click at [1330, 409] on div at bounding box center [1328, 422] width 46 height 46
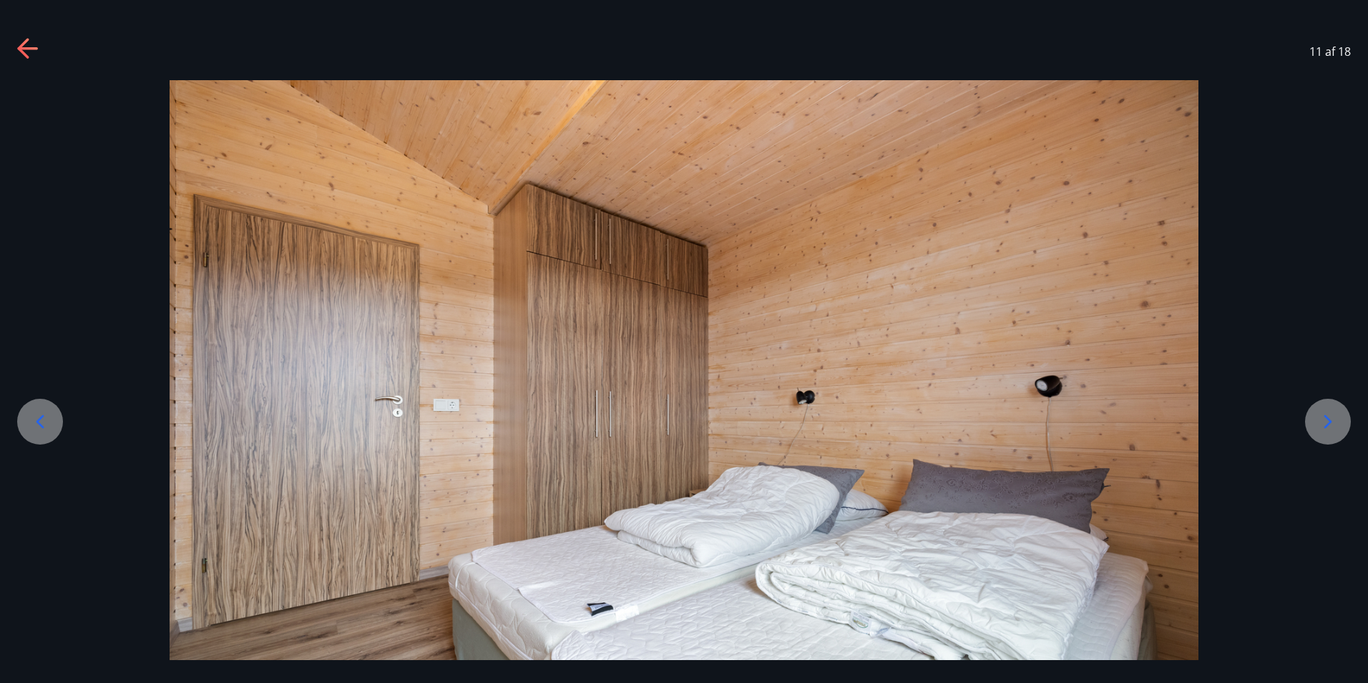
click at [1330, 409] on div at bounding box center [1328, 422] width 46 height 46
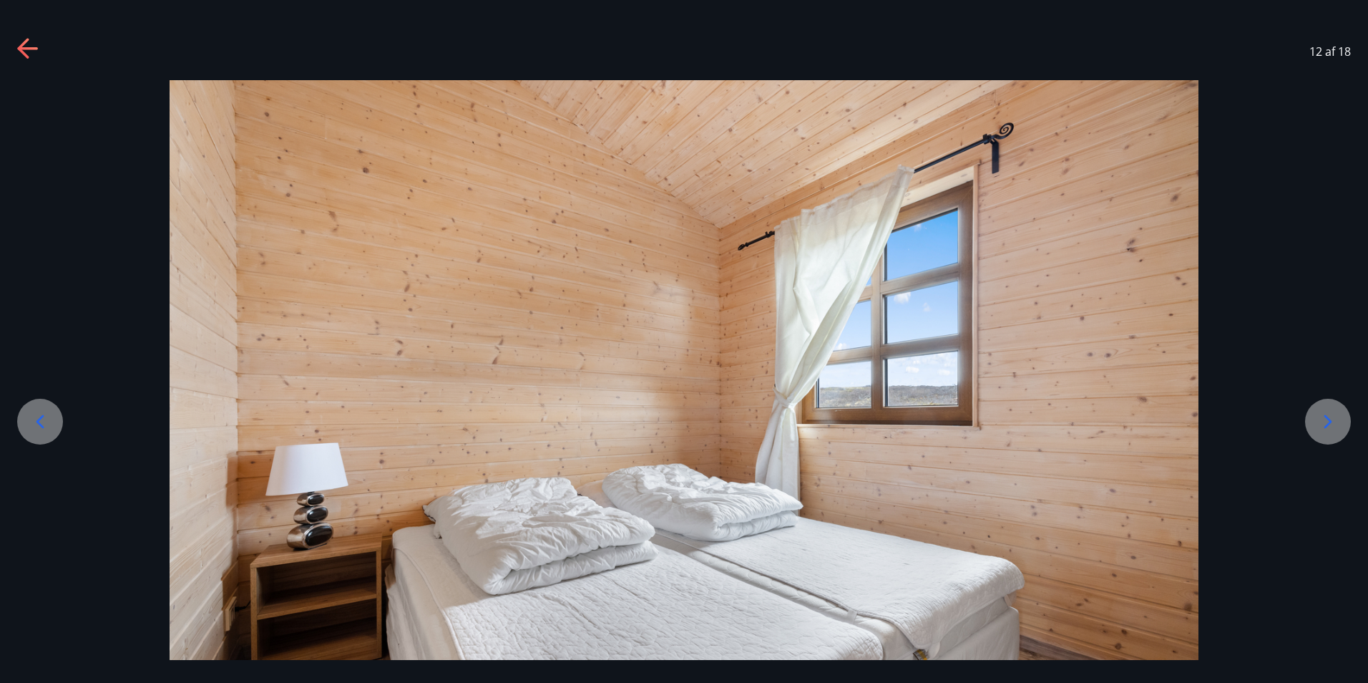
click at [1330, 409] on div at bounding box center [1328, 422] width 46 height 46
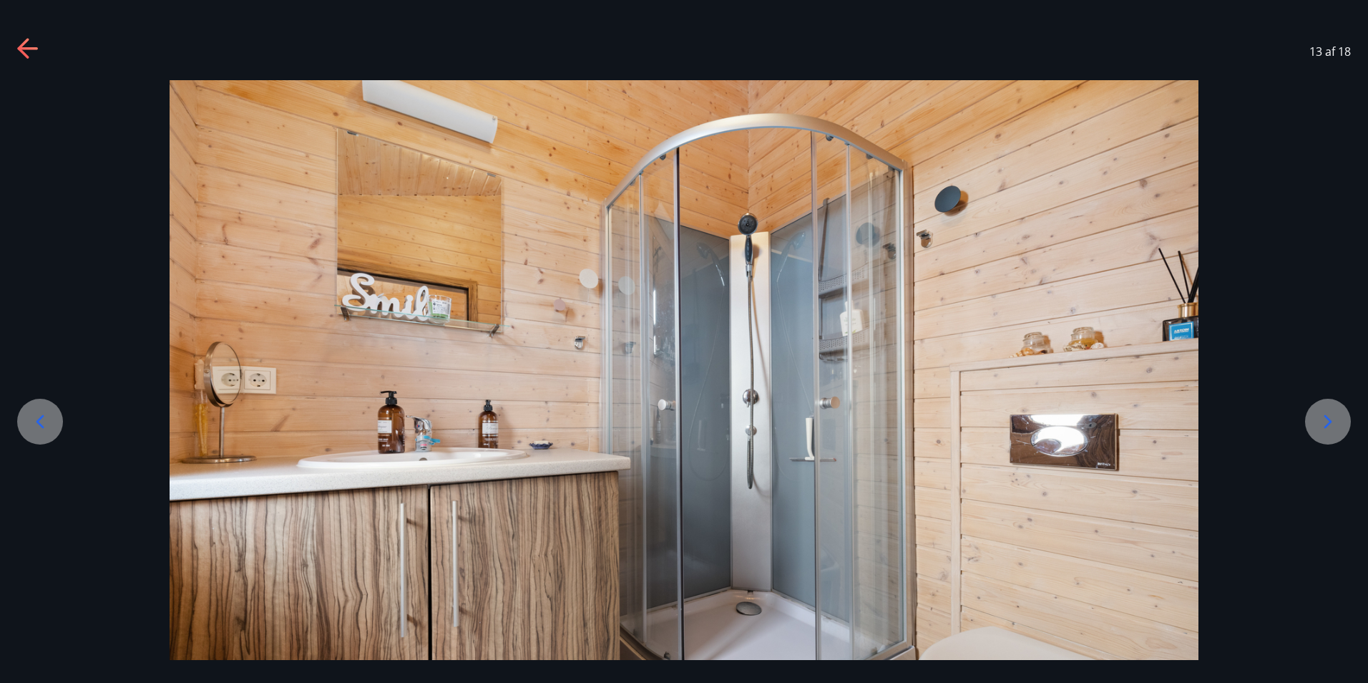
click at [1330, 409] on div at bounding box center [1328, 422] width 46 height 46
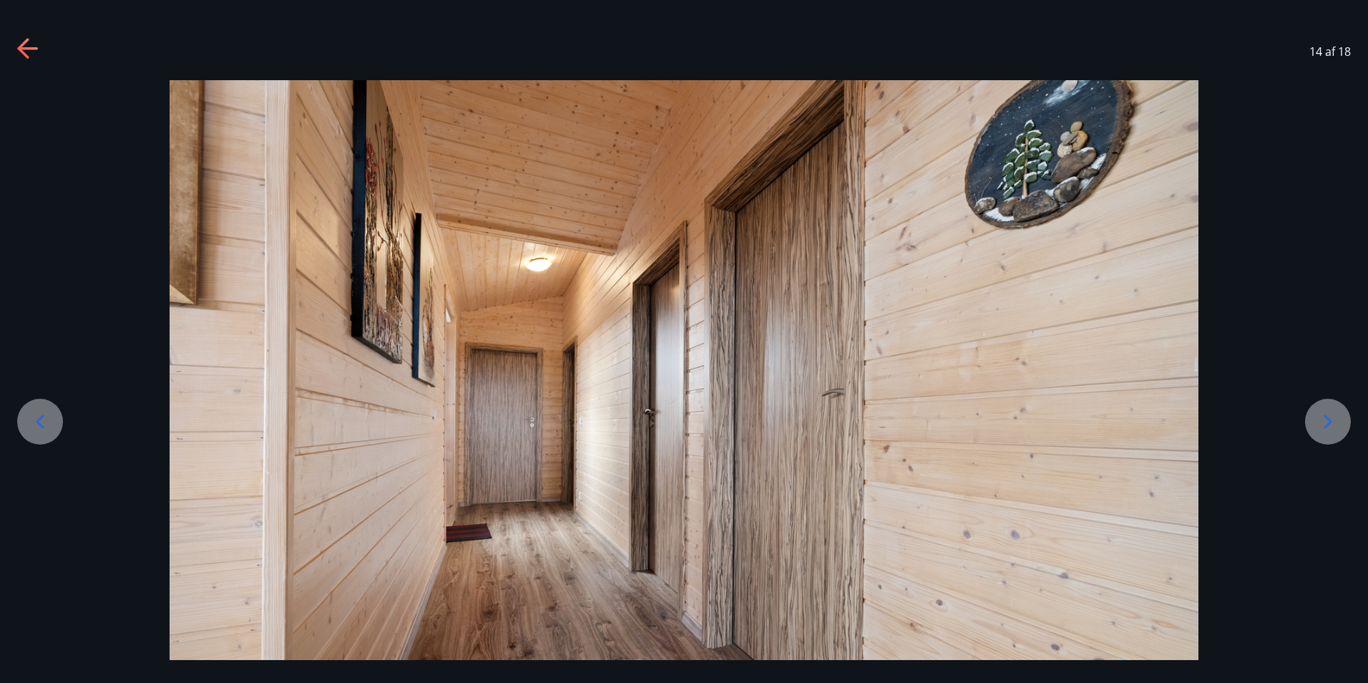
click at [1330, 409] on div at bounding box center [1328, 422] width 46 height 46
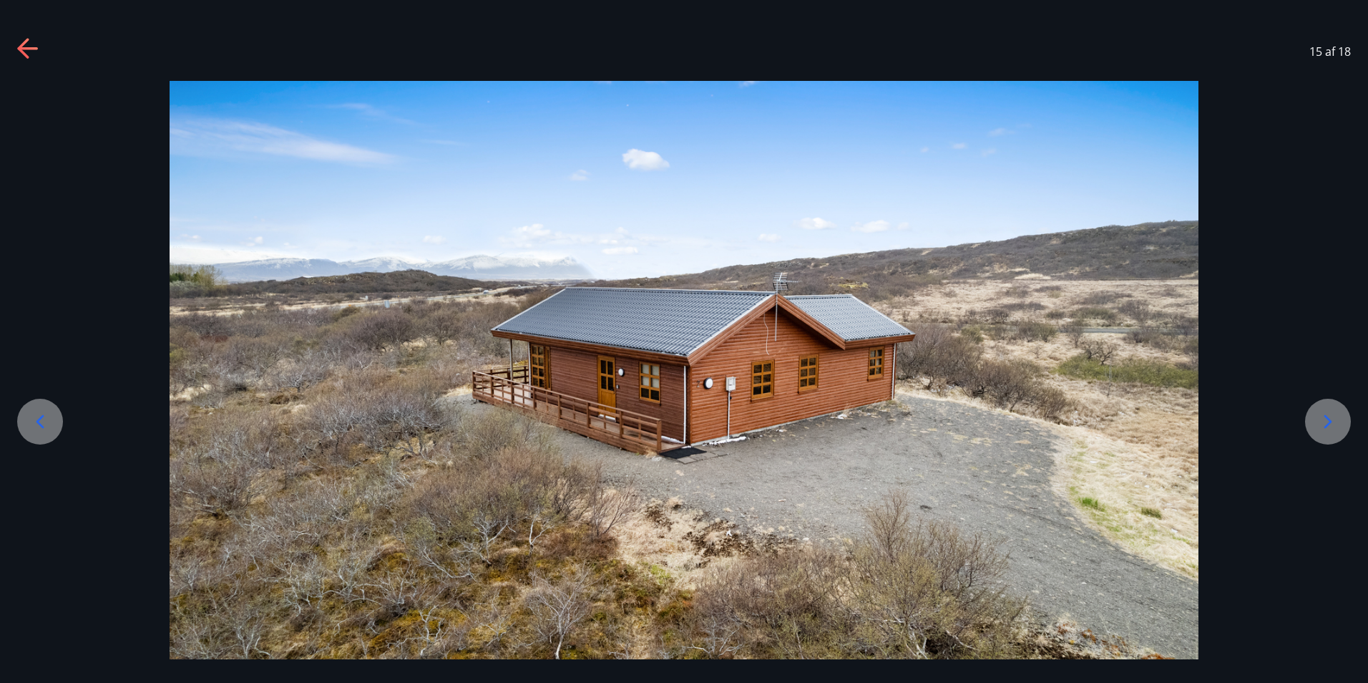
click at [1330, 409] on div at bounding box center [1328, 422] width 46 height 46
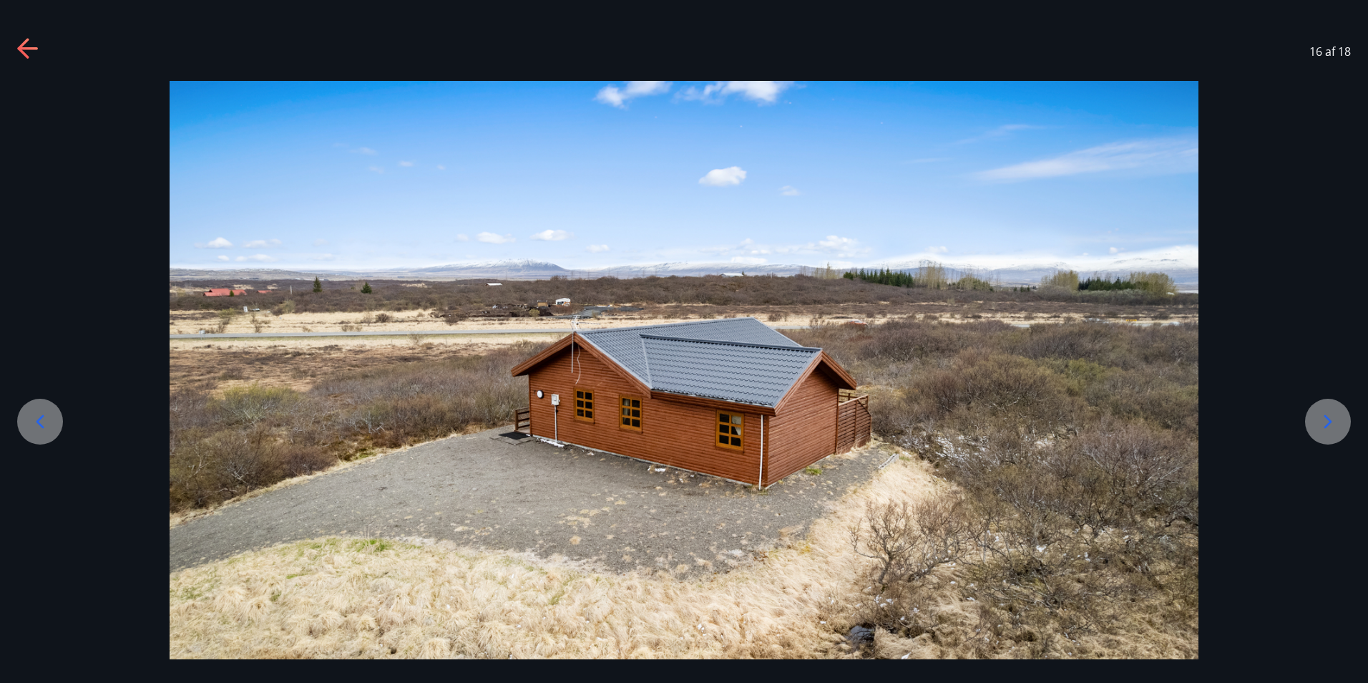
click at [1330, 409] on div at bounding box center [1328, 422] width 46 height 46
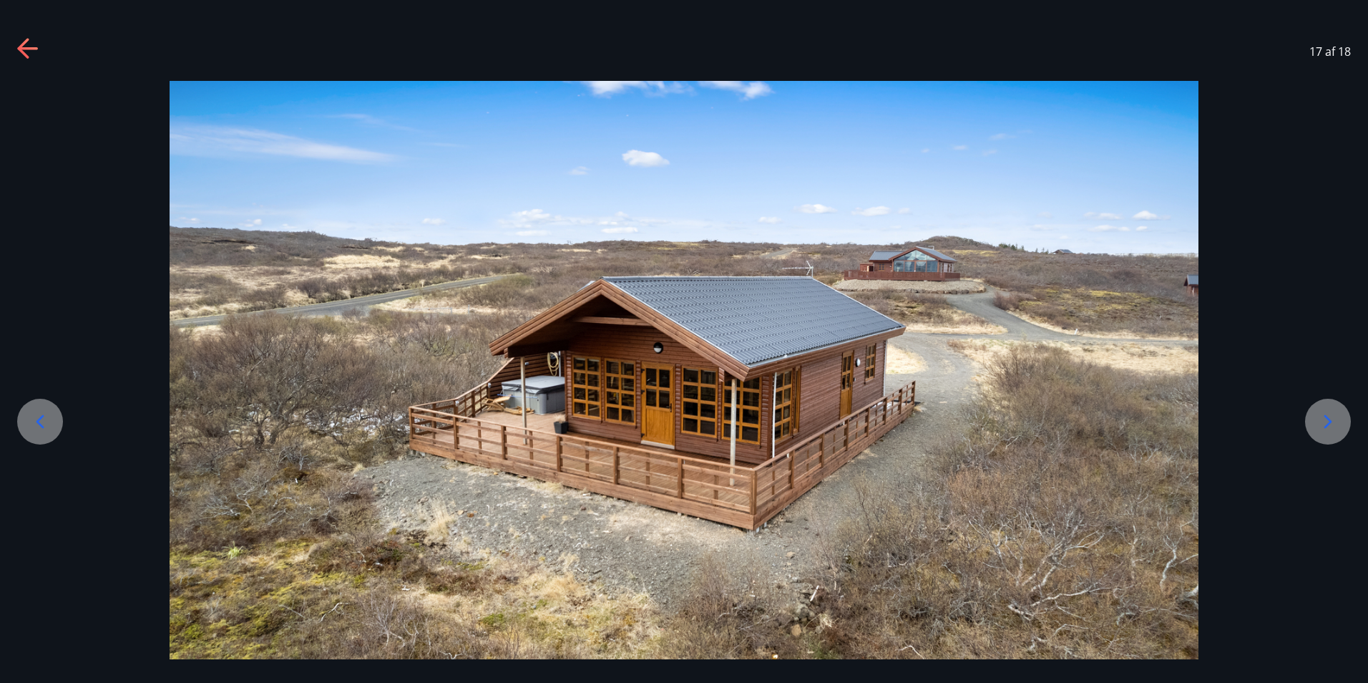
click at [1330, 409] on div at bounding box center [1328, 422] width 46 height 46
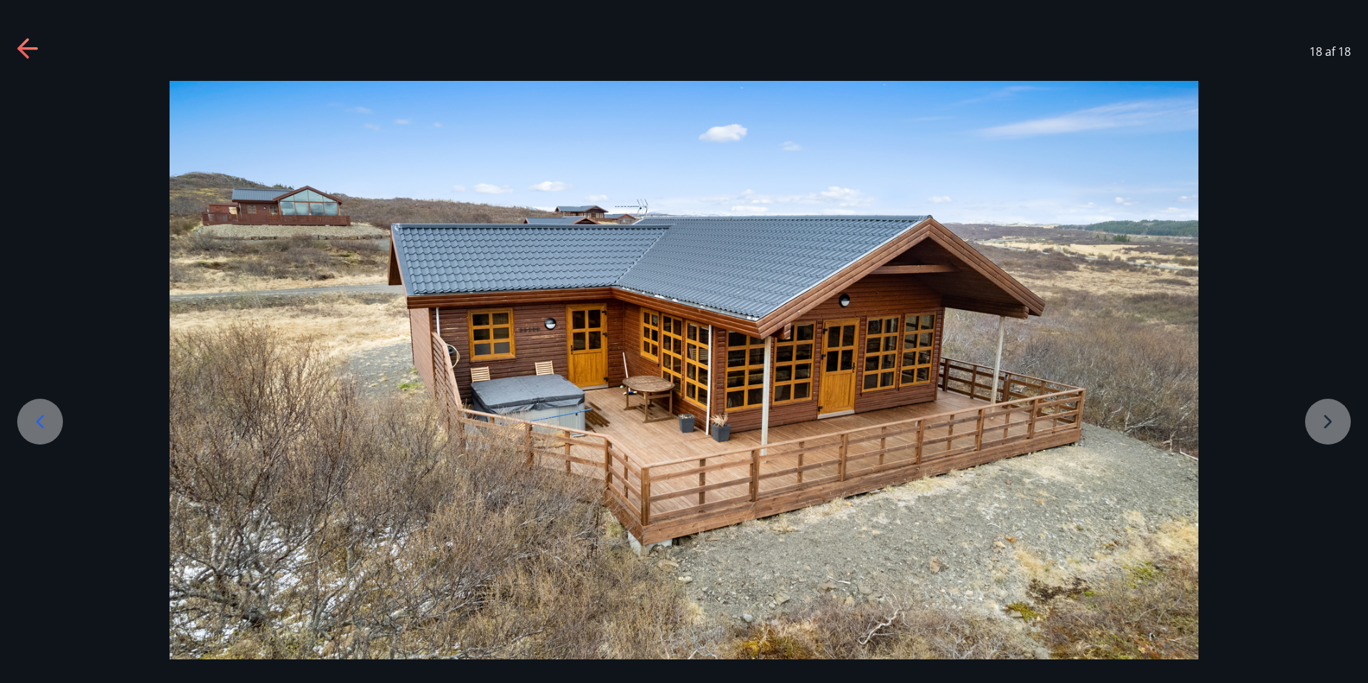
click at [1330, 409] on div at bounding box center [684, 370] width 1368 height 578
click at [26, 44] on icon at bounding box center [28, 49] width 23 height 23
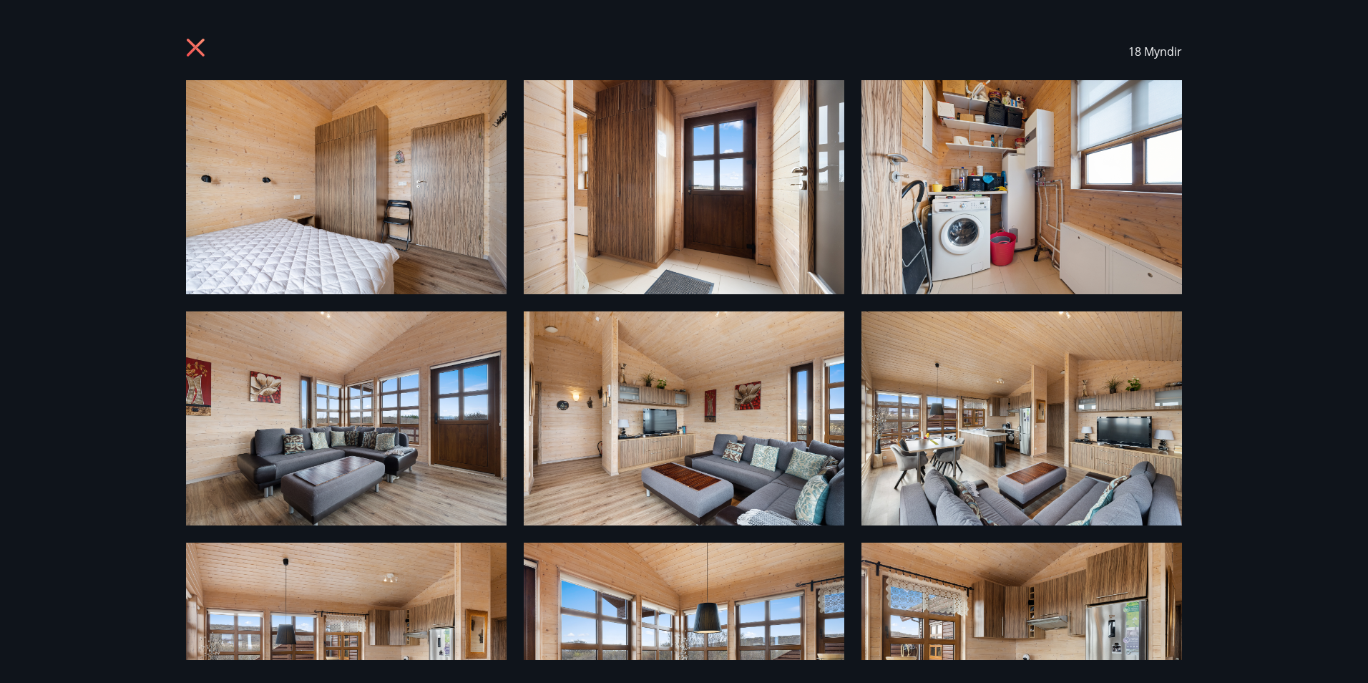
click at [197, 47] on icon at bounding box center [196, 48] width 18 height 18
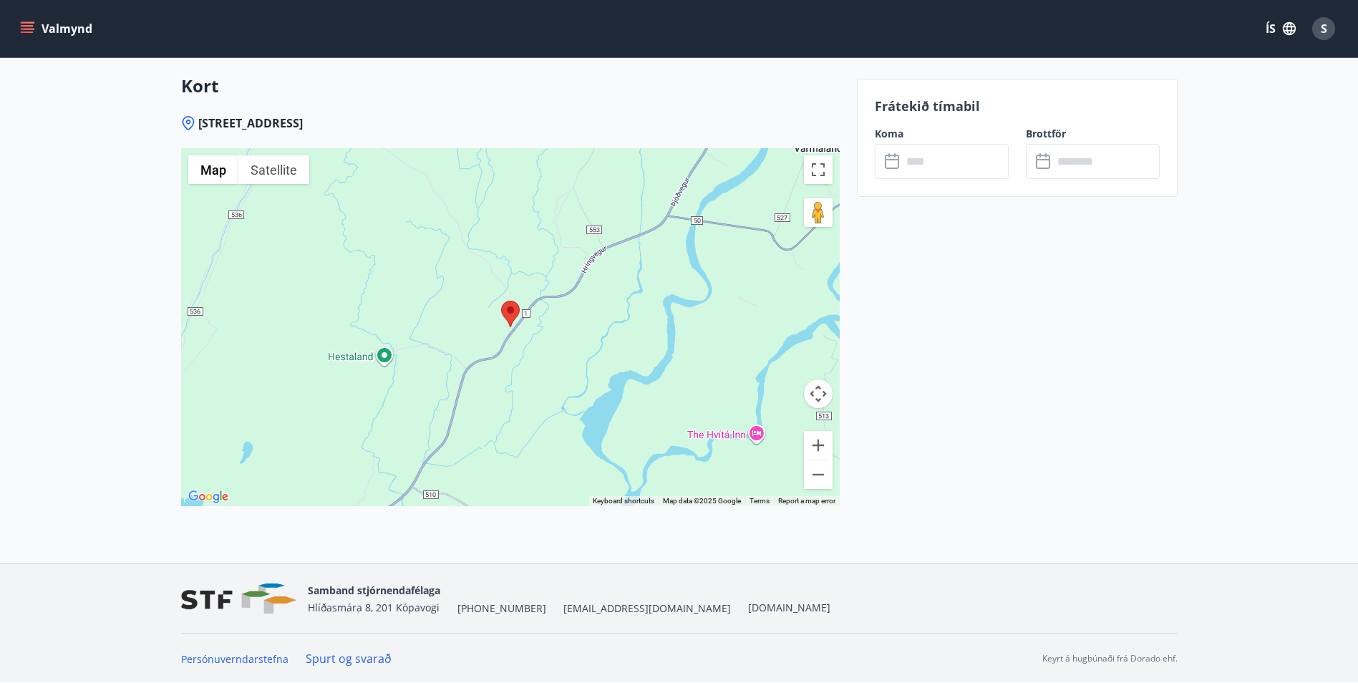
scroll to position [1978, 0]
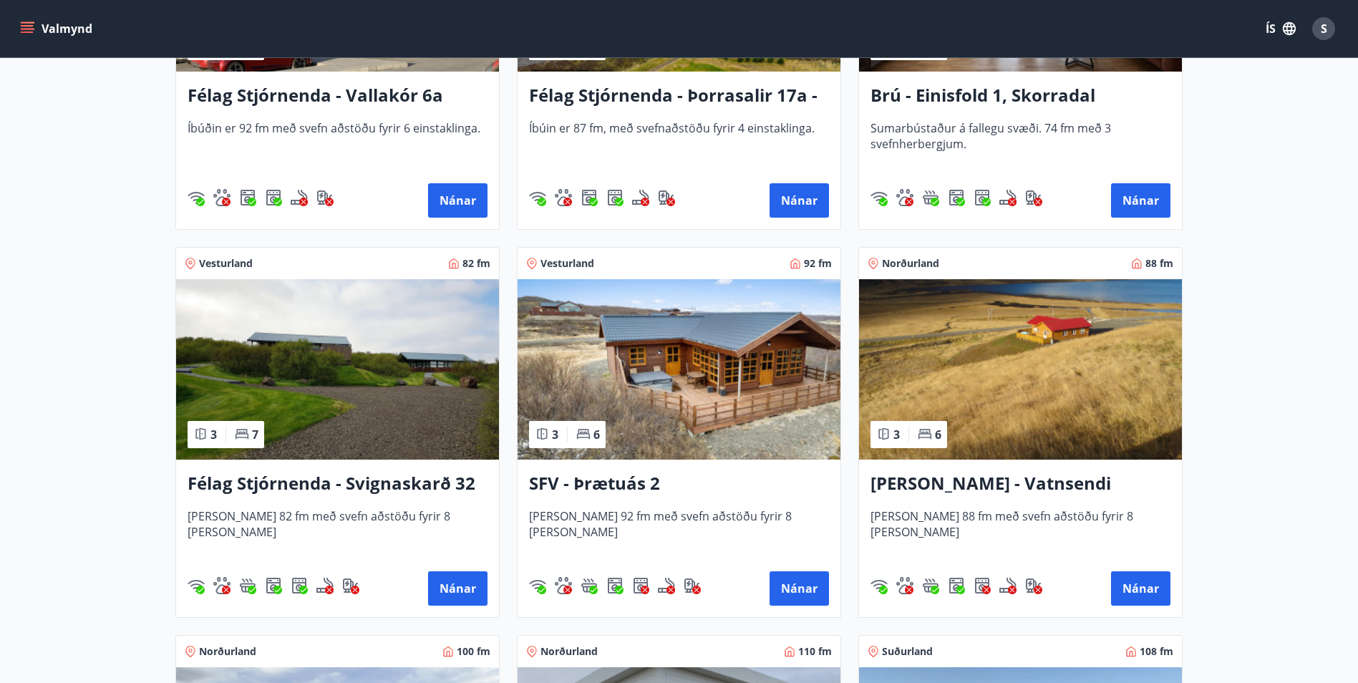
scroll to position [2433, 0]
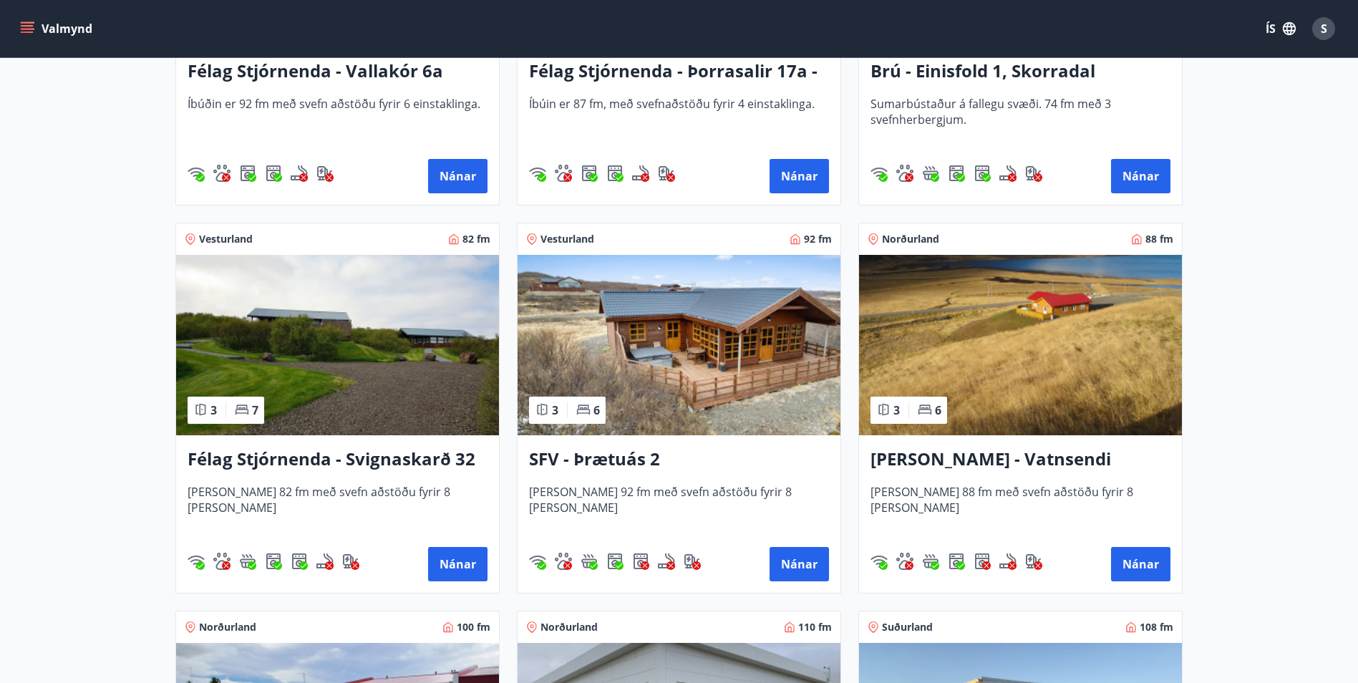
click at [651, 458] on h3 "SFV - Þrætuás 2" at bounding box center [679, 460] width 300 height 26
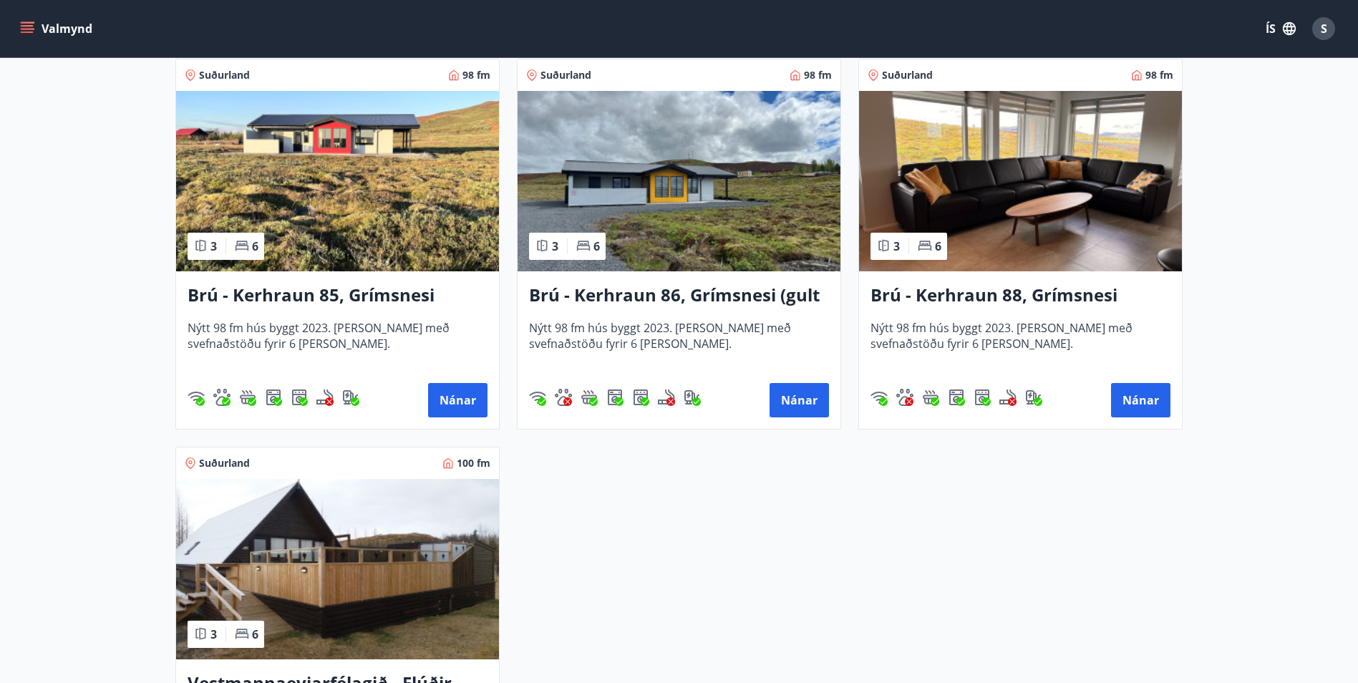
scroll to position [3292, 0]
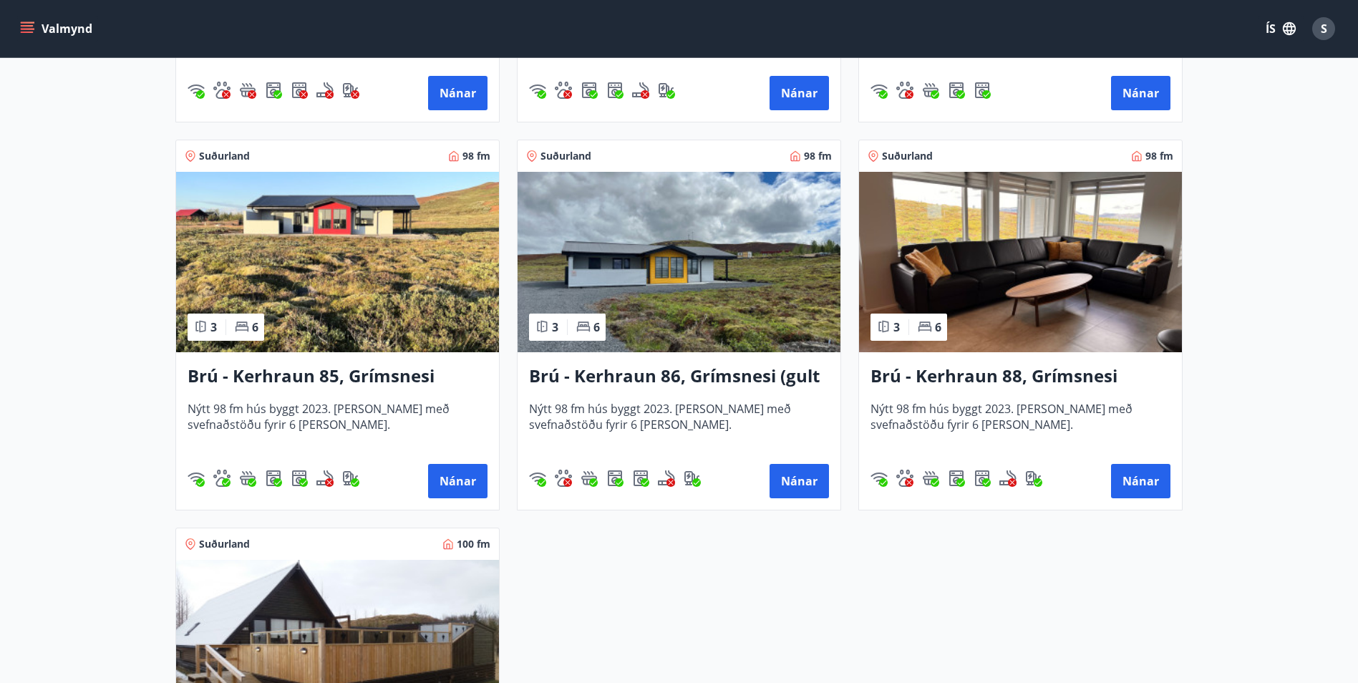
click at [981, 375] on h3 "Brú - Kerhraun 88, Grímsnesi (grænt hús)" at bounding box center [1020, 377] width 300 height 26
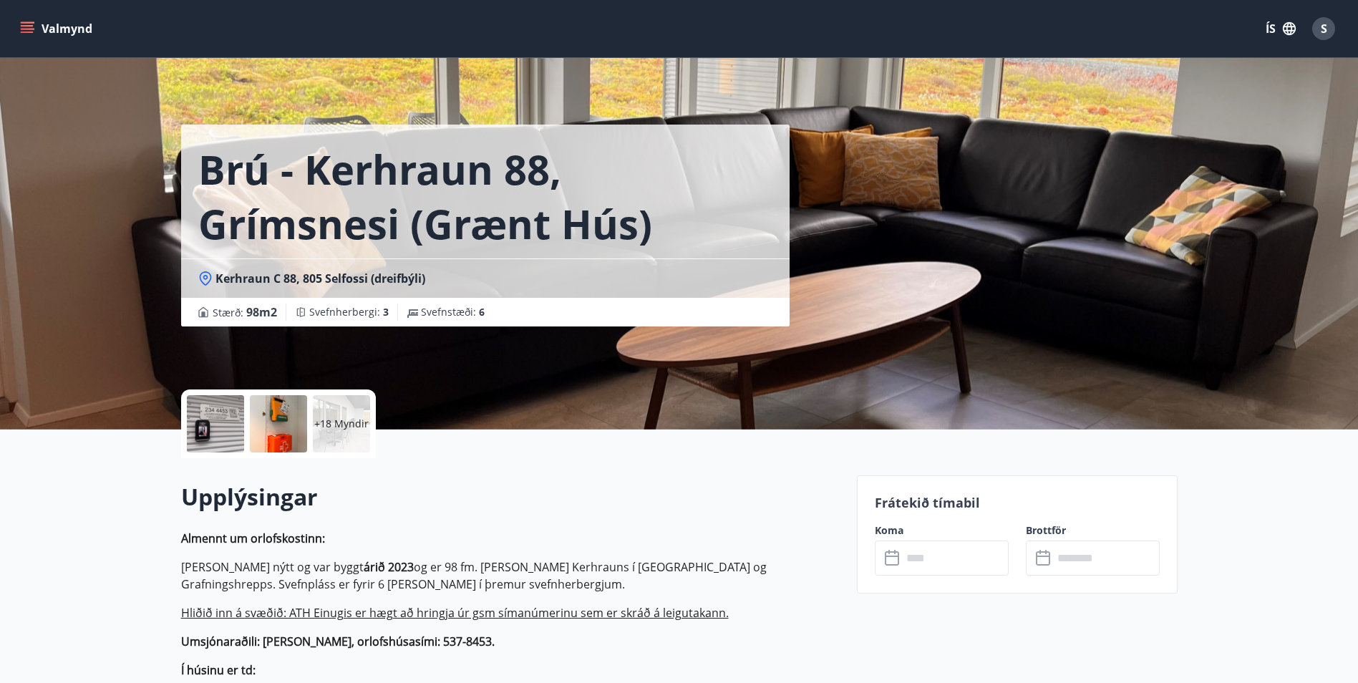
click at [336, 414] on div "+18 Myndir" at bounding box center [341, 423] width 57 height 57
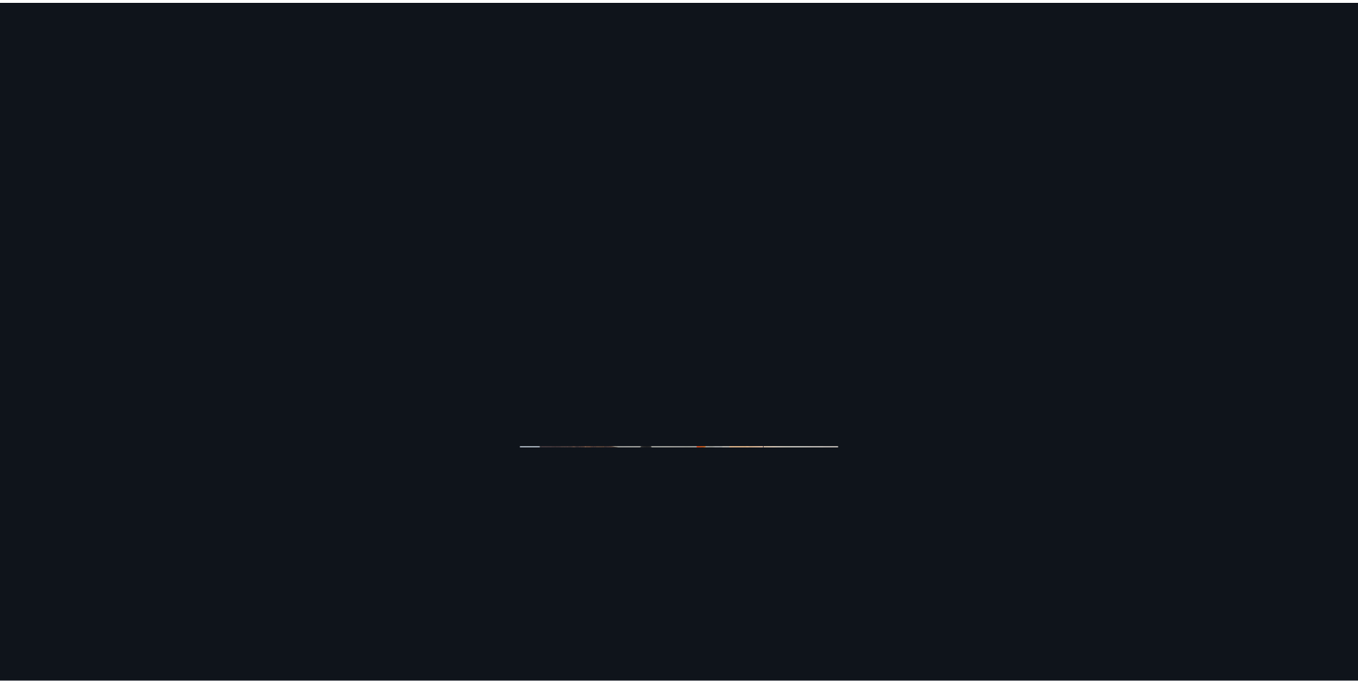
scroll to position [2776, 0]
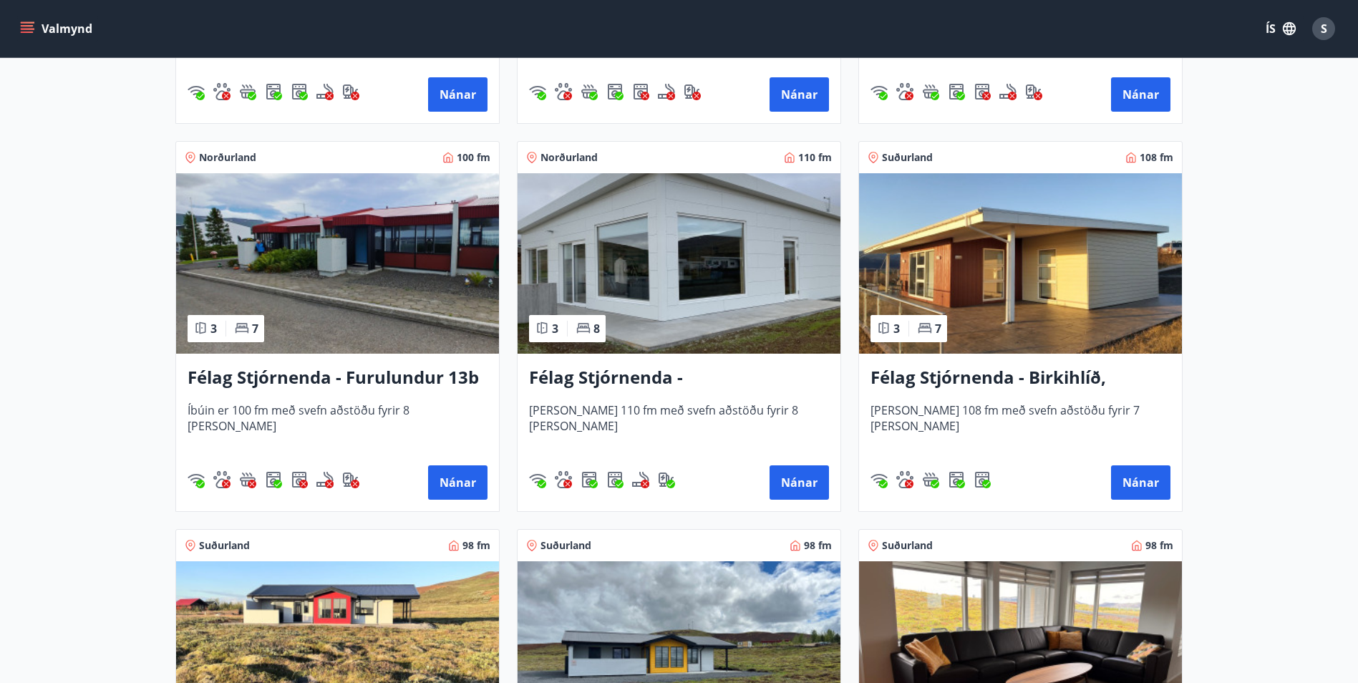
scroll to position [3077, 0]
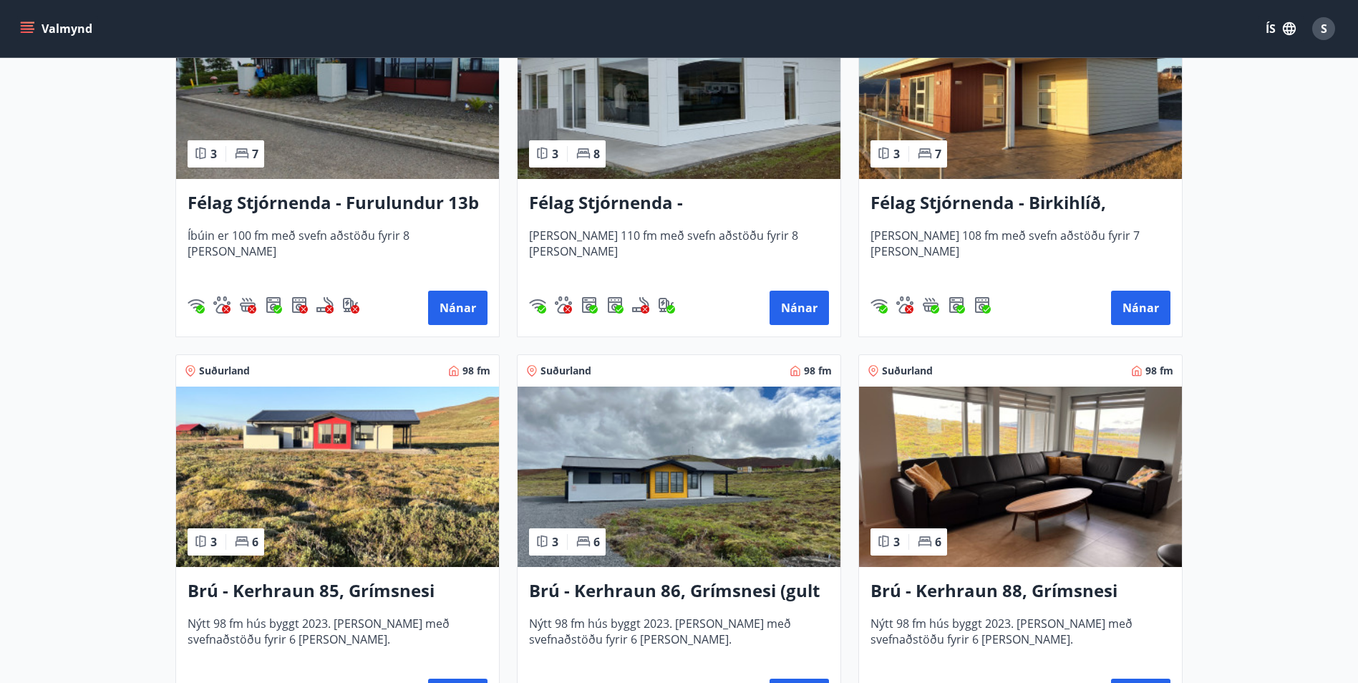
click at [662, 502] on img at bounding box center [678, 476] width 323 height 180
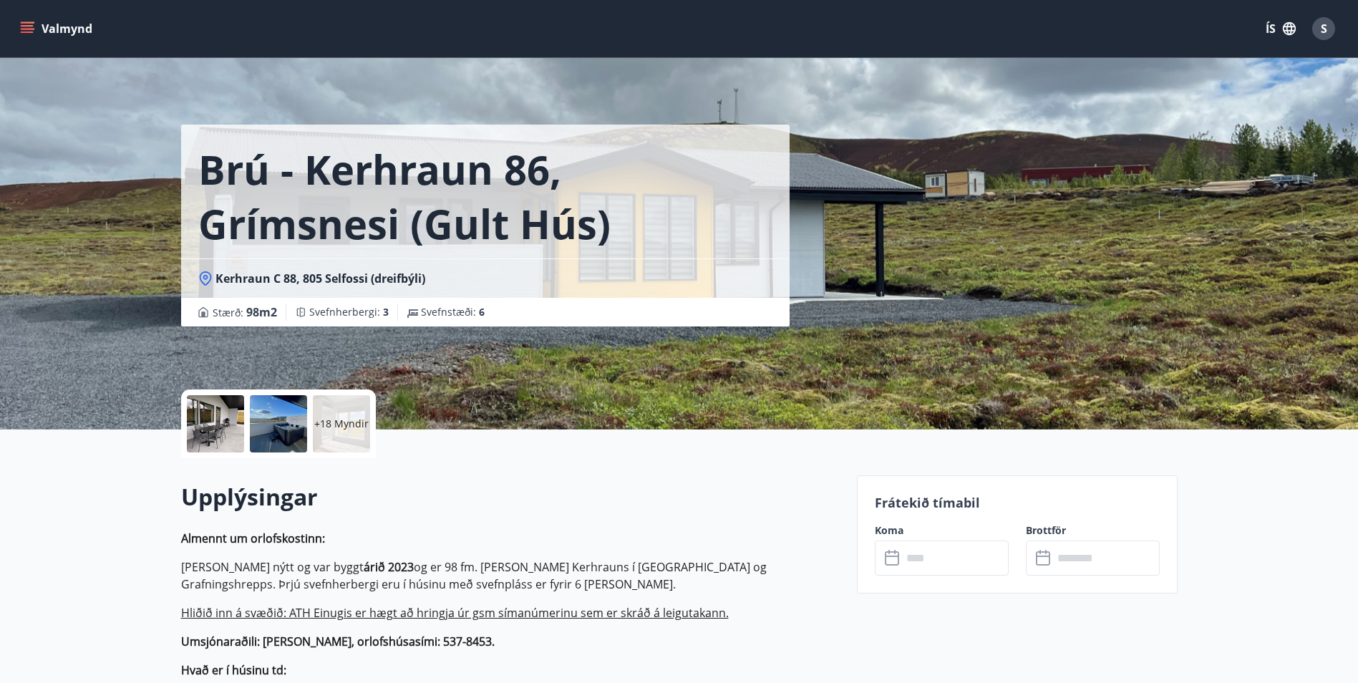
click at [334, 422] on p "+18 Myndir" at bounding box center [341, 423] width 54 height 14
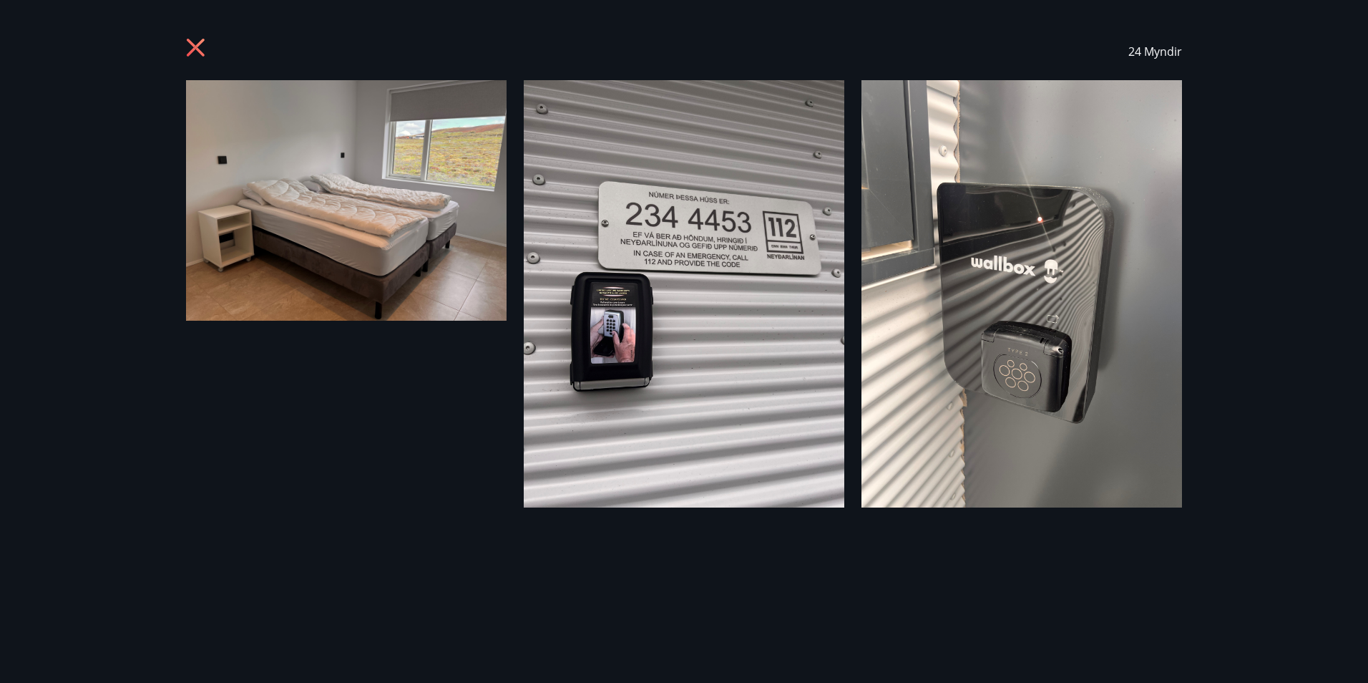
click at [204, 44] on icon at bounding box center [197, 49] width 23 height 23
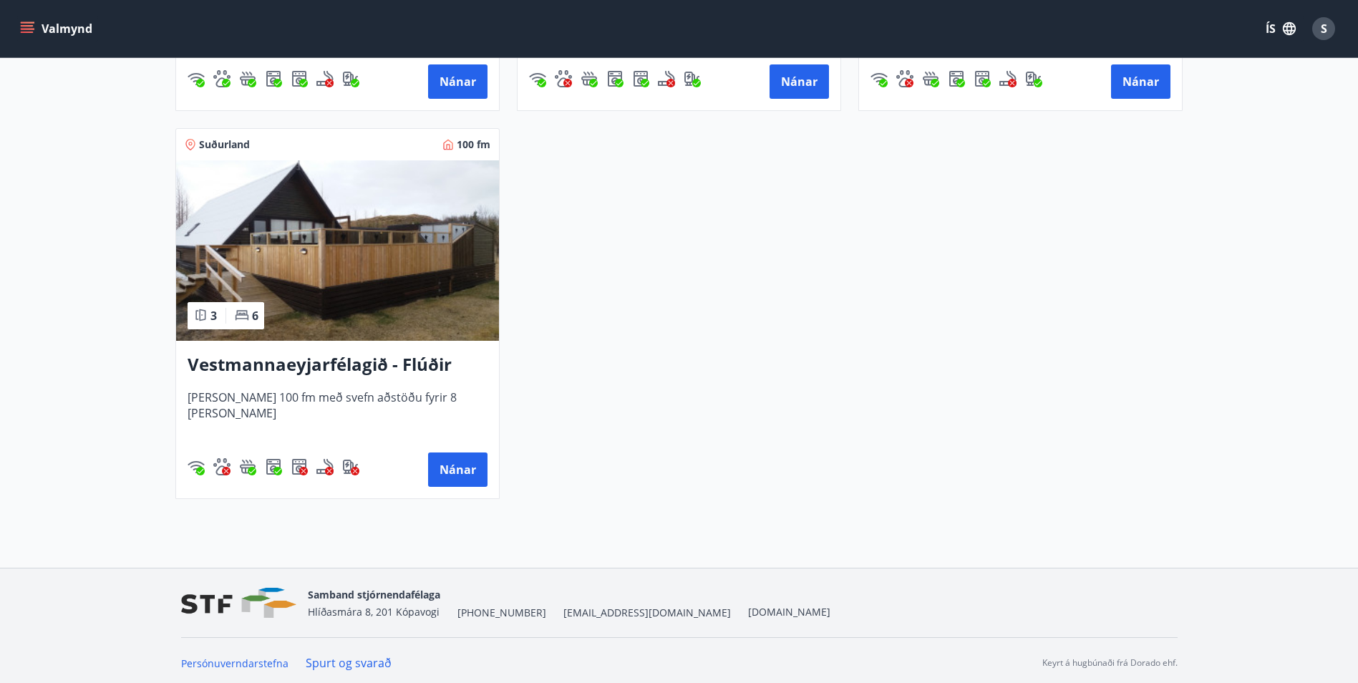
scroll to position [3696, 0]
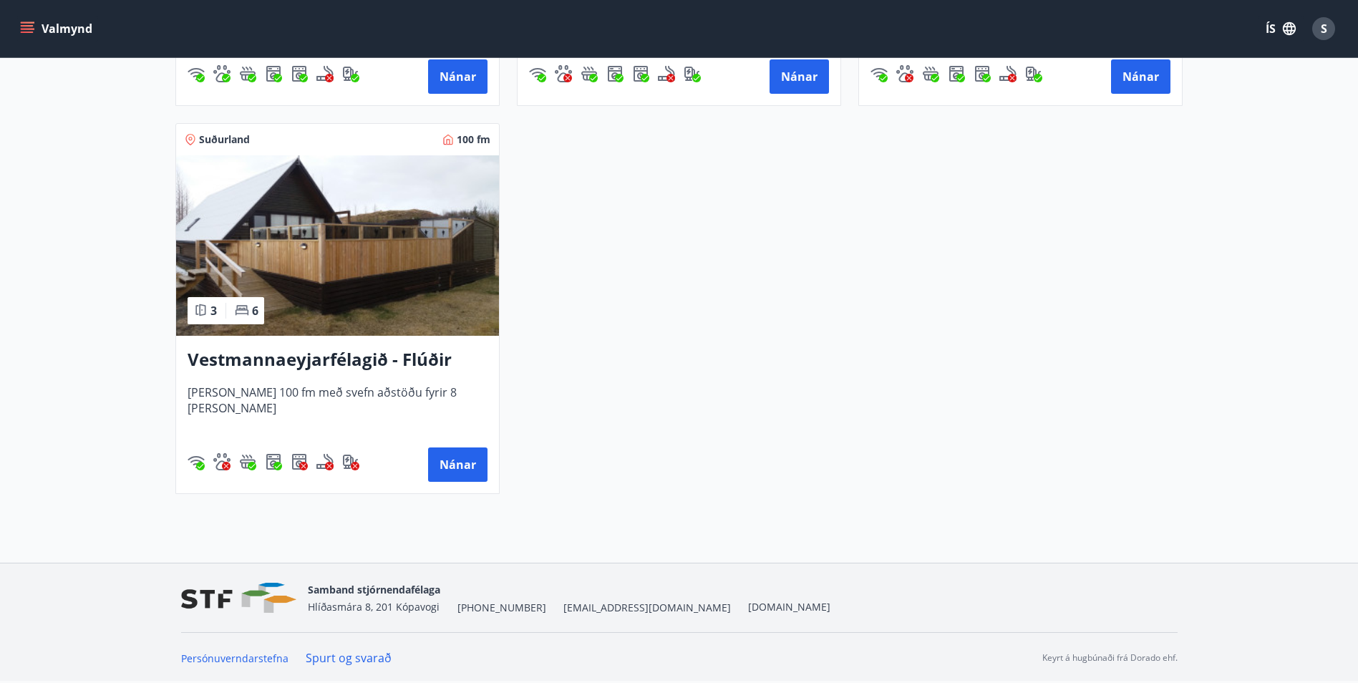
click at [267, 366] on h3 "Vestmannaeyjarfélagið - Flúðir" at bounding box center [337, 360] width 300 height 26
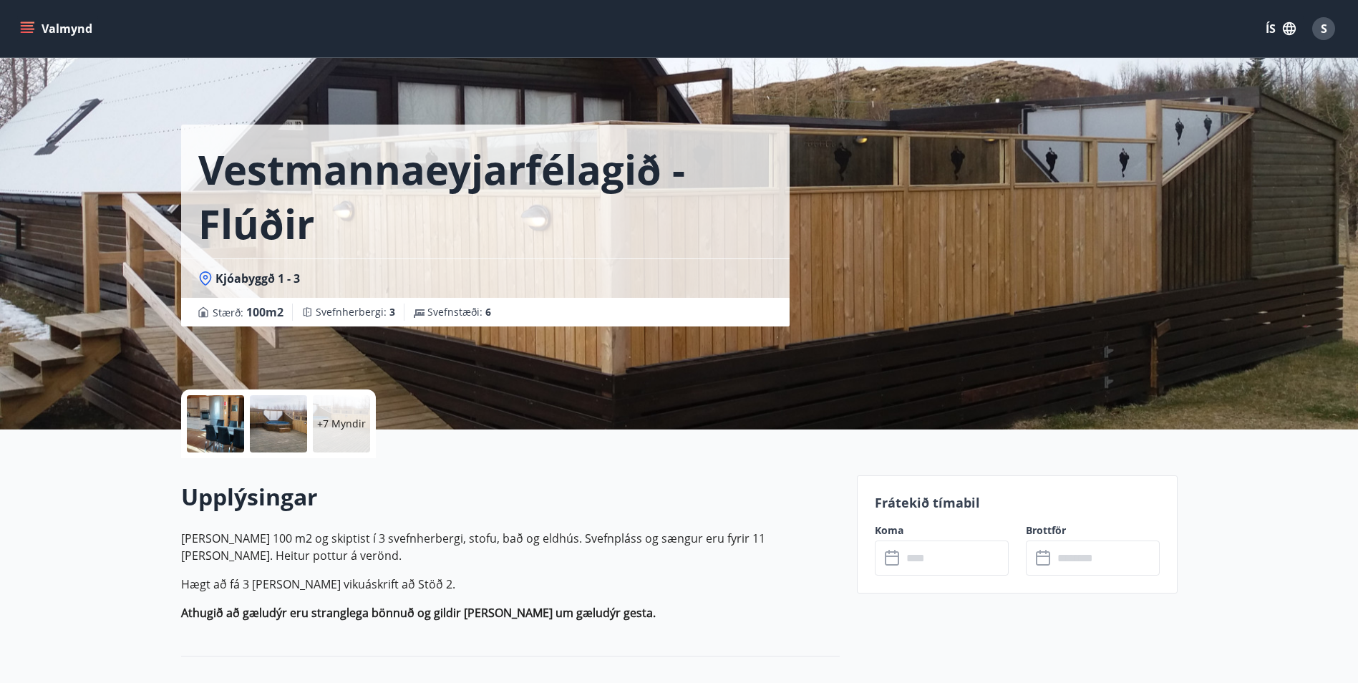
click at [323, 425] on p "+7 Myndir" at bounding box center [341, 423] width 49 height 14
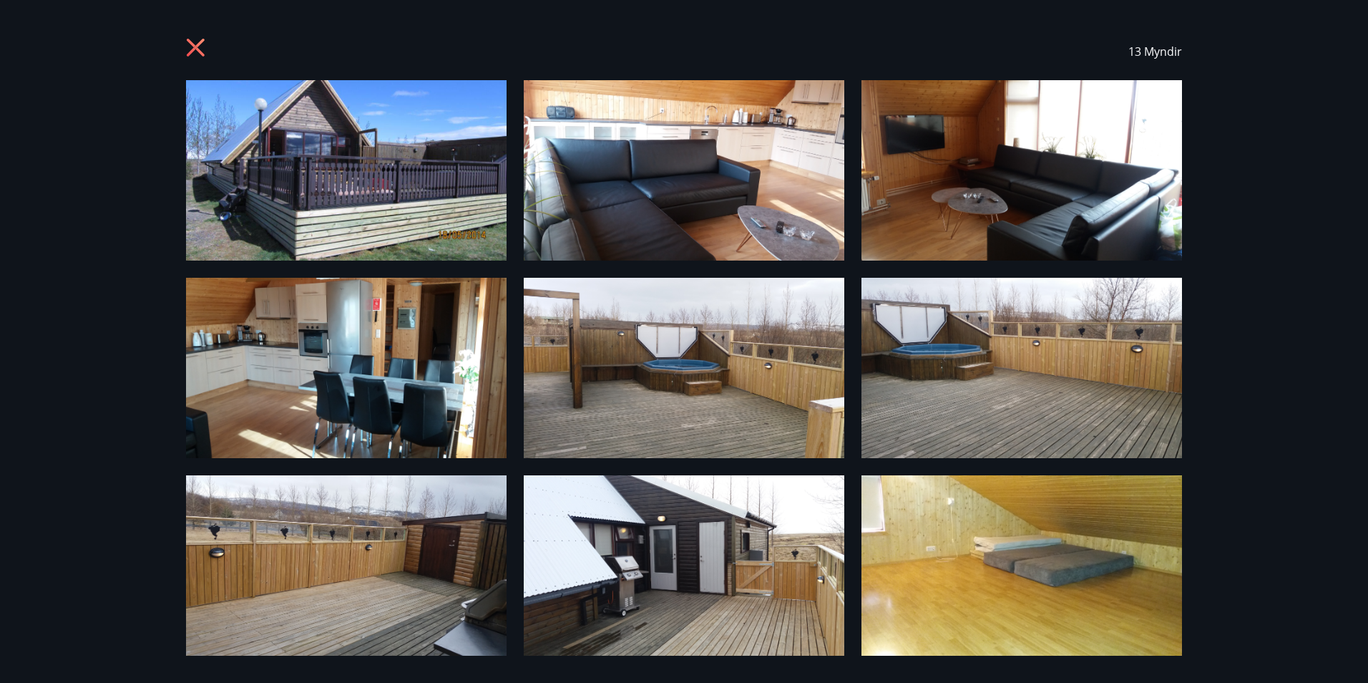
click at [195, 49] on icon at bounding box center [196, 48] width 18 height 18
